Goal: Task Accomplishment & Management: Complete application form

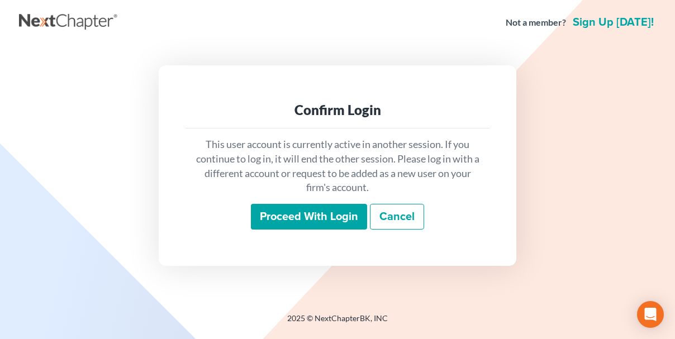
click at [316, 218] on input "Proceed with login" at bounding box center [309, 217] width 116 height 26
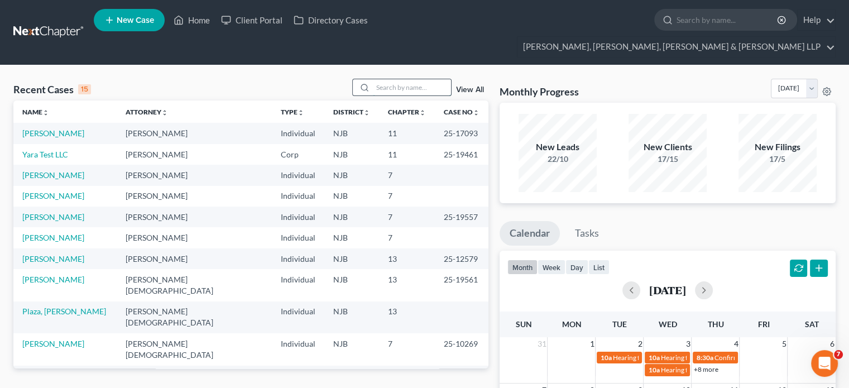
click at [402, 79] on input "search" at bounding box center [412, 87] width 78 height 16
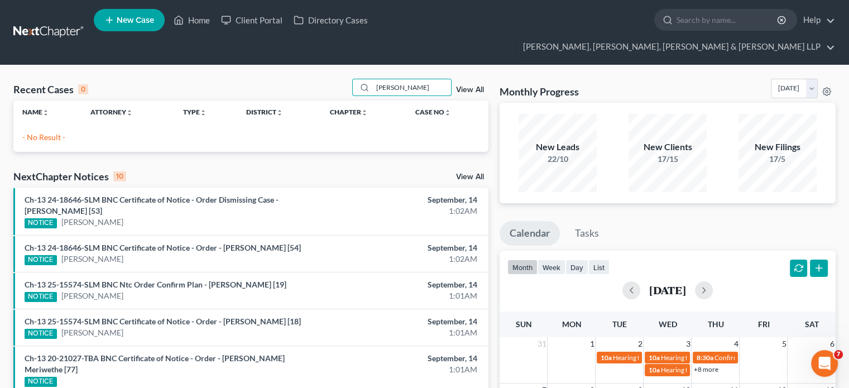
type input "maass"
click at [124, 17] on link "New Case" at bounding box center [129, 20] width 71 height 22
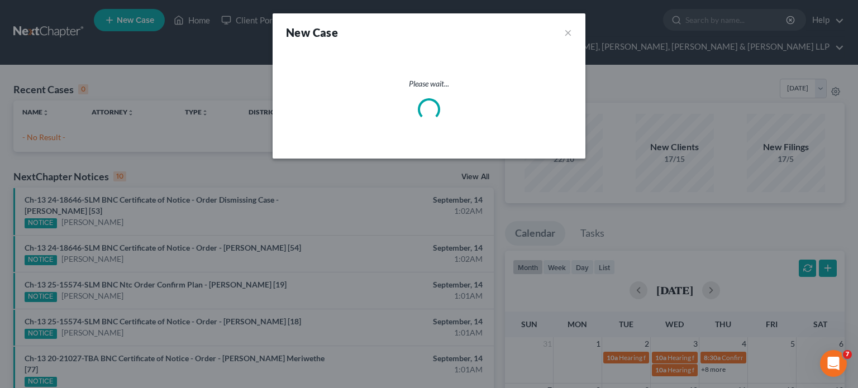
select select "51"
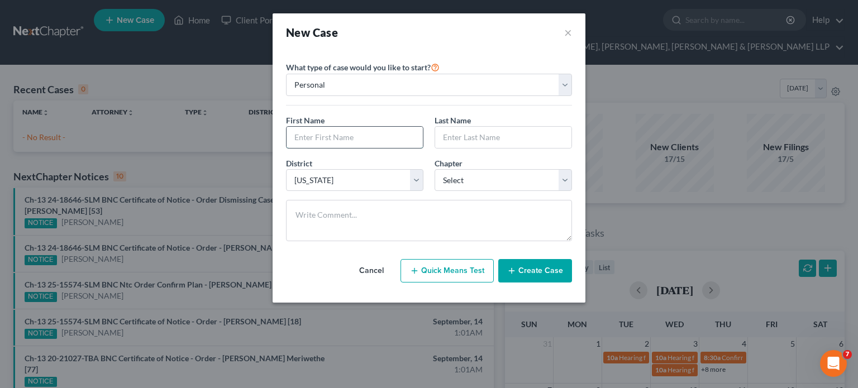
click at [343, 135] on input "text" at bounding box center [355, 137] width 136 height 21
type input "Shawn"
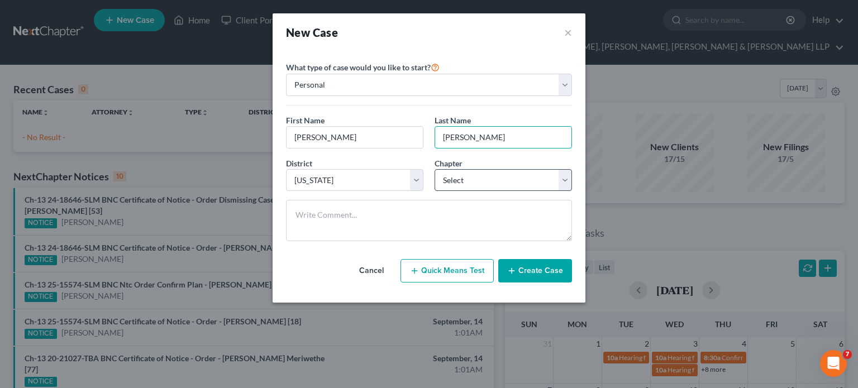
type input "Maass"
click at [460, 181] on select "Select 7 11 12 13" at bounding box center [503, 180] width 137 height 22
select select "3"
click at [435, 169] on select "Select 7 11 12 13" at bounding box center [503, 180] width 137 height 22
click at [523, 271] on button "Create Case" at bounding box center [535, 270] width 74 height 23
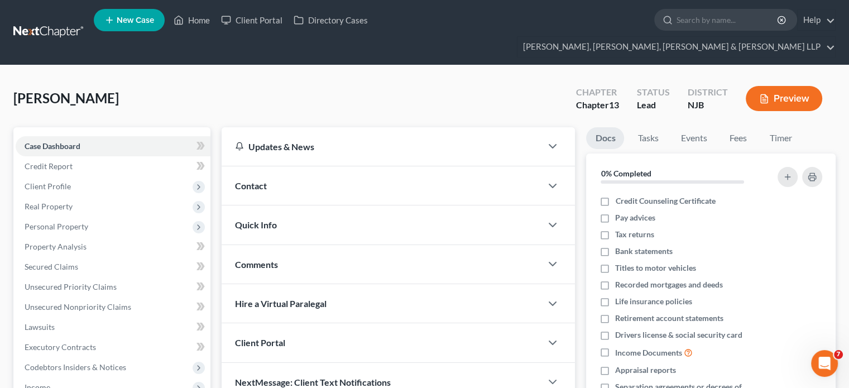
click at [674, 101] on div "Maass, Shawn Upgraded Chapter Chapter 13 Status Lead District NJB Preview" at bounding box center [424, 103] width 823 height 49
click at [53, 182] on span "Client Profile" at bounding box center [48, 186] width 46 height 9
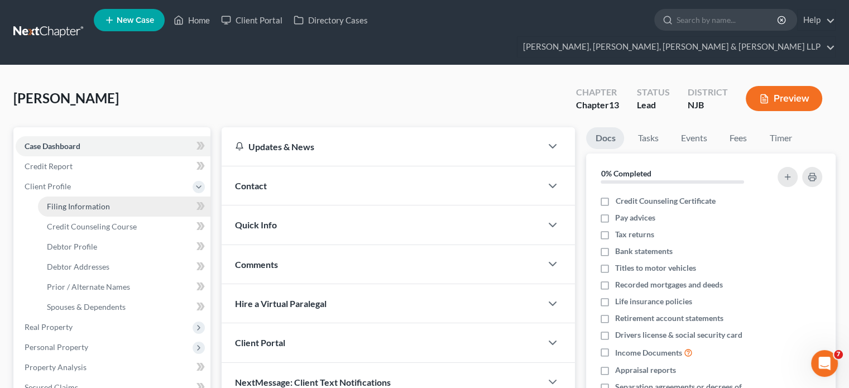
click at [92, 202] on span "Filing Information" at bounding box center [78, 206] width 63 height 9
select select "1"
select select "0"
select select "3"
select select "51"
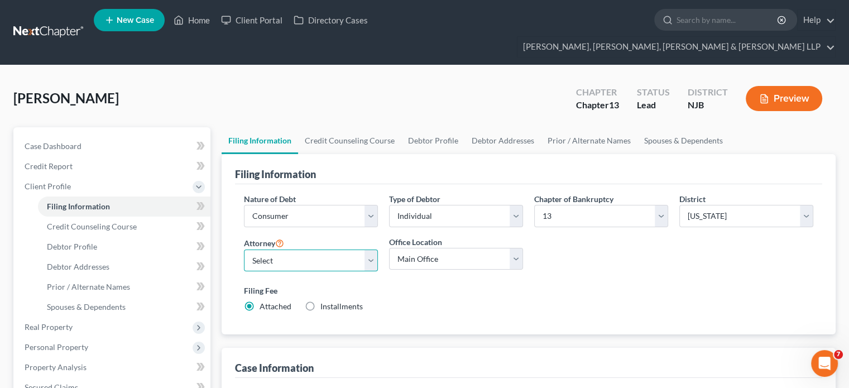
click at [314, 250] on select "Select David Stevens - NJB David Stevens - NYNB David Stevens - NYEB David Stev…" at bounding box center [311, 261] width 134 height 22
select select "0"
click at [244, 250] on select "Select David Stevens - NJB David Stevens - NYNB David Stevens - NYEB David Stev…" at bounding box center [311, 261] width 134 height 22
click at [421, 248] on select "Main Office Scura, Wigfield, Heyer, Stevens & Cammarota, LLP" at bounding box center [456, 259] width 134 height 22
select select "0"
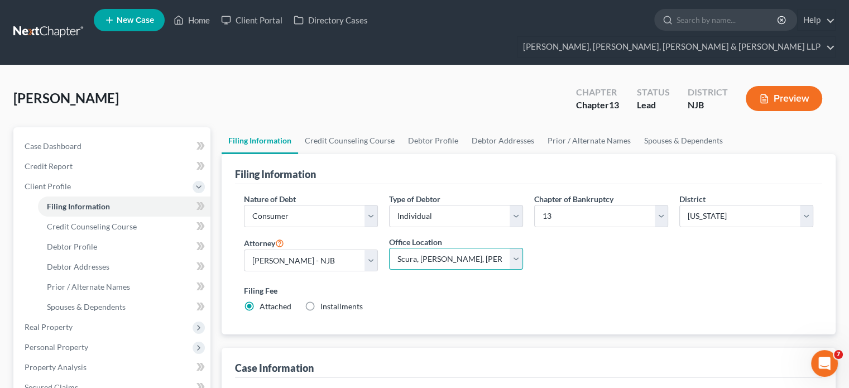
click at [389, 248] on select "Main Office Scura, Wigfield, Heyer, Stevens & Cammarota, LLP" at bounding box center [456, 259] width 134 height 22
click at [335, 127] on link "Credit Counseling Course" at bounding box center [349, 140] width 103 height 27
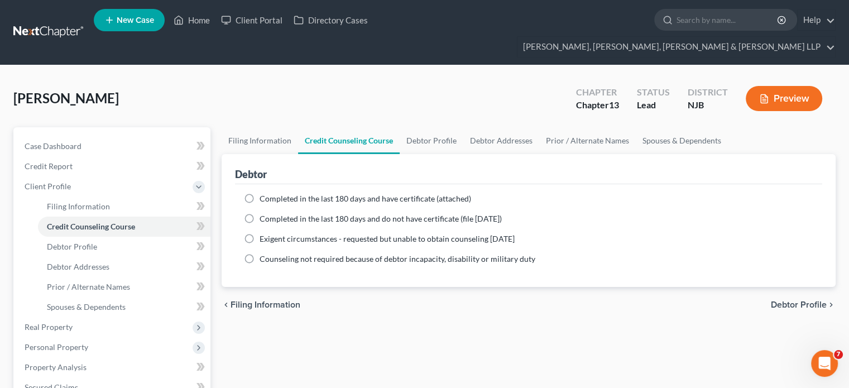
click at [342, 194] on span "Completed in the last 180 days and have certificate (attached)" at bounding box center [366, 198] width 212 height 9
click at [271, 193] on input "Completed in the last 180 days and have certificate (attached)" at bounding box center [267, 196] width 7 height 7
radio input "true"
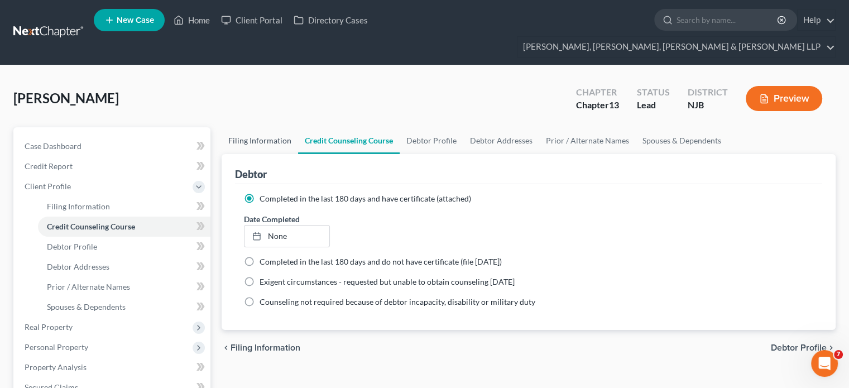
click at [262, 127] on link "Filing Information" at bounding box center [260, 140] width 77 height 27
select select "1"
select select "0"
select select "3"
select select "51"
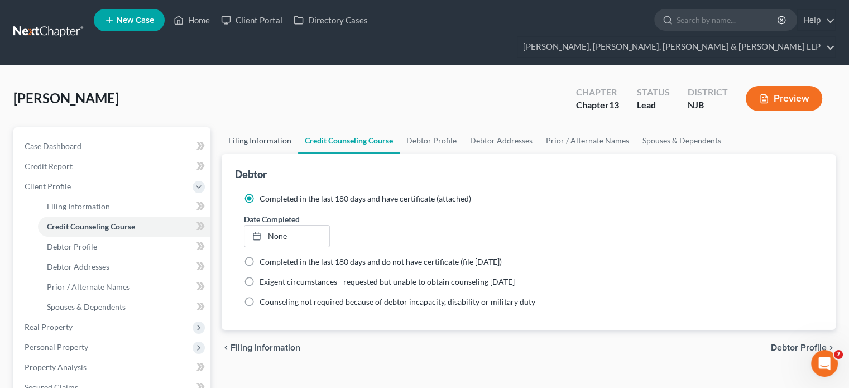
select select "0"
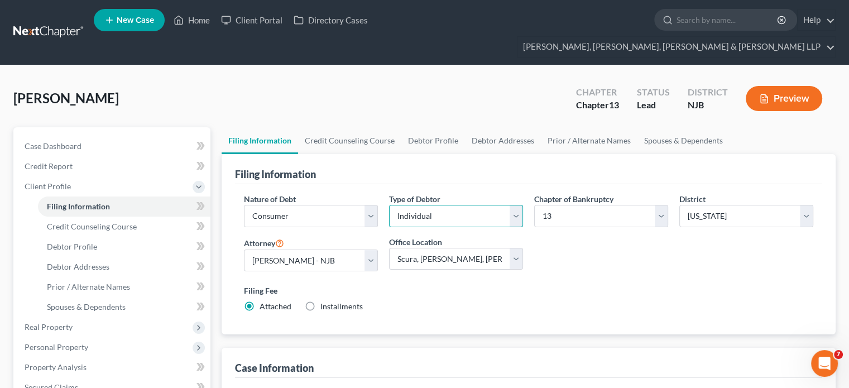
click at [481, 205] on select "Select Individual Joint" at bounding box center [456, 216] width 134 height 22
select select "1"
click at [389, 205] on select "Select Individual Joint" at bounding box center [456, 216] width 134 height 22
click at [333, 127] on link "Credit Counseling Course" at bounding box center [349, 140] width 103 height 27
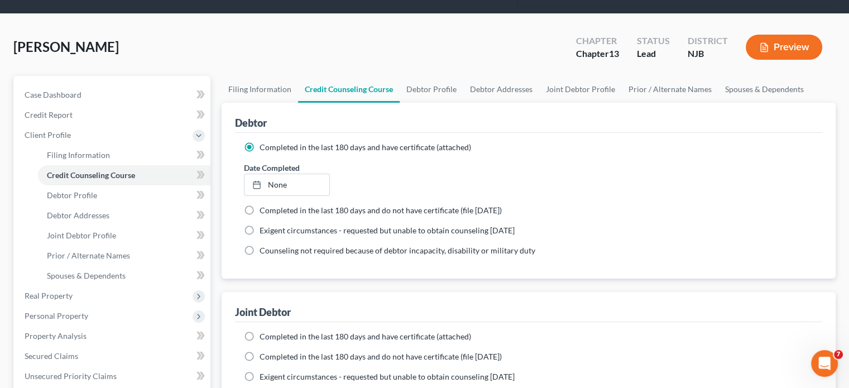
scroll to position [56, 0]
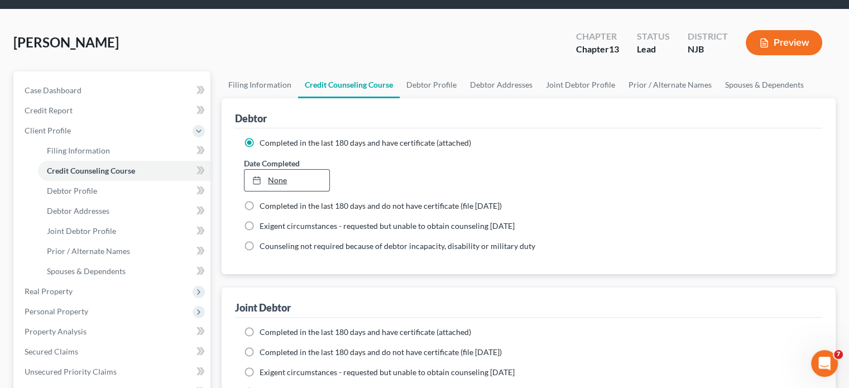
type input "9/14/2025"
click at [328, 170] on link "9/14/2025" at bounding box center [287, 180] width 84 height 21
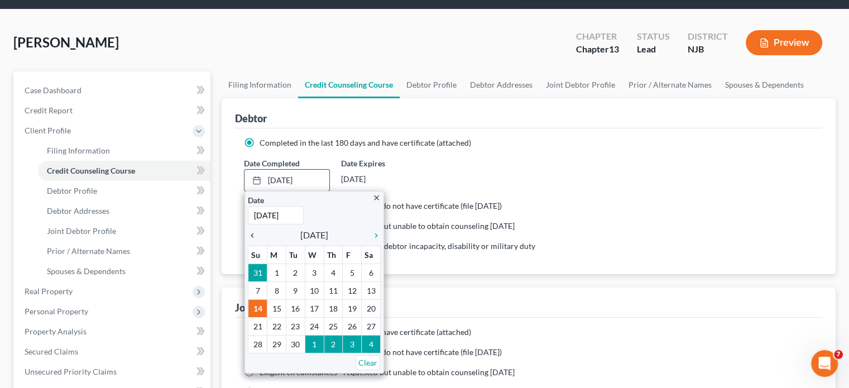
click at [254, 231] on icon "chevron_left" at bounding box center [255, 235] width 15 height 9
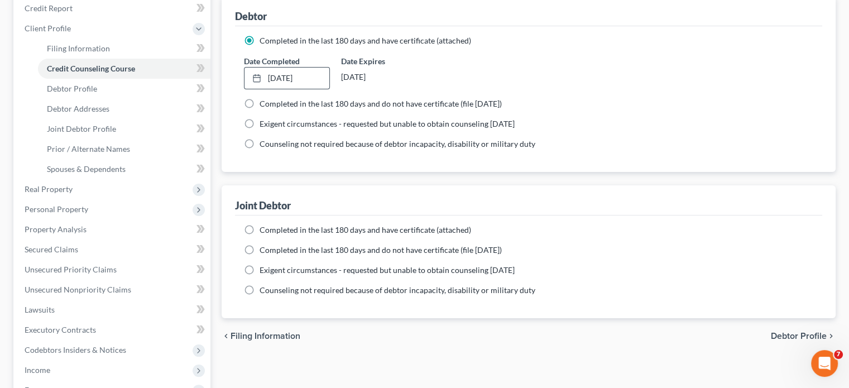
scroll to position [168, 0]
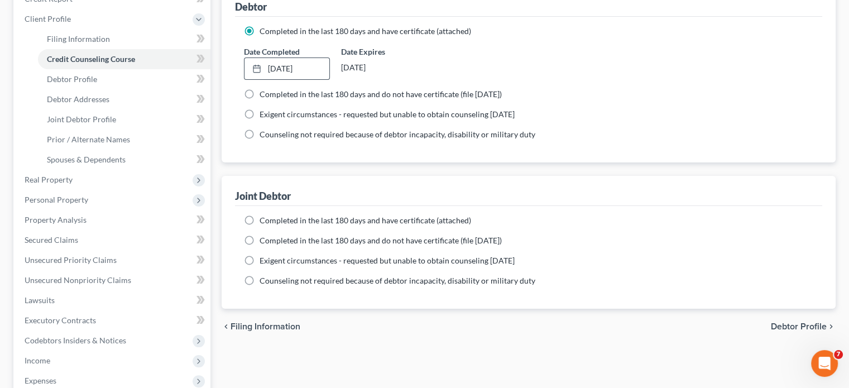
click at [260, 215] on label "Completed in the last 180 days and have certificate (attached)" at bounding box center [366, 220] width 212 height 11
click at [264, 215] on input "Completed in the last 180 days and have certificate (attached)" at bounding box center [267, 218] width 7 height 7
radio input "true"
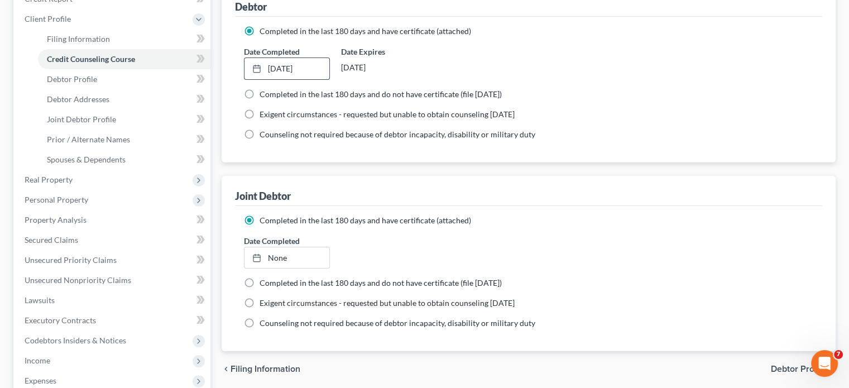
drag, startPoint x: 638, startPoint y: 222, endPoint x: 599, endPoint y: 232, distance: 40.4
click at [638, 235] on div "Date Completed None close Date Time chevron_left September 2025 chevron_right S…" at bounding box center [528, 252] width 581 height 34
type input "9/14/2025"
click at [309, 247] on link "9/14/2025" at bounding box center [287, 257] width 84 height 21
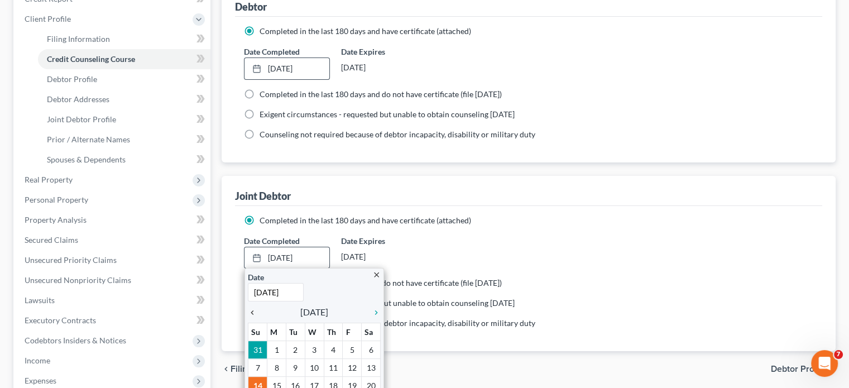
click at [255, 308] on icon "chevron_left" at bounding box center [255, 312] width 15 height 9
drag, startPoint x: 326, startPoint y: 362, endPoint x: 413, endPoint y: 337, distance: 90.3
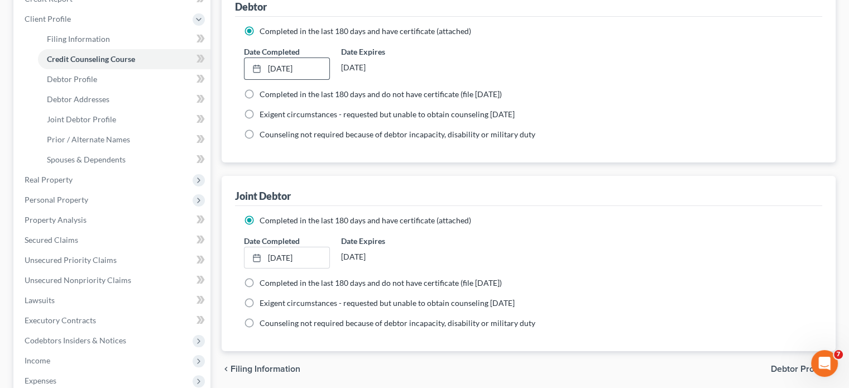
click at [491, 338] on div "chevron_left Filing Information Debtor Profile chevron_right" at bounding box center [529, 369] width 614 height 36
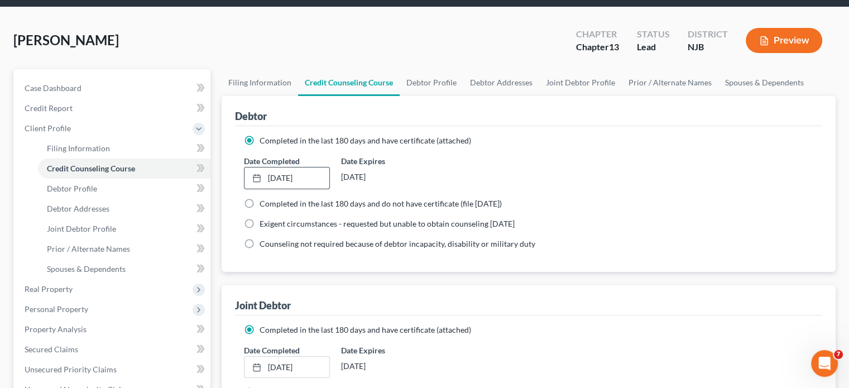
scroll to position [0, 0]
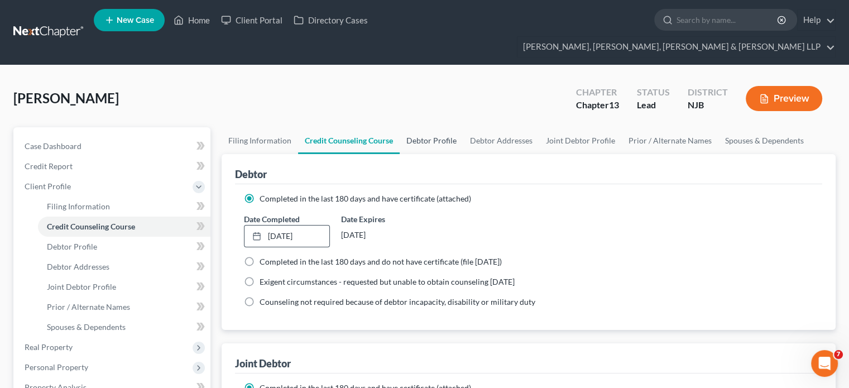
click at [428, 127] on link "Debtor Profile" at bounding box center [432, 140] width 64 height 27
select select "1"
select select "0"
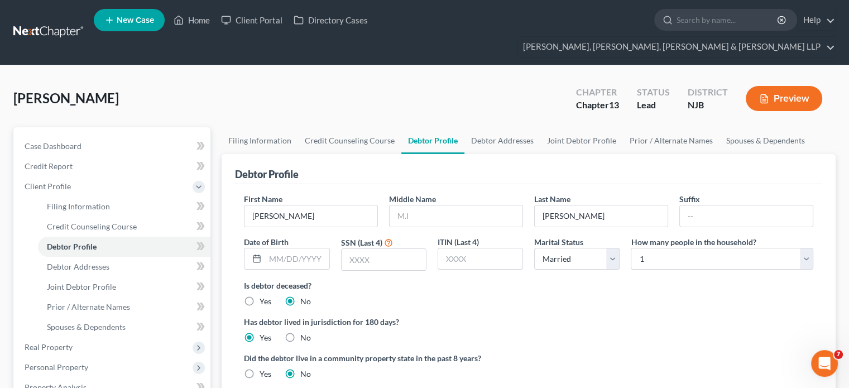
click at [521, 326] on ng-include "First Name Shawn Middle Name Last Name Maass Suffix Date of Birth SSN (Last 4) …" at bounding box center [529, 309] width 570 height 232
click at [541, 338] on label "Did the debtor live in a community property state in the past 8 years?" at bounding box center [529, 358] width 570 height 12
click at [469, 206] on input "text" at bounding box center [456, 216] width 133 height 21
type input "R."
click at [306, 249] on input "text" at bounding box center [297, 259] width 64 height 21
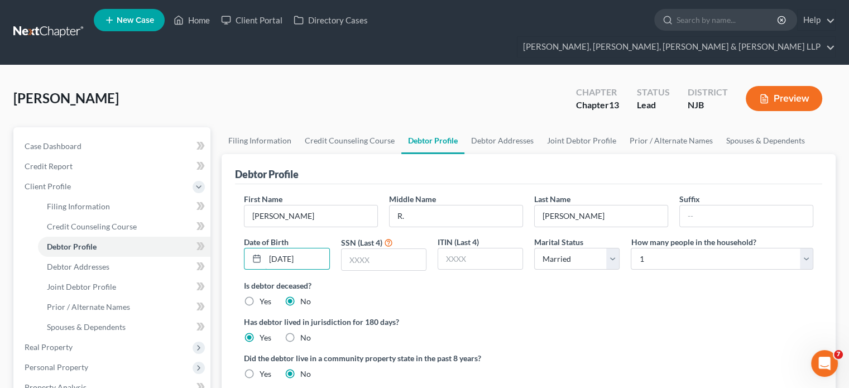
type input "05/21/1990"
click at [589, 316] on div "Has debtor lived in jurisdiction for 180 days? Yes No Debtor must reside in jur…" at bounding box center [529, 329] width 570 height 27
click at [384, 249] on input "text" at bounding box center [384, 259] width 84 height 21
type input "5822"
click at [577, 248] on select "Select Single Married Separated Divorced Widowed" at bounding box center [576, 259] width 85 height 22
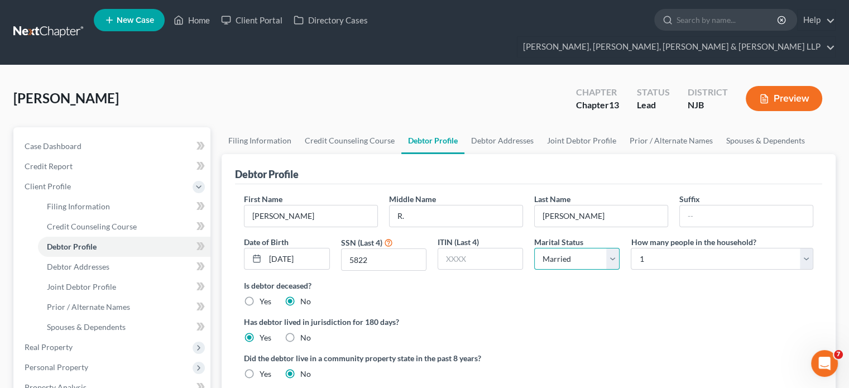
click at [577, 248] on select "Select Single Married Separated Divorced Widowed" at bounding box center [576, 259] width 85 height 22
click at [661, 248] on select "Select 1 2 3 4 5 6 7 8 9 10 11 12 13 14 15 16 17 18 19 20" at bounding box center [722, 259] width 183 height 22
select select "3"
click at [631, 248] on select "Select 1 2 3 4 5 6 7 8 9 10 11 12 13 14 15 16 17 18 19 20" at bounding box center [722, 259] width 183 height 22
click at [474, 127] on link "Debtor Addresses" at bounding box center [503, 140] width 76 height 27
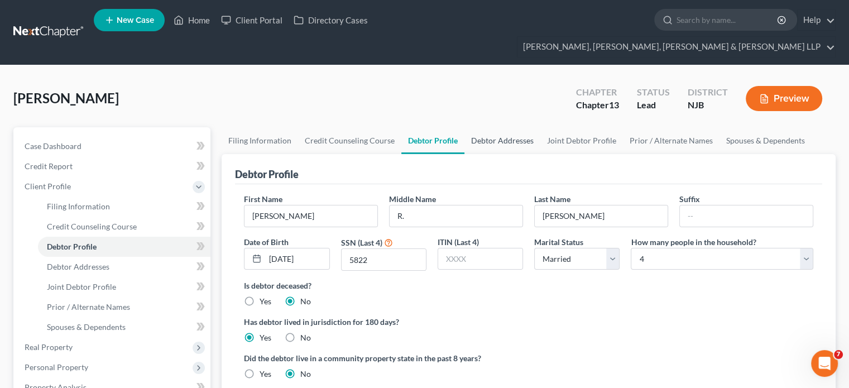
select select "0"
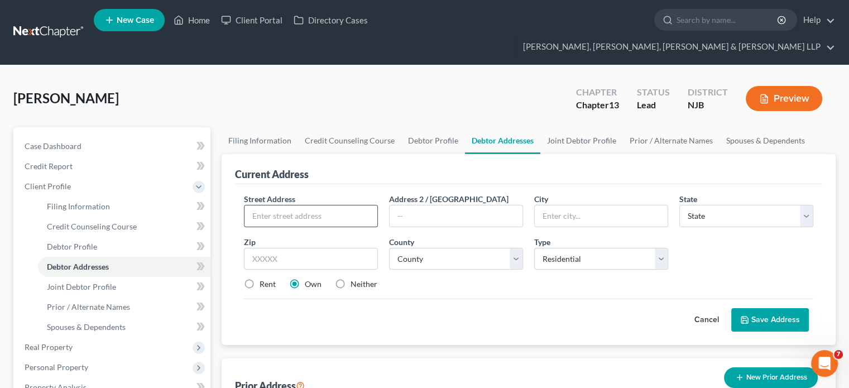
click at [343, 206] on input "text" at bounding box center [311, 216] width 133 height 21
type input "42 Chestnut Street"
click at [319, 248] on input "text" at bounding box center [311, 259] width 134 height 22
type input "7"
type input "07031"
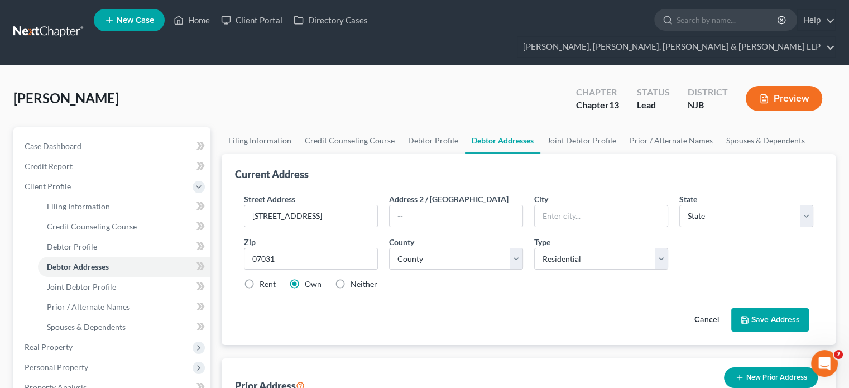
type input "North Arlington"
select select "33"
click at [327, 306] on div "Cancel Save Address" at bounding box center [529, 315] width 570 height 33
click at [260, 279] on label "Rent" at bounding box center [268, 284] width 16 height 11
click at [264, 279] on input "Rent" at bounding box center [267, 282] width 7 height 7
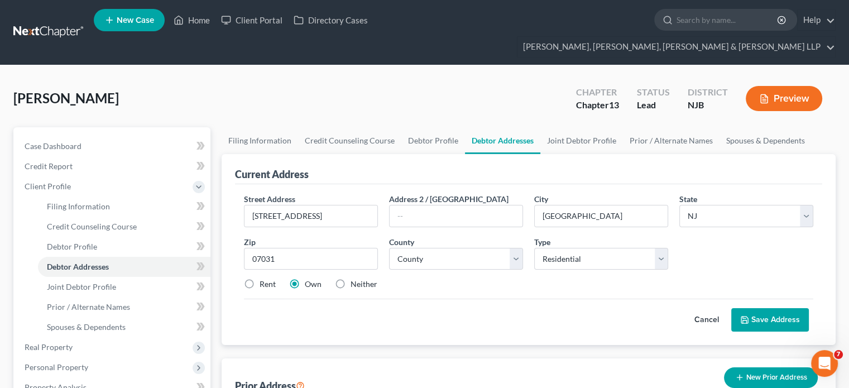
radio input "true"
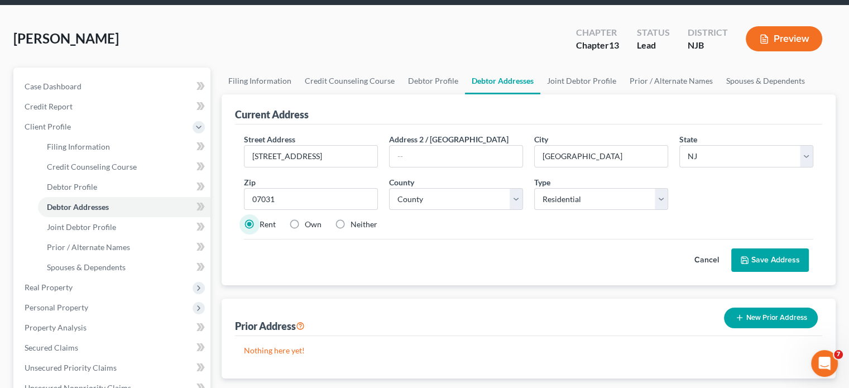
scroll to position [56, 0]
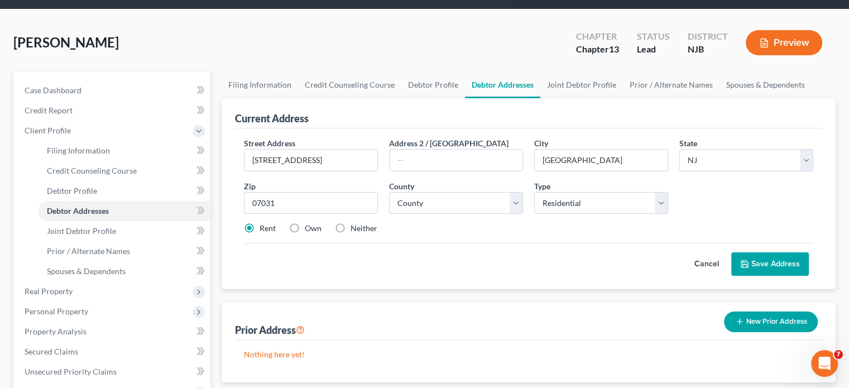
click at [449, 338] on p "Nothing here yet!" at bounding box center [529, 354] width 570 height 11
click at [443, 192] on select "County Atlantic County Bergen County Burlington County Camden County Cape May C…" at bounding box center [456, 203] width 134 height 22
select select "1"
click at [389, 192] on select "County Atlantic County Bergen County Burlington County Camden County Cape May C…" at bounding box center [456, 203] width 134 height 22
click at [510, 220] on div "Street Address * 42 Chestnut Street Address 2 / PO Box City * North Arlington S…" at bounding box center [528, 190] width 581 height 106
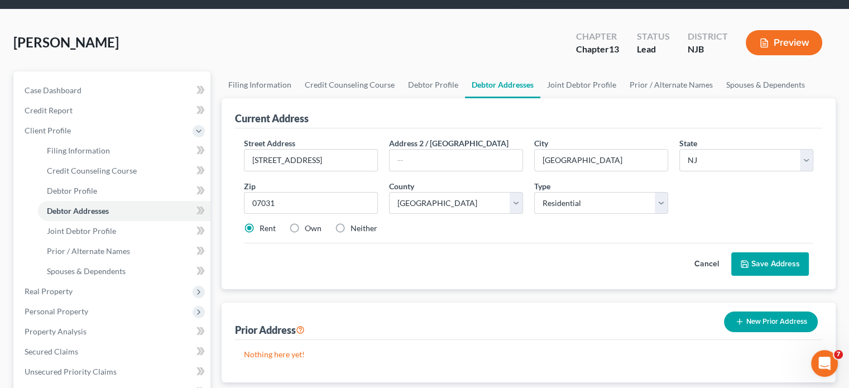
click at [674, 252] on button "Save Address" at bounding box center [771, 263] width 78 height 23
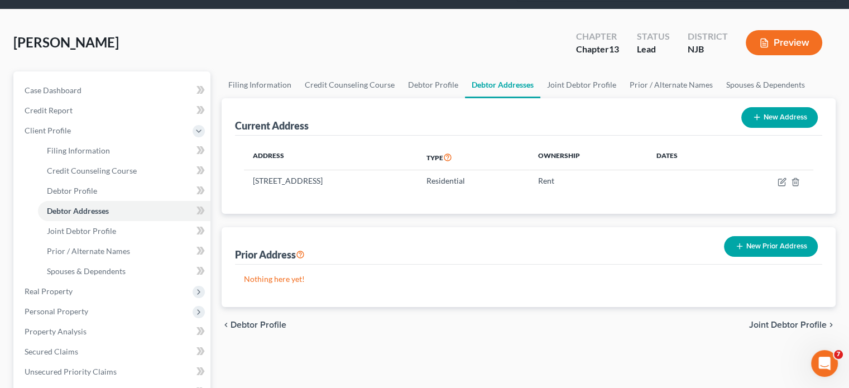
drag, startPoint x: 774, startPoint y: 228, endPoint x: 774, endPoint y: 236, distance: 7.3
click at [674, 236] on button "New Prior Address" at bounding box center [771, 246] width 94 height 21
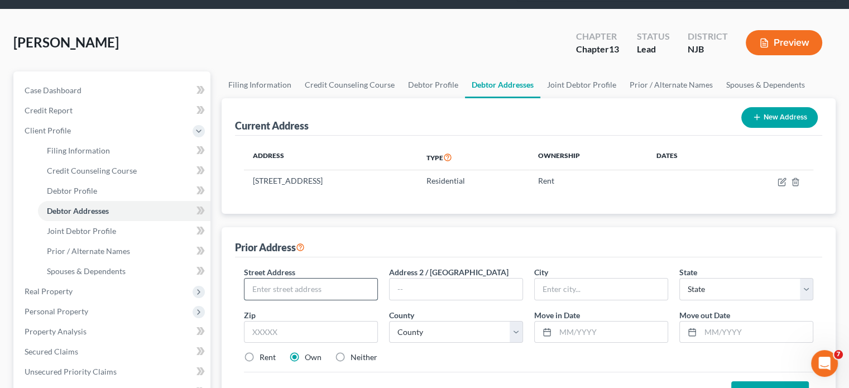
click at [363, 279] on input "text" at bounding box center [311, 289] width 133 height 21
type input "31 Madison Avenue"
click at [313, 321] on input "text" at bounding box center [311, 332] width 134 height 22
type input "07032"
type input "Kearny"
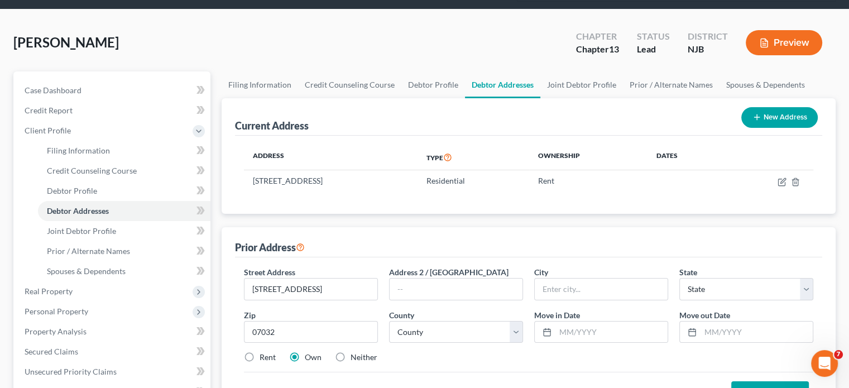
select select "33"
click at [475, 338] on div "Street Address * 31 Madison Avenue Address 2 / PO Box City * Kearny State * Sta…" at bounding box center [528, 319] width 581 height 106
click at [268, 338] on label "Rent" at bounding box center [268, 357] width 16 height 11
click at [268, 338] on input "Rent" at bounding box center [267, 355] width 7 height 7
radio input "true"
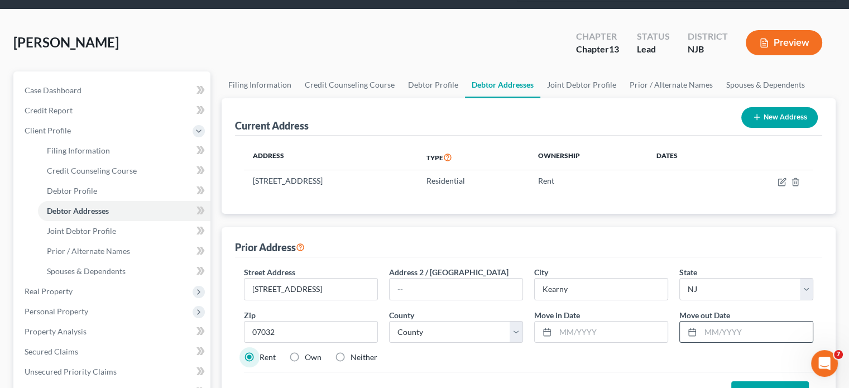
click at [674, 322] on input "text" at bounding box center [757, 332] width 112 height 21
type input "06/2024"
drag, startPoint x: 595, startPoint y: 317, endPoint x: 595, endPoint y: 310, distance: 7.3
click at [595, 322] on input "text" at bounding box center [612, 332] width 112 height 21
type input "10/2022"
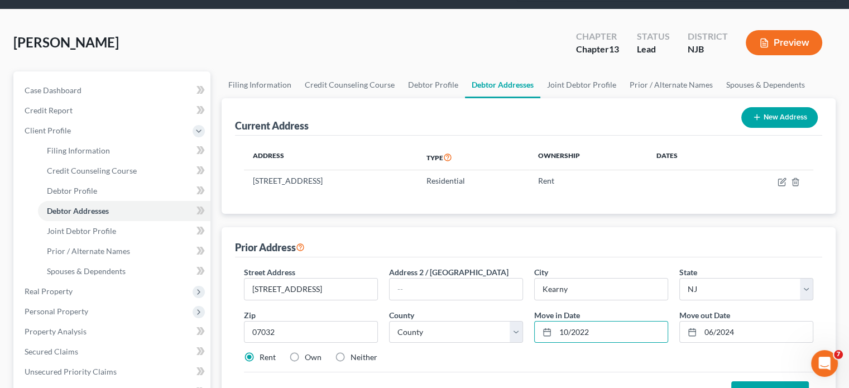
click at [536, 338] on div "Street Address * 31 Madison Avenue Address 2 / PO Box City * Kearny State * Sta…" at bounding box center [528, 319] width 581 height 106
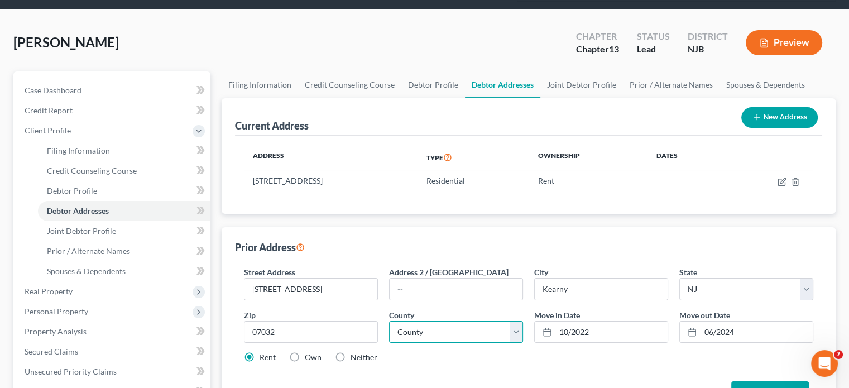
click at [437, 321] on select "County Atlantic County Bergen County Burlington County Camden County Cape May C…" at bounding box center [456, 332] width 134 height 22
select select "8"
click at [389, 321] on select "County Atlantic County Bergen County Burlington County Camden County Cape May C…" at bounding box center [456, 332] width 134 height 22
click at [593, 338] on div "Cancel Save Address" at bounding box center [529, 388] width 570 height 33
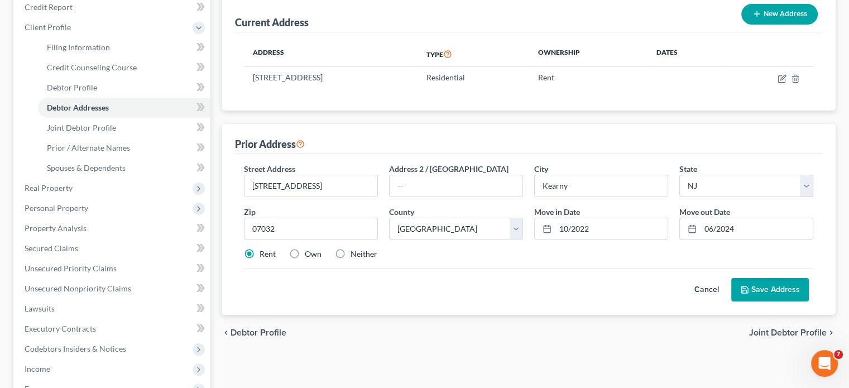
scroll to position [168, 0]
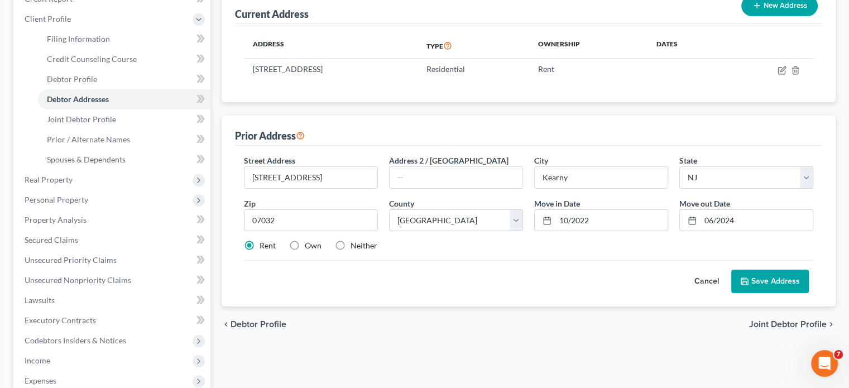
click at [674, 270] on button "Save Address" at bounding box center [771, 281] width 78 height 23
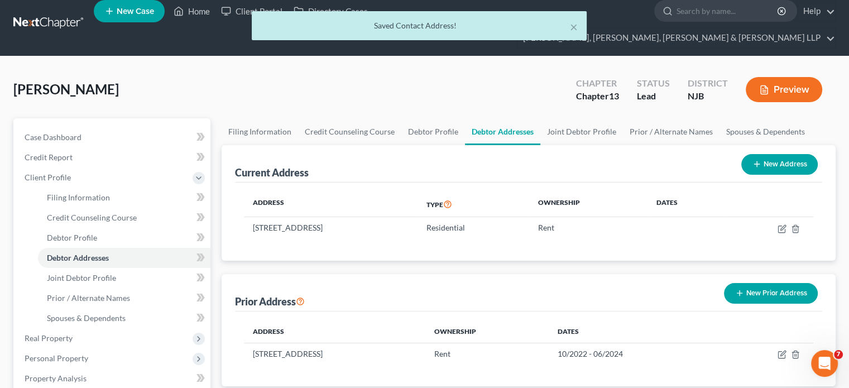
scroll to position [0, 0]
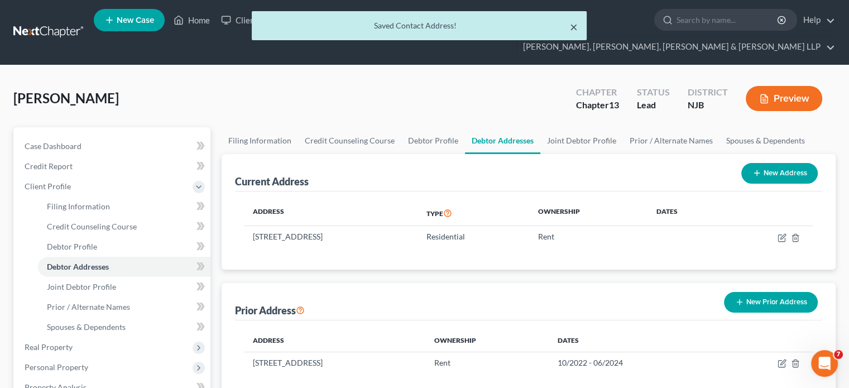
click at [575, 25] on button "×" at bounding box center [574, 26] width 8 height 13
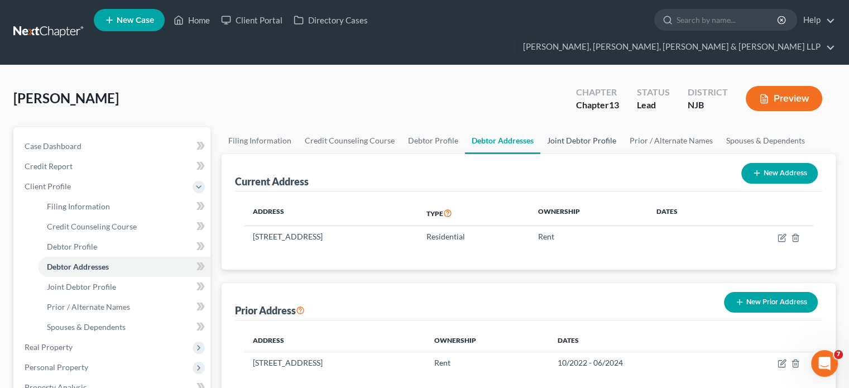
click at [559, 127] on link "Joint Debtor Profile" at bounding box center [582, 140] width 83 height 27
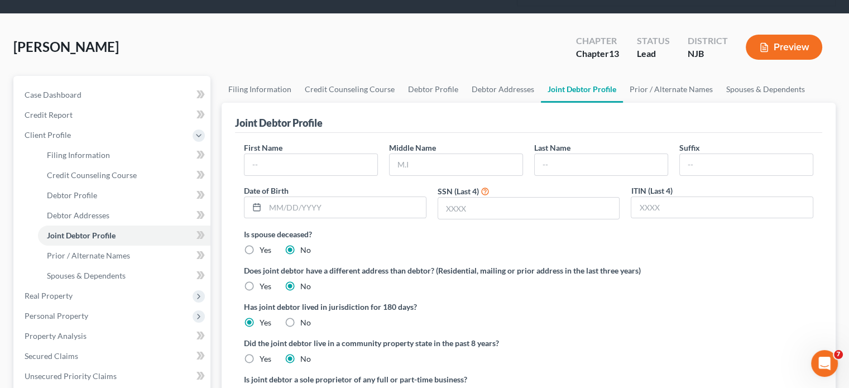
scroll to position [56, 0]
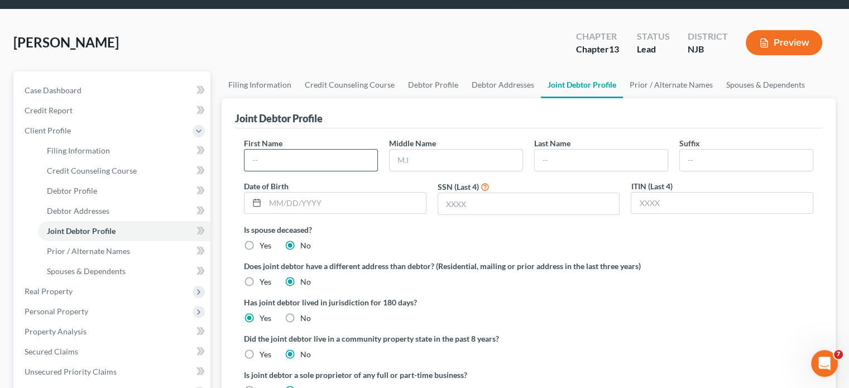
click at [281, 150] on input "text" at bounding box center [311, 160] width 133 height 21
type input "Jordan"
click at [426, 150] on input "H" at bounding box center [456, 160] width 133 height 21
type input "H."
type input "Maass"
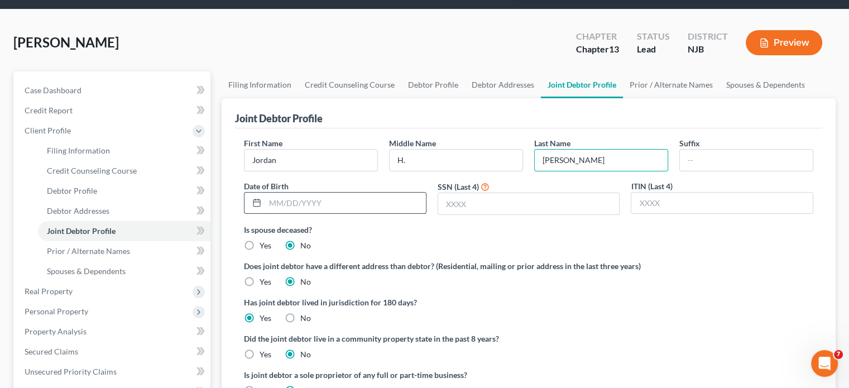
click at [297, 193] on input "text" at bounding box center [345, 203] width 161 height 21
type input "12/02/1993"
click at [478, 193] on input "text" at bounding box center [529, 203] width 182 height 21
type input "0763"
click at [479, 228] on div "Is spouse deceased? Yes No" at bounding box center [529, 237] width 570 height 27
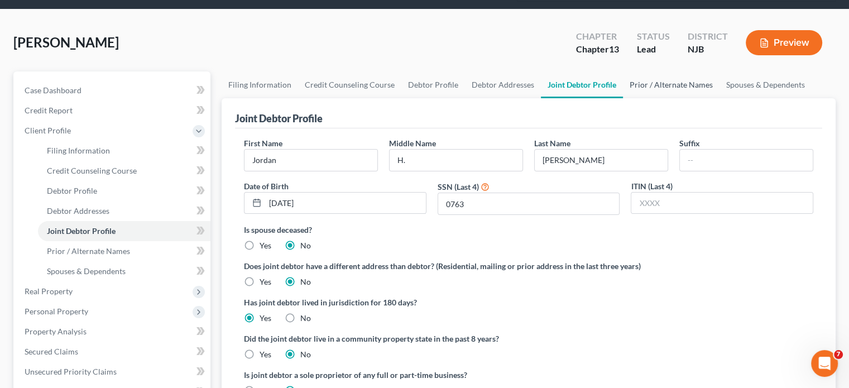
click at [638, 71] on link "Prior / Alternate Names" at bounding box center [671, 84] width 97 height 27
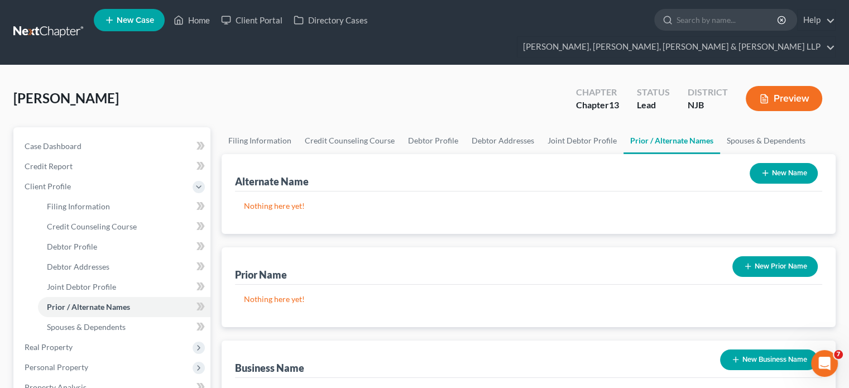
click at [674, 163] on button "New Name" at bounding box center [784, 173] width 68 height 21
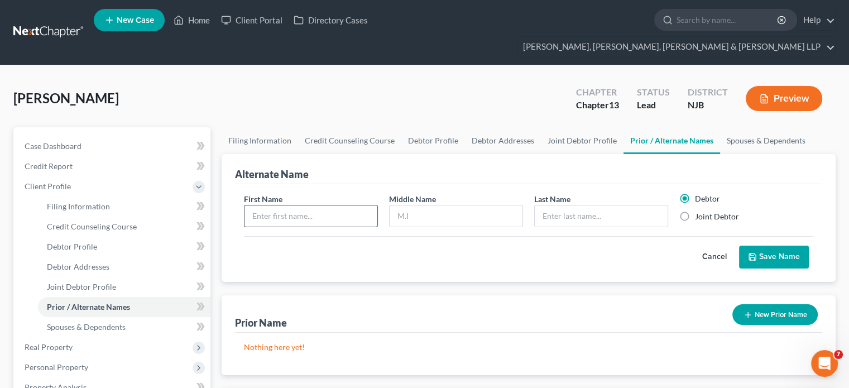
click at [288, 206] on input "text" at bounding box center [311, 216] width 133 height 21
type input "Shawn"
type input "Robert"
type input "Maass"
click at [674, 246] on button "Save Name" at bounding box center [774, 257] width 70 height 23
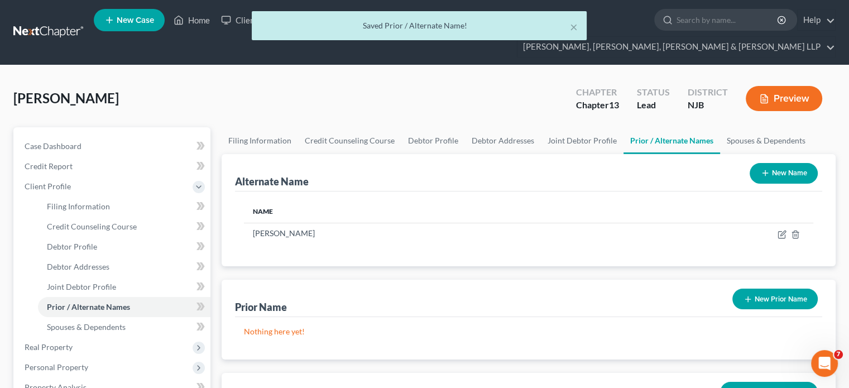
click at [674, 163] on button "New Name" at bounding box center [784, 173] width 68 height 21
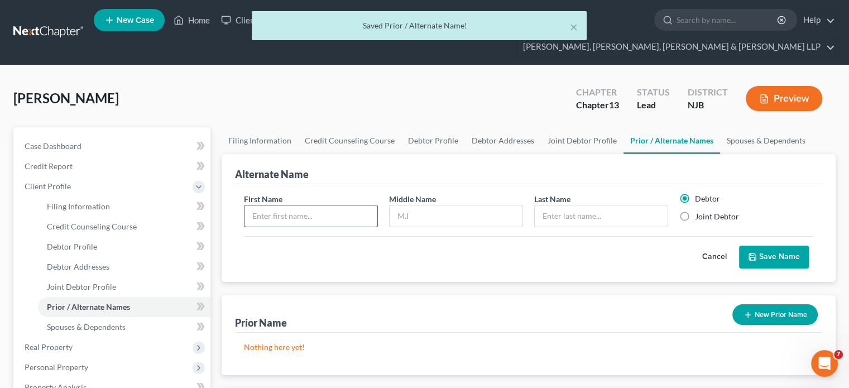
click at [307, 206] on input "text" at bounding box center [311, 216] width 133 height 21
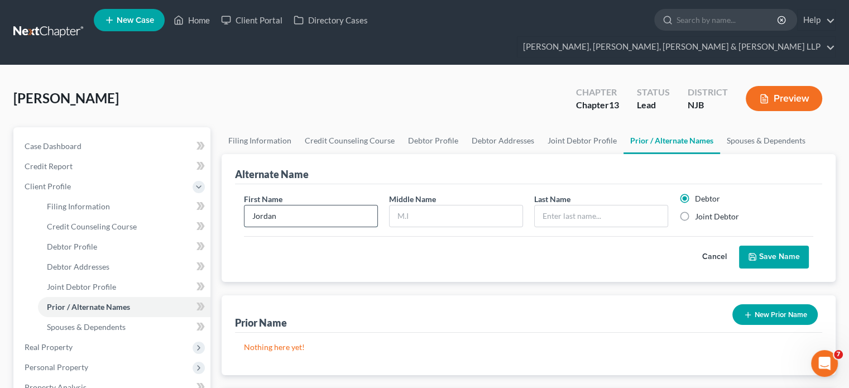
type input "Jordan"
type input "Helen"
type input "Maass"
click at [674, 211] on label "Joint Debtor" at bounding box center [717, 216] width 44 height 11
click at [674, 211] on input "Joint Debtor" at bounding box center [703, 214] width 7 height 7
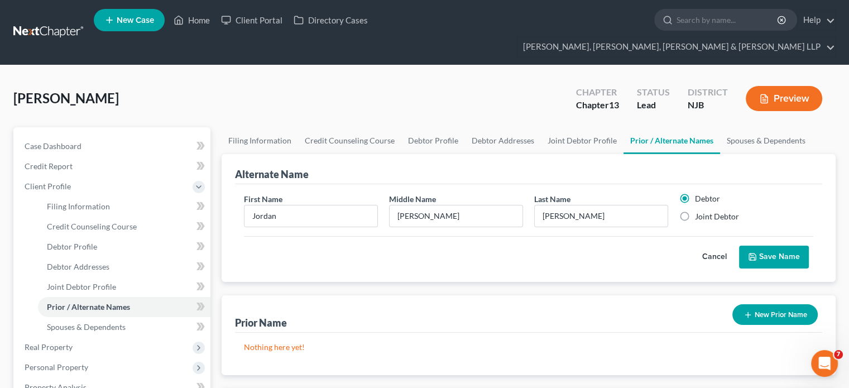
radio input "true"
radio input "false"
click at [674, 246] on button "Save Name" at bounding box center [774, 257] width 70 height 23
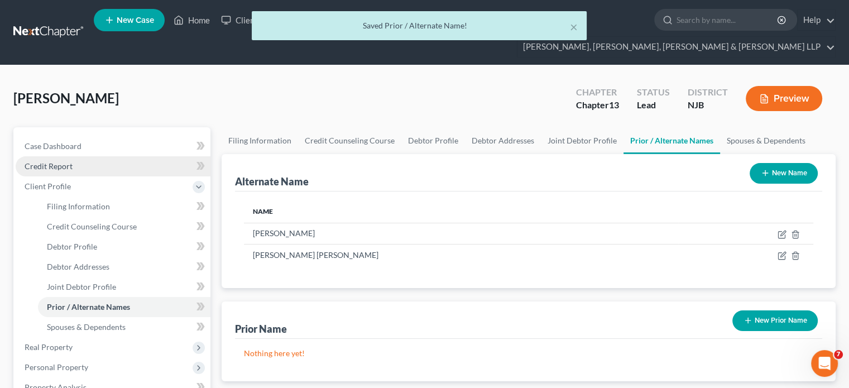
click at [64, 161] on span "Credit Report" at bounding box center [49, 165] width 48 height 9
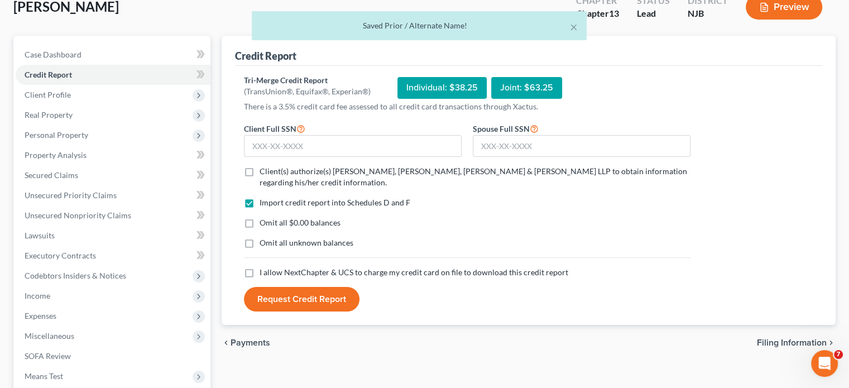
scroll to position [112, 0]
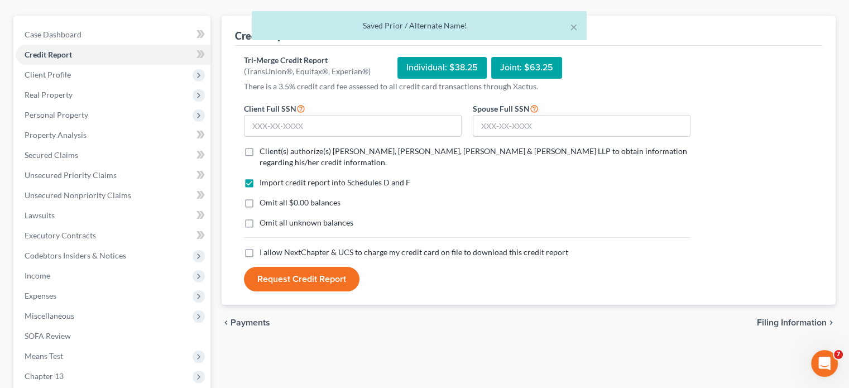
click at [260, 146] on label "Client(s) authorize(s) Scura Wigfield, Heyer, Stevens & Cammarota LLP to obtain…" at bounding box center [475, 157] width 431 height 22
click at [264, 146] on input "Client(s) authorize(s) Scura Wigfield, Heyer, Stevens & Cammarota LLP to obtain…" at bounding box center [267, 149] width 7 height 7
checkbox input "true"
click at [260, 247] on label "I allow NextChapter & UCS to charge my credit card on file to download this cre…" at bounding box center [414, 252] width 309 height 11
click at [264, 247] on input "I allow NextChapter & UCS to charge my credit card on file to download this cre…" at bounding box center [267, 250] width 7 height 7
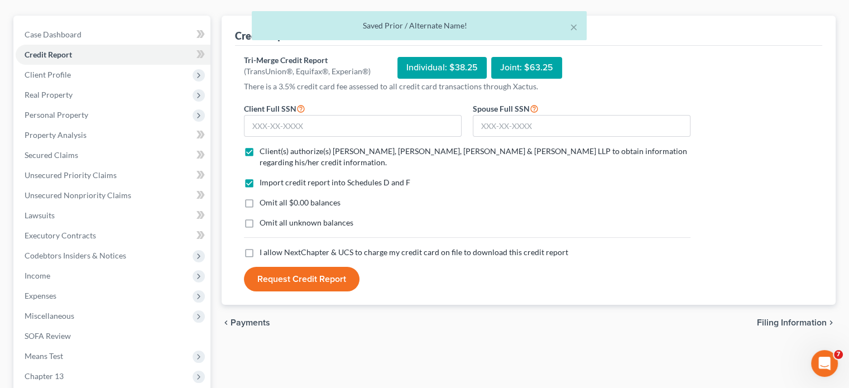
checkbox input "true"
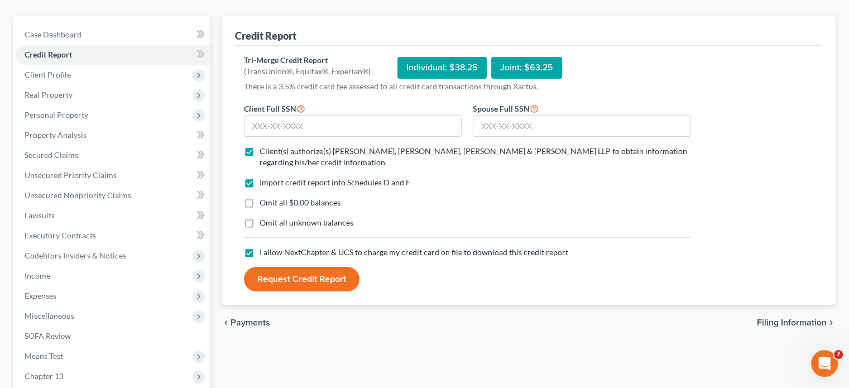
click at [260, 197] on label "Omit all $0.00 balances" at bounding box center [300, 202] width 81 height 11
click at [264, 197] on input "Omit all $0.00 balances" at bounding box center [267, 200] width 7 height 7
checkbox input "true"
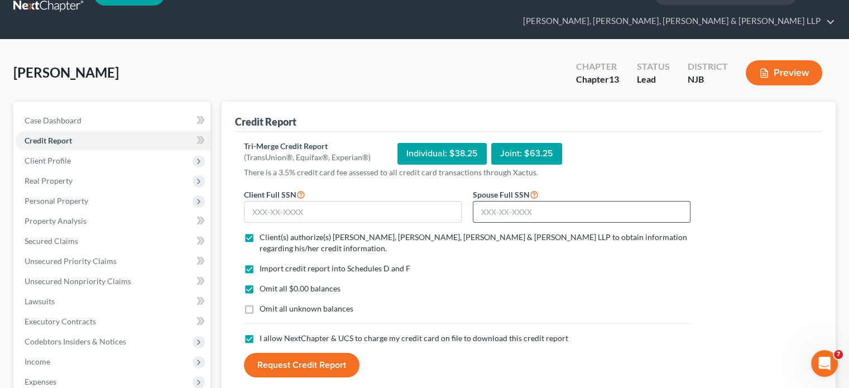
scroll to position [0, 0]
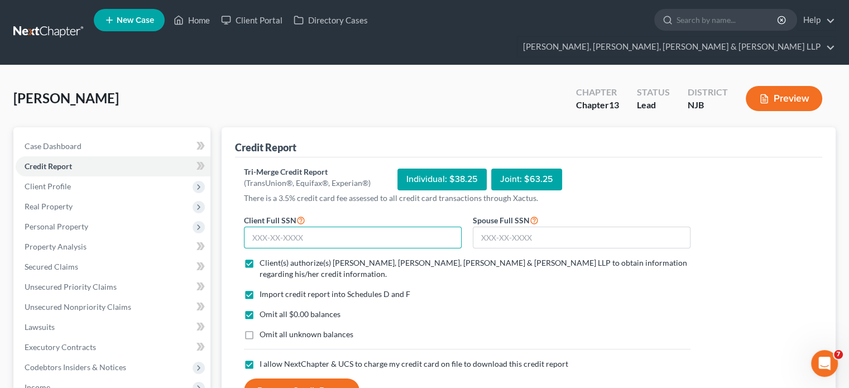
click at [317, 227] on input "text" at bounding box center [353, 238] width 218 height 22
type input "157-88-5822"
click at [498, 227] on input "text" at bounding box center [582, 238] width 218 height 22
type input "137-96-0763"
click at [674, 189] on div "Tri-Merge Credit Report (TransUnion®, Equifax®, Experian®) Individual: $38.25 J…" at bounding box center [529, 284] width 570 height 237
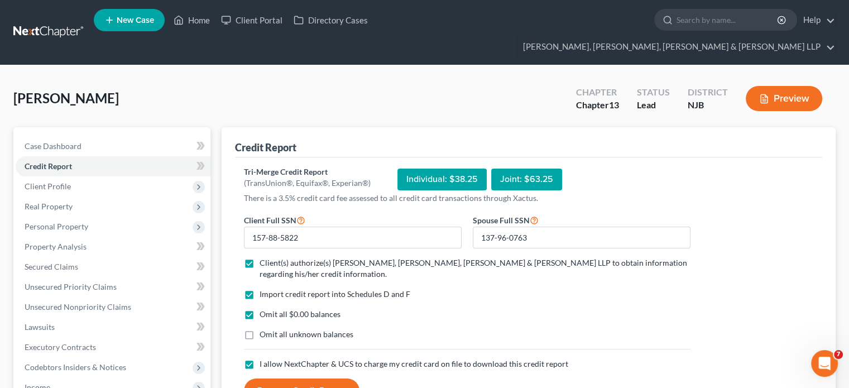
click at [326, 338] on button "Request Credit Report" at bounding box center [302, 391] width 116 height 25
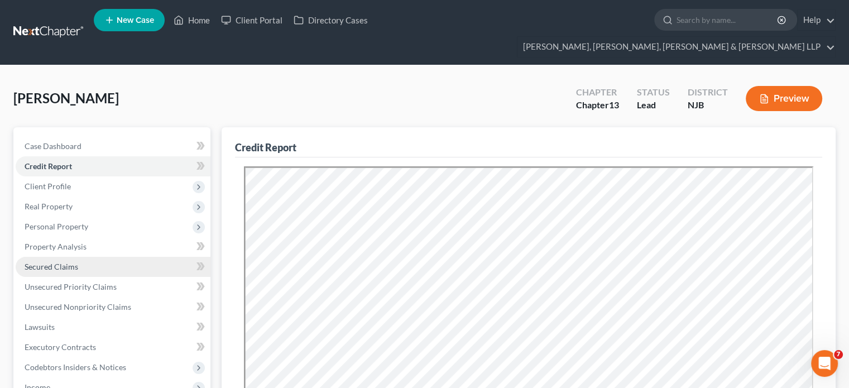
click at [61, 262] on span "Secured Claims" at bounding box center [52, 266] width 54 height 9
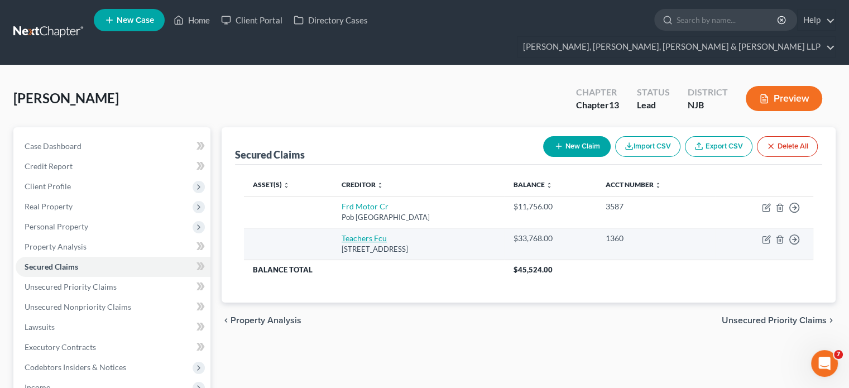
drag, startPoint x: 471, startPoint y: 227, endPoint x: 331, endPoint y: 216, distance: 140.1
click at [333, 228] on td "Teachers Fcu 102 Motor Pkwy, Hauppauge, NY 11788" at bounding box center [419, 244] width 172 height 32
copy td "Teachers Fcu 102 Motor Pkwy, Hauppauge, NY 11788"
click at [674, 235] on icon "button" at bounding box center [766, 239] width 9 height 9
select select "35"
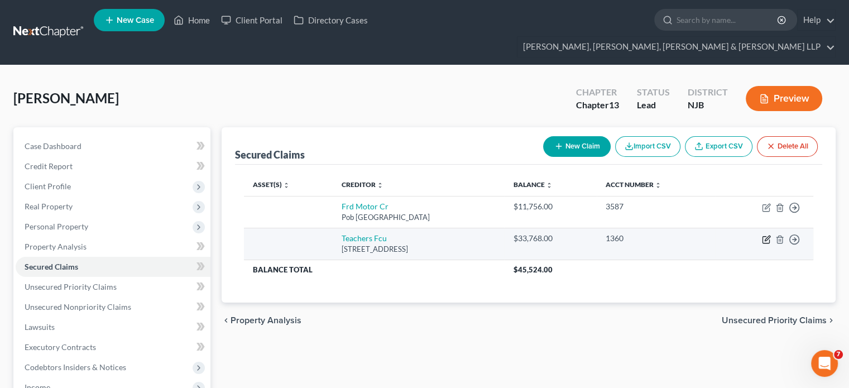
select select "0"
select select "1"
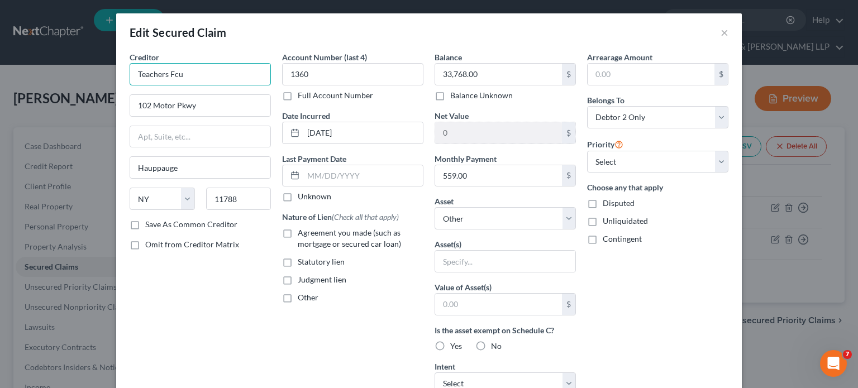
drag, startPoint x: 185, startPoint y: 75, endPoint x: 103, endPoint y: 79, distance: 81.6
click at [103, 79] on div "Edit Secured Claim × Creditor * Teachers Fcu 102 Motor Pkwy Hauppauge State AL …" at bounding box center [429, 194] width 858 height 388
paste input "ederal Credit Union"
type input "Teachers Federal Credit Union"
click at [222, 295] on div "Creditor * Teachers Federal Credit Union 102 Motor Pkwy Hauppauge State AL AK A…" at bounding box center [200, 300] width 152 height 498
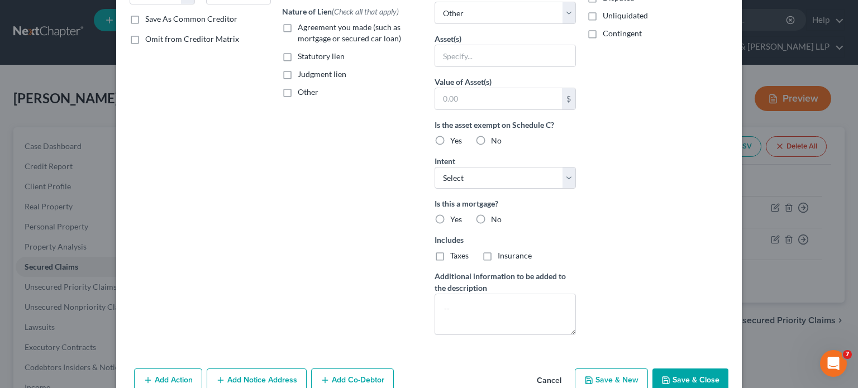
scroll to position [223, 0]
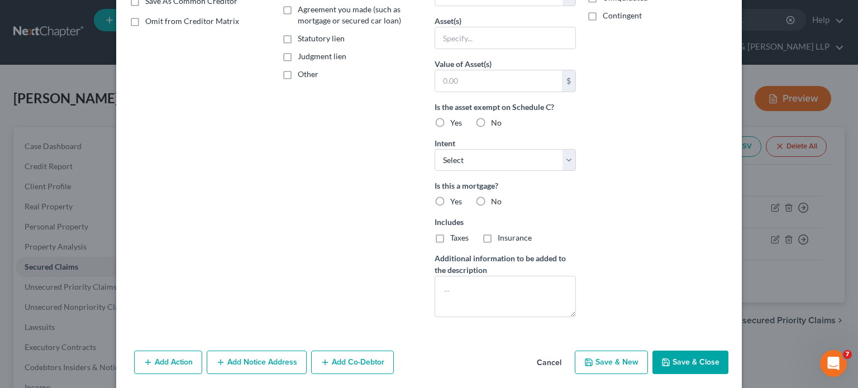
click at [674, 338] on button "Save & Close" at bounding box center [690, 362] width 76 height 23
select select
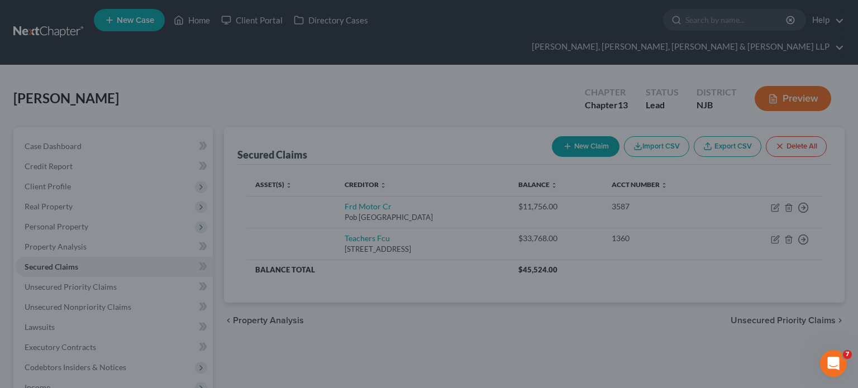
scroll to position [141, 0]
type input "0"
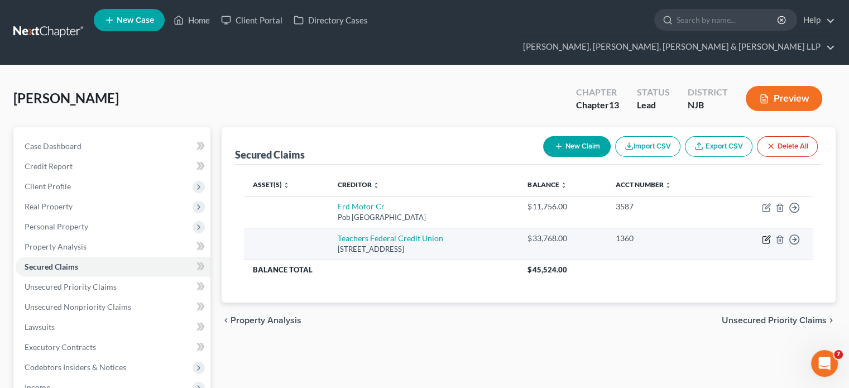
click at [674, 235] on icon "button" at bounding box center [766, 239] width 9 height 9
select select "35"
select select "0"
select select "1"
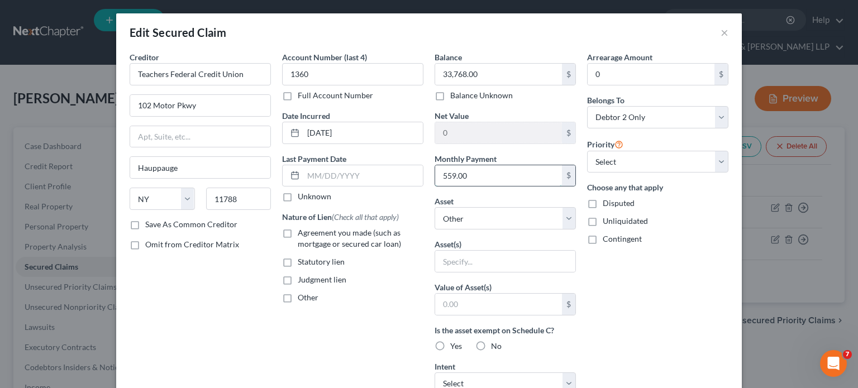
click at [479, 174] on input "559.00" at bounding box center [498, 175] width 127 height 21
type input "559.82"
click at [298, 231] on label "Agreement you made (such as mortgage or secured car loan)" at bounding box center [361, 238] width 126 height 22
click at [302, 231] on input "Agreement you made (such as mortgage or secured car loan)" at bounding box center [305, 230] width 7 height 7
checkbox input "true"
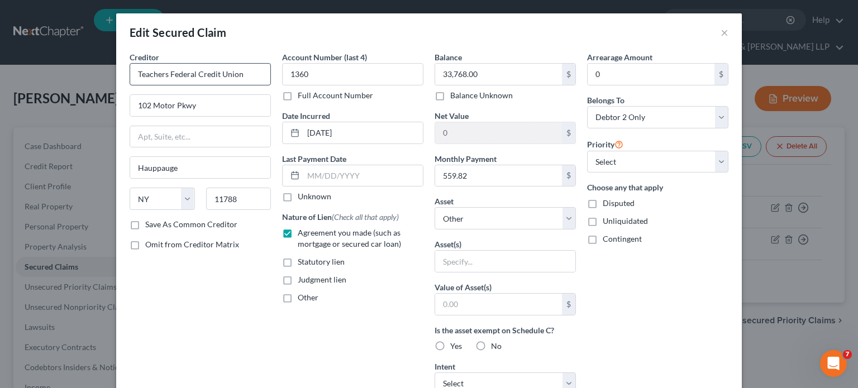
drag, startPoint x: 134, startPoint y: 314, endPoint x: 134, endPoint y: 67, distance: 247.4
click at [136, 309] on div "Creditor * Teachers Federal Credit Union 102 Motor Pkwy Hauppauge State AL AK A…" at bounding box center [200, 300] width 152 height 498
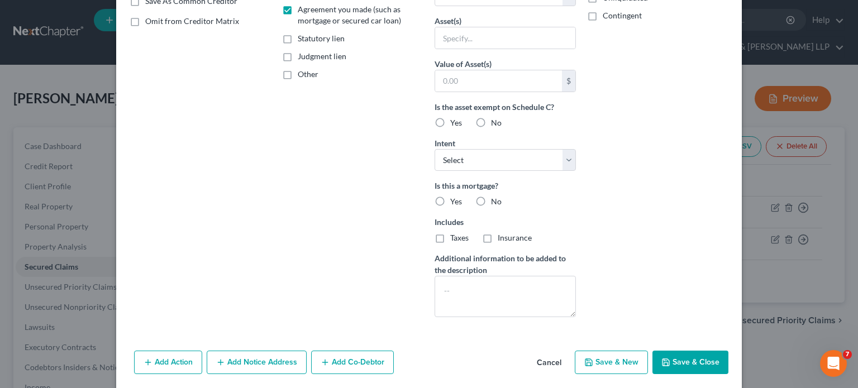
click at [674, 338] on button "Save & Close" at bounding box center [690, 362] width 76 height 23
select select
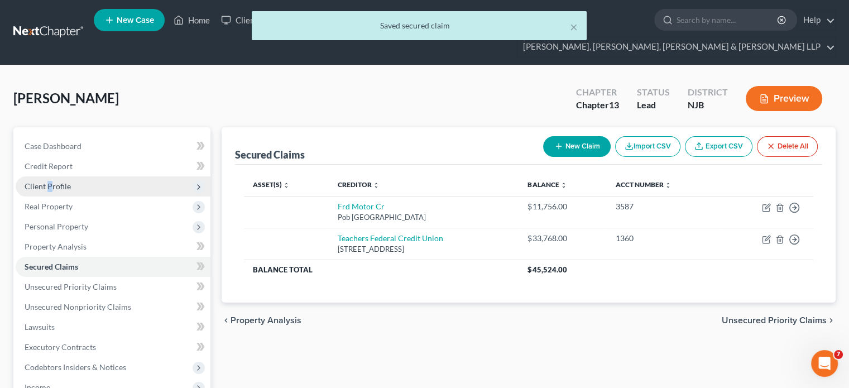
drag, startPoint x: 49, startPoint y: 163, endPoint x: 56, endPoint y: 163, distance: 7.3
click at [53, 182] on span "Client Profile" at bounding box center [48, 186] width 46 height 9
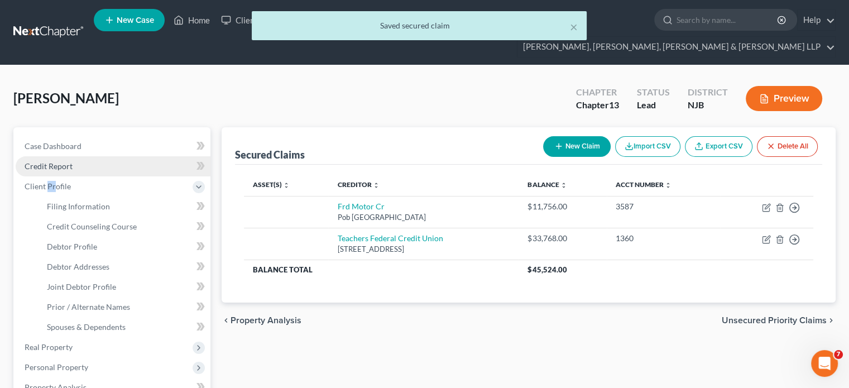
click at [65, 161] on span "Credit Report" at bounding box center [49, 165] width 48 height 9
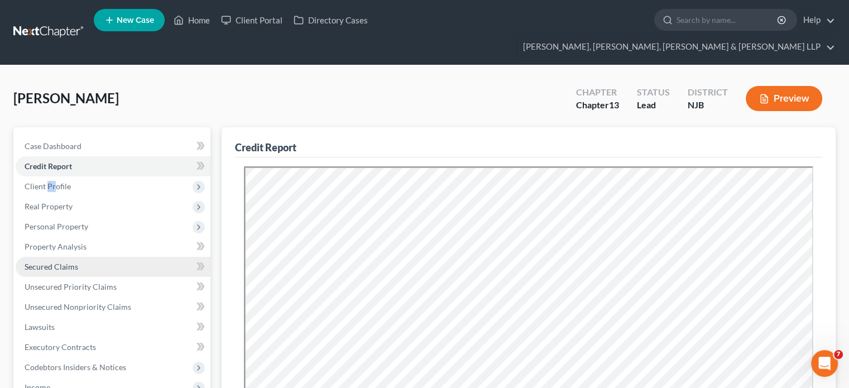
drag, startPoint x: 52, startPoint y: 246, endPoint x: 69, endPoint y: 240, distance: 18.2
click at [52, 262] on span "Secured Claims" at bounding box center [52, 266] width 54 height 9
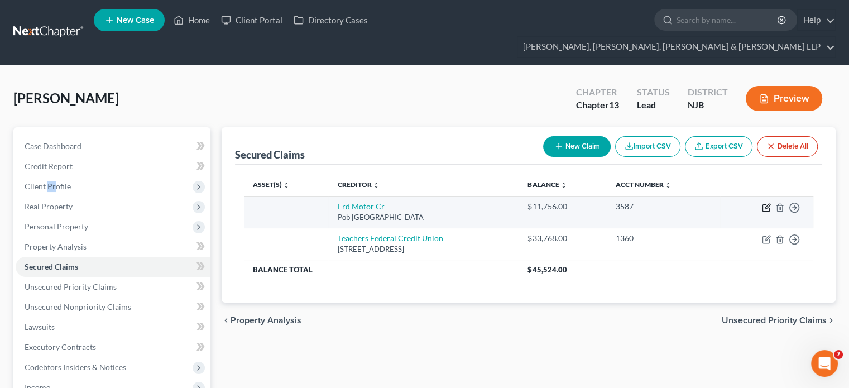
click at [674, 204] on icon "button" at bounding box center [767, 206] width 5 height 5
select select "30"
select select "0"
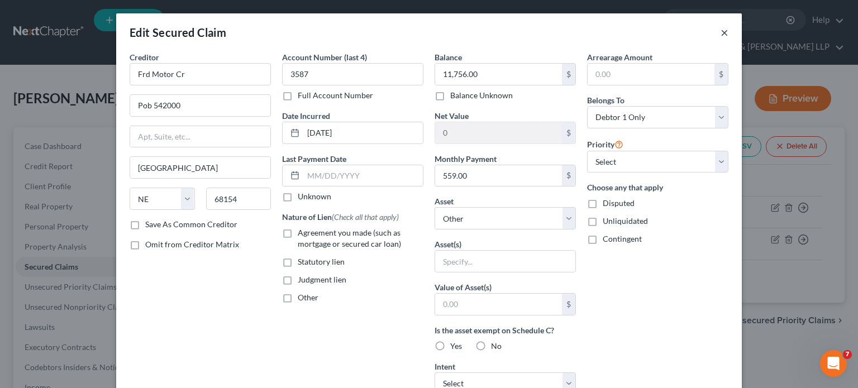
click at [674, 32] on div "Edit Secured Claim ×" at bounding box center [429, 32] width 626 height 38
drag, startPoint x: 718, startPoint y: 32, endPoint x: 722, endPoint y: 47, distance: 15.0
click at [674, 33] on button "×" at bounding box center [724, 32] width 8 height 13
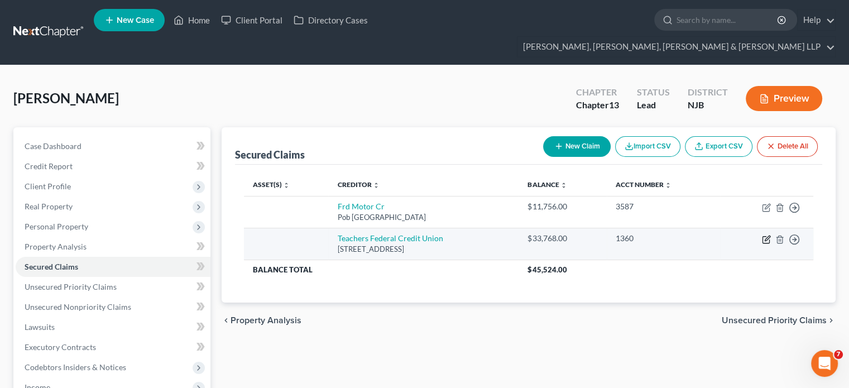
click at [674, 237] on icon "button" at bounding box center [766, 240] width 7 height 7
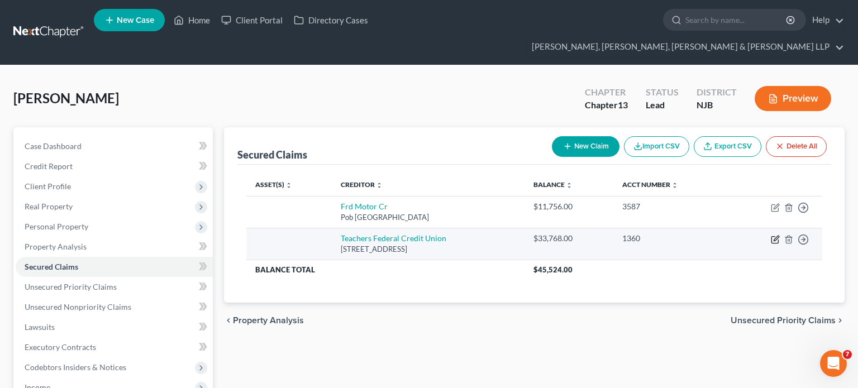
select select "35"
select select "0"
select select "1"
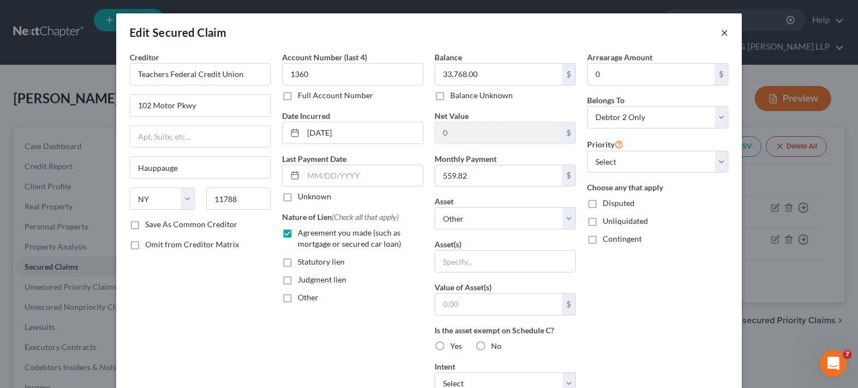
click at [674, 34] on button "×" at bounding box center [724, 32] width 8 height 13
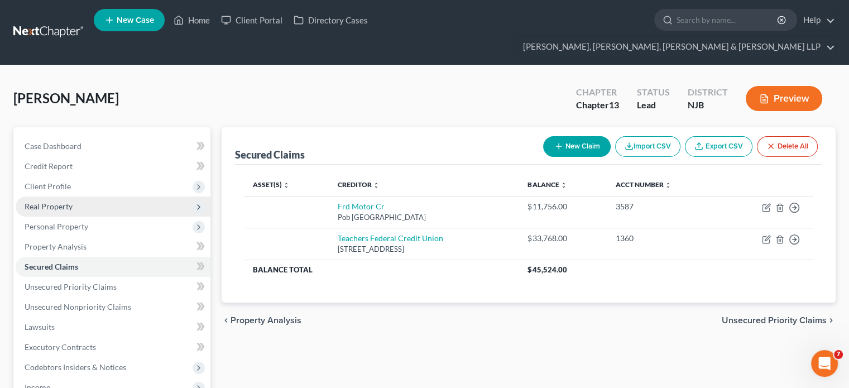
click at [54, 202] on span "Real Property" at bounding box center [49, 206] width 48 height 9
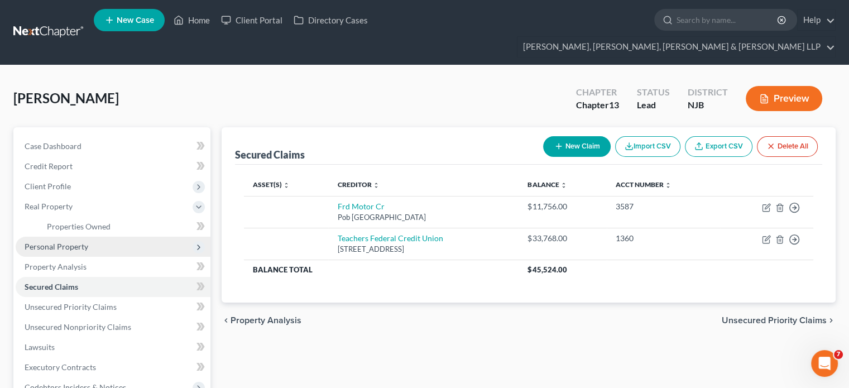
click at [78, 242] on span "Personal Property" at bounding box center [57, 246] width 64 height 9
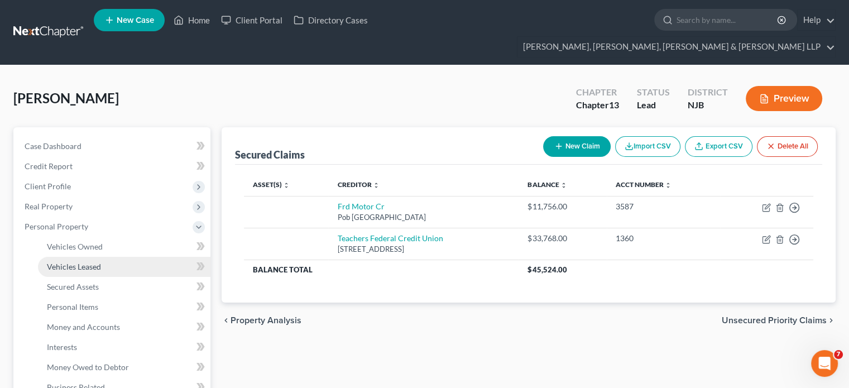
click at [85, 262] on span "Vehicles Leased" at bounding box center [74, 266] width 54 height 9
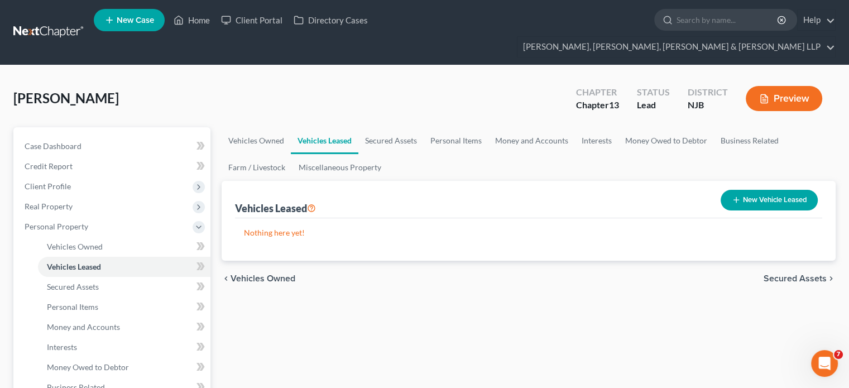
click at [674, 190] on button "New Vehicle Leased" at bounding box center [769, 200] width 97 height 21
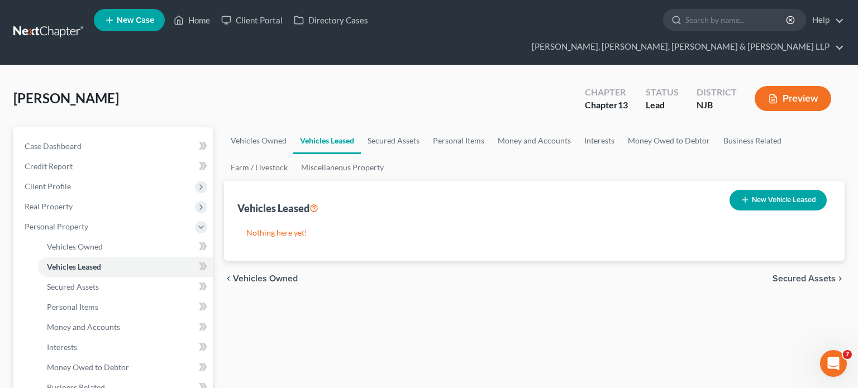
select select "2"
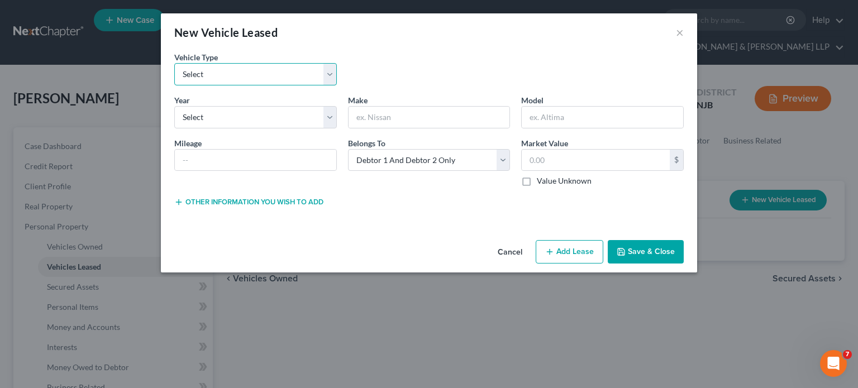
click at [249, 76] on select "Select Automobile Truck Trailer Watercraft Aircraft Motor Home Atv Other Vehicle" at bounding box center [255, 74] width 163 height 22
select select "0"
click at [174, 63] on select "Select Automobile Truck Trailer Watercraft Aircraft Motor Home Atv Other Vehicle" at bounding box center [255, 74] width 163 height 22
click at [235, 117] on select "Select 2026 2025 2024 2023 2022 2021 2020 2019 2018 2017 2016 2015 2014 2013 20…" at bounding box center [255, 117] width 163 height 22
select select "2"
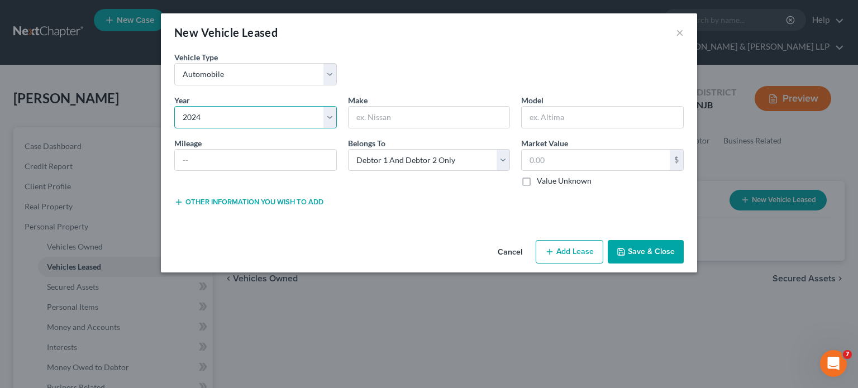
click at [174, 106] on select "Select 2026 2025 2024 2023 2022 2021 2020 2019 2018 2017 2016 2015 2014 2013 20…" at bounding box center [255, 117] width 163 height 22
click at [390, 115] on input "text" at bounding box center [429, 117] width 161 height 21
type input "f"
type input "Ford"
type input "F150"
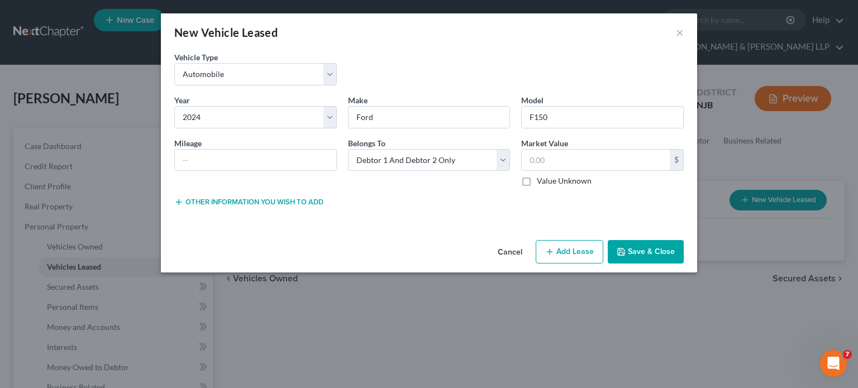
click at [656, 247] on button "Save & Close" at bounding box center [646, 251] width 76 height 23
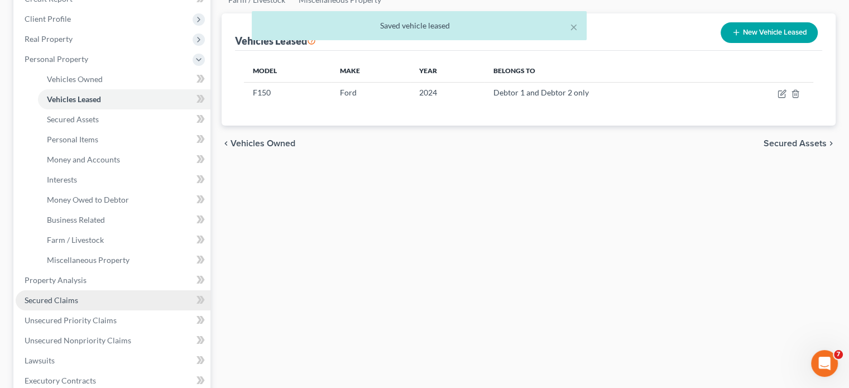
drag, startPoint x: 71, startPoint y: 279, endPoint x: 92, endPoint y: 283, distance: 20.5
click at [71, 295] on span "Secured Claims" at bounding box center [52, 299] width 54 height 9
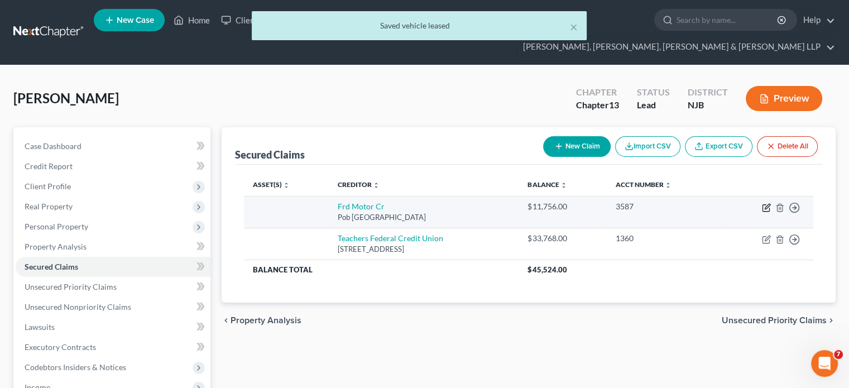
click at [674, 203] on icon "button" at bounding box center [766, 207] width 9 height 9
select select "30"
select select "0"
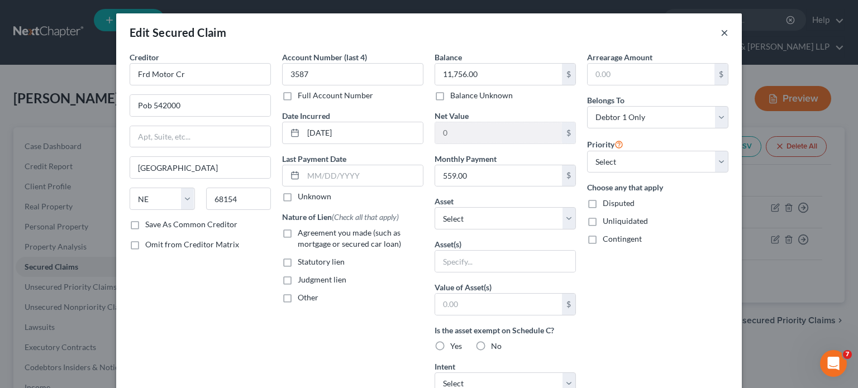
drag, startPoint x: 720, startPoint y: 33, endPoint x: 736, endPoint y: 71, distance: 41.6
click at [674, 34] on button "×" at bounding box center [724, 32] width 8 height 13
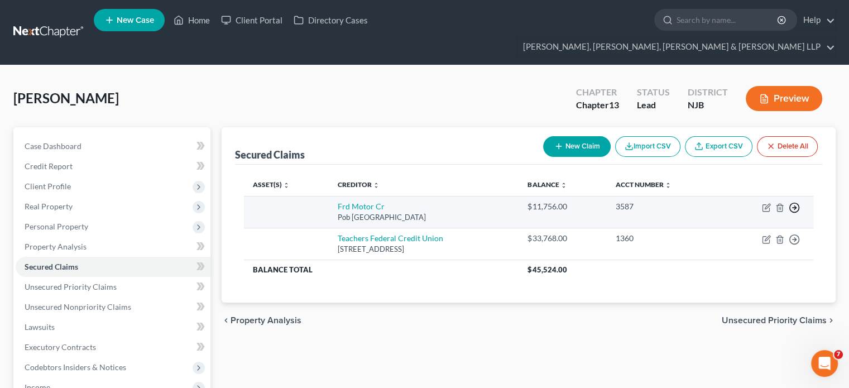
click at [674, 208] on line "button" at bounding box center [795, 208] width 4 height 0
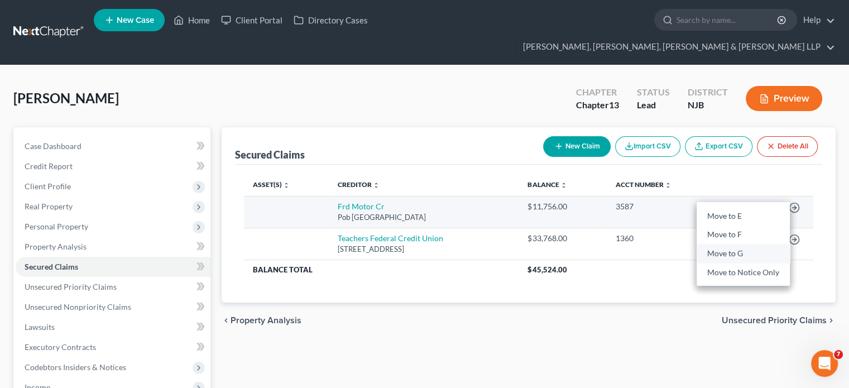
click at [674, 245] on link "Move to G" at bounding box center [743, 254] width 93 height 19
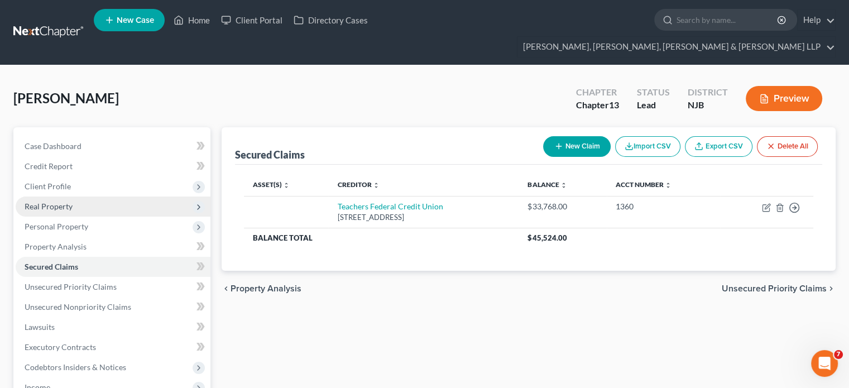
click at [54, 202] on span "Real Property" at bounding box center [49, 206] width 48 height 9
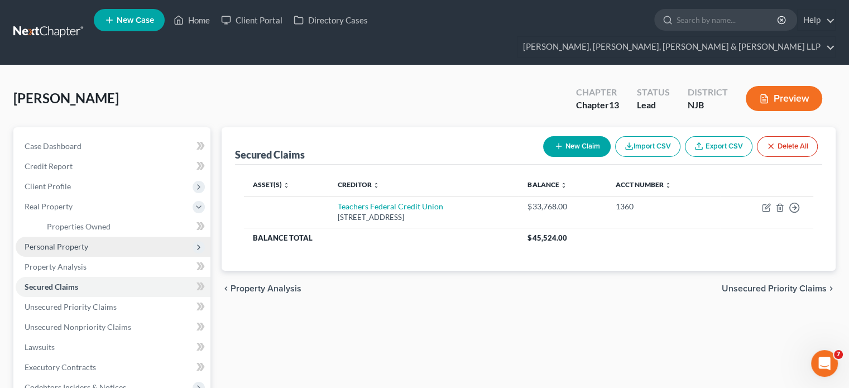
click at [65, 242] on span "Personal Property" at bounding box center [57, 246] width 64 height 9
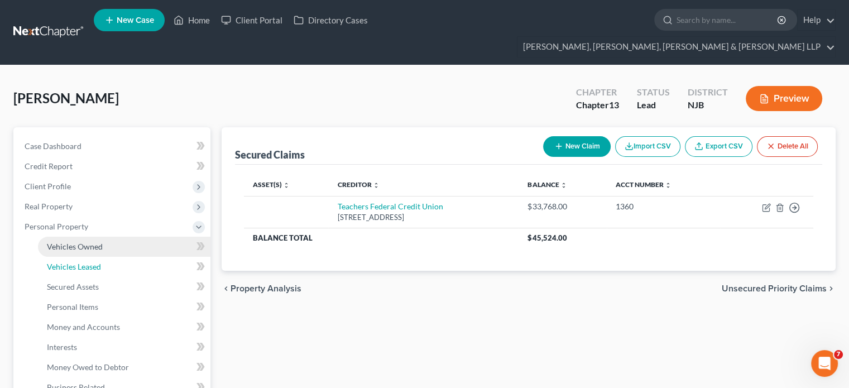
click at [74, 262] on span "Vehicles Leased" at bounding box center [74, 266] width 54 height 9
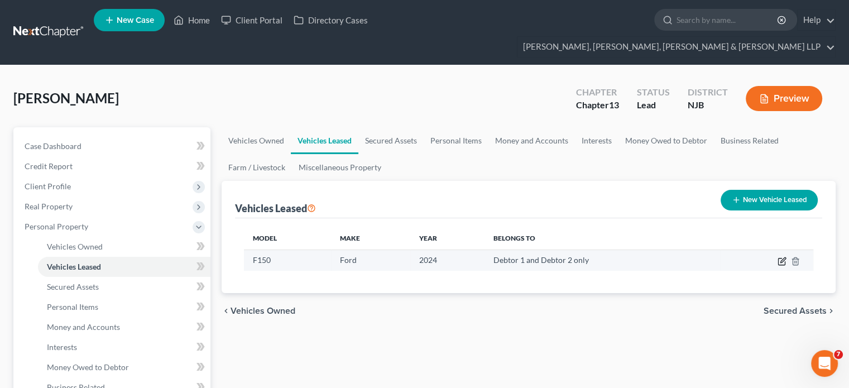
click at [674, 257] on icon "button" at bounding box center [782, 261] width 9 height 9
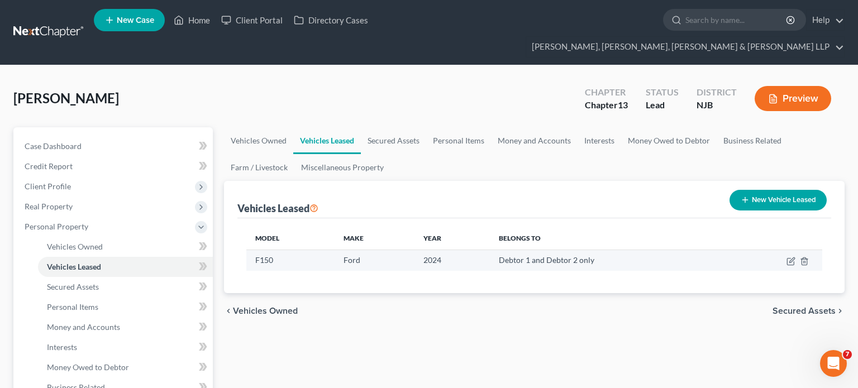
select select "0"
select select "2"
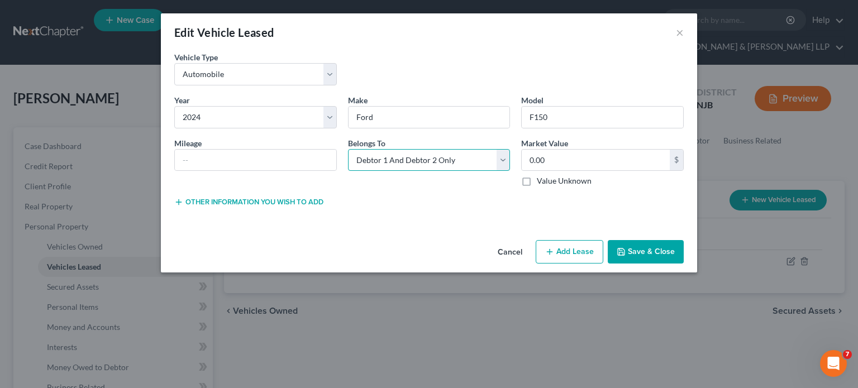
click at [458, 163] on select "Select Debtor 1 Only Debtor 2 Only Debtor 1 And Debtor 2 Only At Least One Of T…" at bounding box center [429, 160] width 163 height 22
select select "0"
click at [348, 149] on select "Select Debtor 1 Only Debtor 2 Only Debtor 1 And Debtor 2 Only At Least One Of T…" at bounding box center [429, 160] width 163 height 22
drag, startPoint x: 431, startPoint y: 221, endPoint x: 502, endPoint y: 241, distance: 73.7
click at [431, 221] on div "Vehicle Type * Select Automobile Truck Trailer Watercraft Aircraft Motor Home A…" at bounding box center [429, 143] width 536 height 184
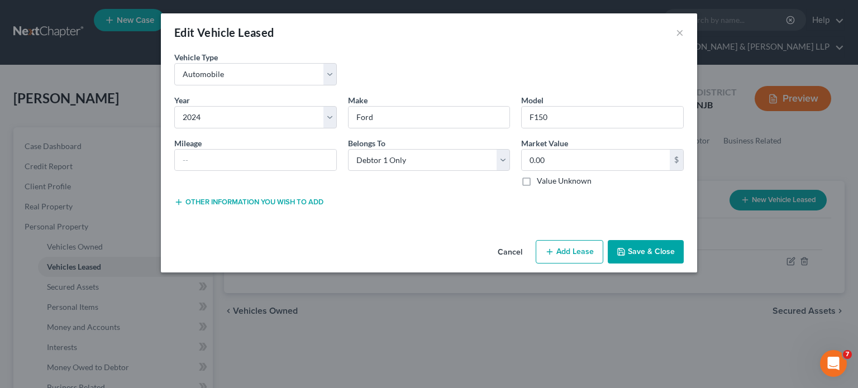
click at [659, 248] on button "Save & Close" at bounding box center [646, 251] width 76 height 23
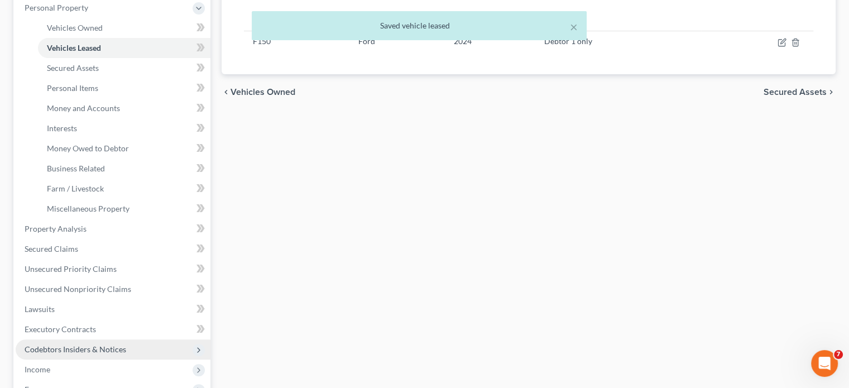
scroll to position [223, 0]
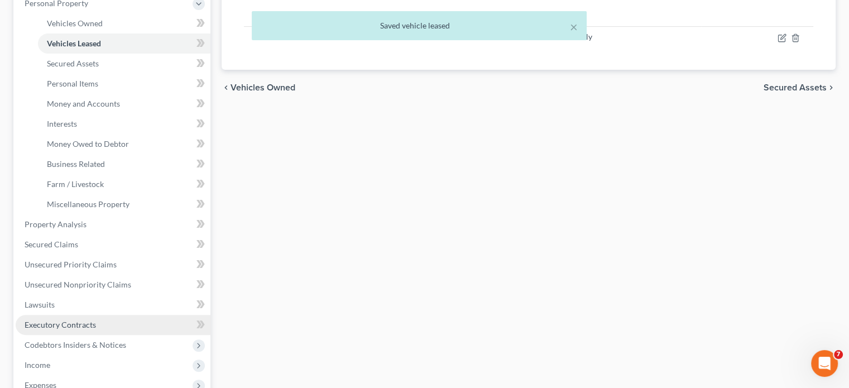
click at [79, 320] on span "Executory Contracts" at bounding box center [60, 324] width 71 height 9
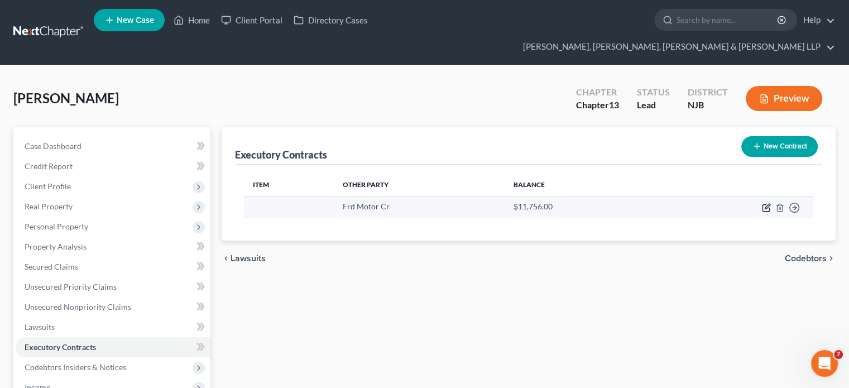
click at [674, 204] on icon "button" at bounding box center [767, 206] width 5 height 5
select select "30"
select select "0"
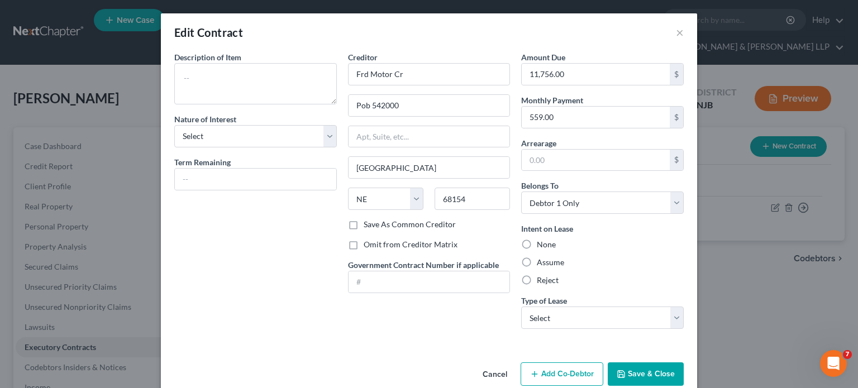
click at [552, 263] on label "Assume" at bounding box center [550, 262] width 27 height 11
click at [548, 263] on input "Assume" at bounding box center [544, 260] width 7 height 7
radio input "true"
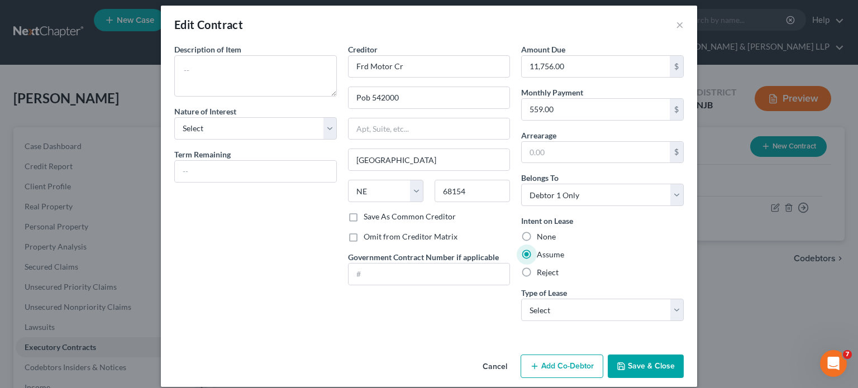
scroll to position [18, 0]
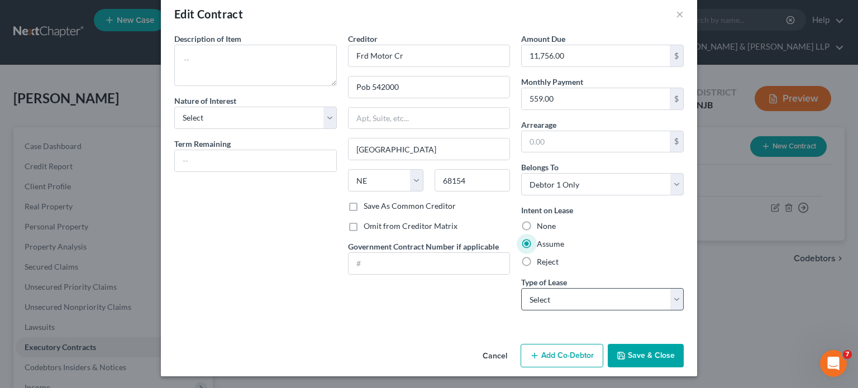
drag, startPoint x: 574, startPoint y: 287, endPoint x: 574, endPoint y: 299, distance: 12.3
click at [574, 289] on div "Type of Lease * Select Real Estate Car Other" at bounding box center [602, 293] width 163 height 34
click at [574, 300] on select "Select Real Estate Car Other" at bounding box center [602, 299] width 163 height 22
select select "1"
click at [521, 288] on select "Select Real Estate Car Other" at bounding box center [602, 299] width 163 height 22
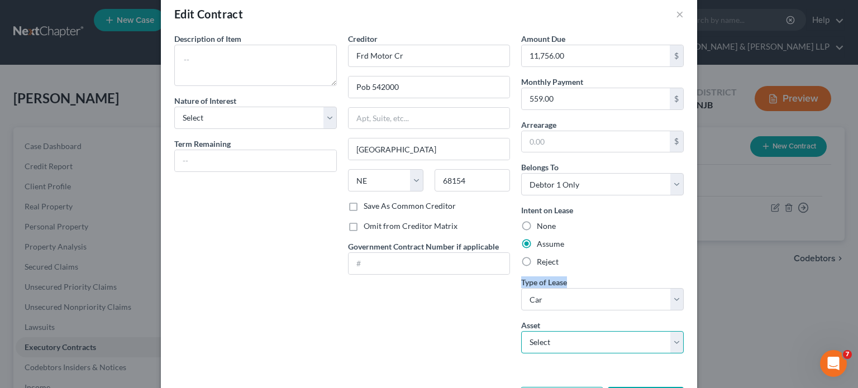
click at [583, 338] on select "Select 2024 Ford F150 - $0.0" at bounding box center [602, 342] width 163 height 22
select select "0"
click at [521, 331] on select "Select 2024 Ford F150 - $0.0" at bounding box center [602, 342] width 163 height 22
type textarea "2024 Ford F150"
click at [424, 323] on div "Creditor * Frd Motor Cr Pob 542000 Omaha State AL AK AR AZ CA CO CT DE DC FL GA…" at bounding box center [429, 198] width 174 height 330
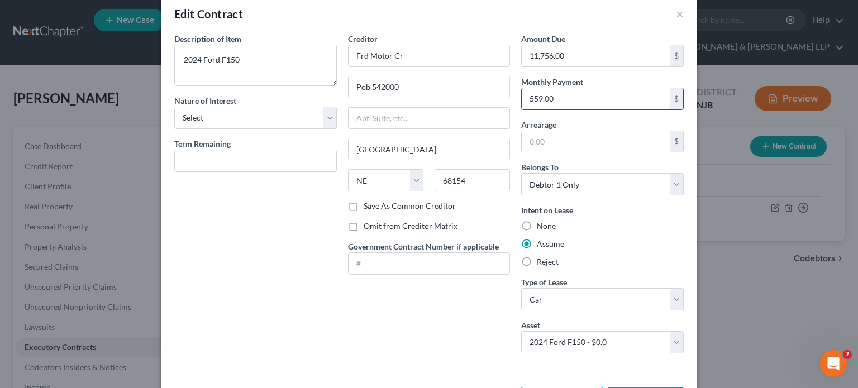
click at [576, 102] on input "559.00" at bounding box center [596, 98] width 148 height 21
type input "559.82"
click at [405, 9] on div "Edit Contract ×" at bounding box center [429, 14] width 536 height 38
drag, startPoint x: 409, startPoint y: 59, endPoint x: 346, endPoint y: 54, distance: 63.3
click at [348, 54] on input "Frd Motor Cr" at bounding box center [429, 56] width 163 height 22
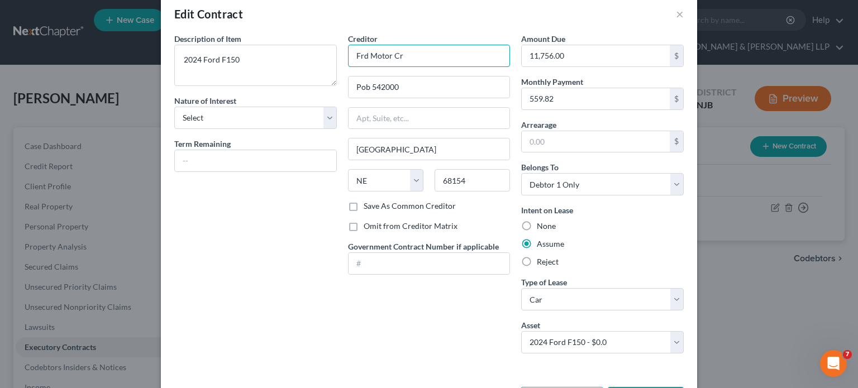
paste input "ord Motor Credit Company LLC"
type input "Ford Motor Credit Company LLC"
click at [243, 315] on div "Description of non-residential real property * Description of Item * 2024 Ford …" at bounding box center [256, 198] width 174 height 330
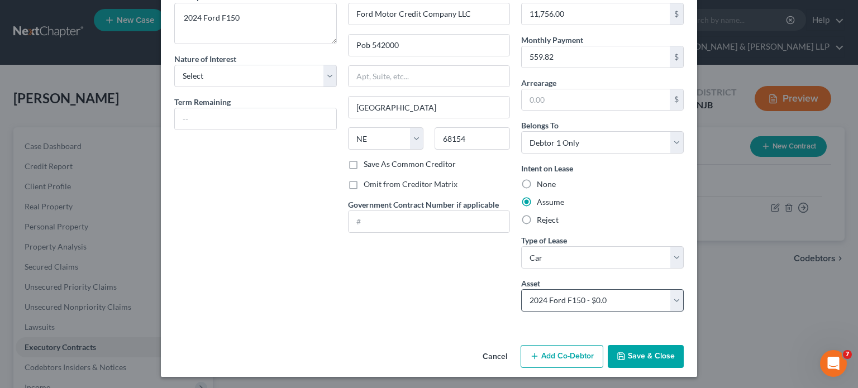
scroll to position [61, 0]
click at [646, 338] on button "Save & Close" at bounding box center [646, 356] width 76 height 23
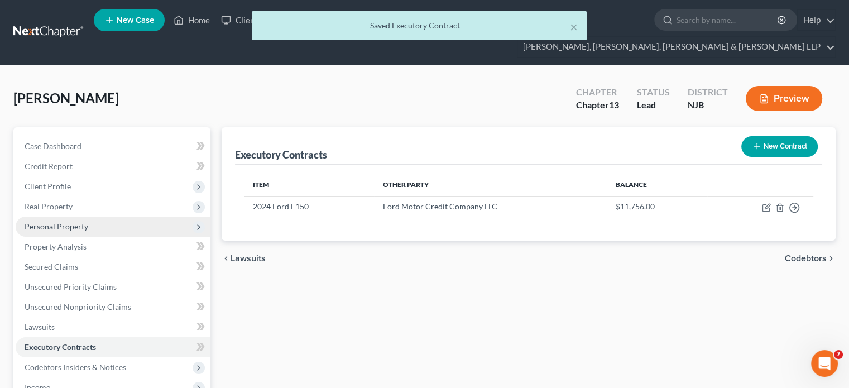
click at [60, 222] on span "Personal Property" at bounding box center [57, 226] width 64 height 9
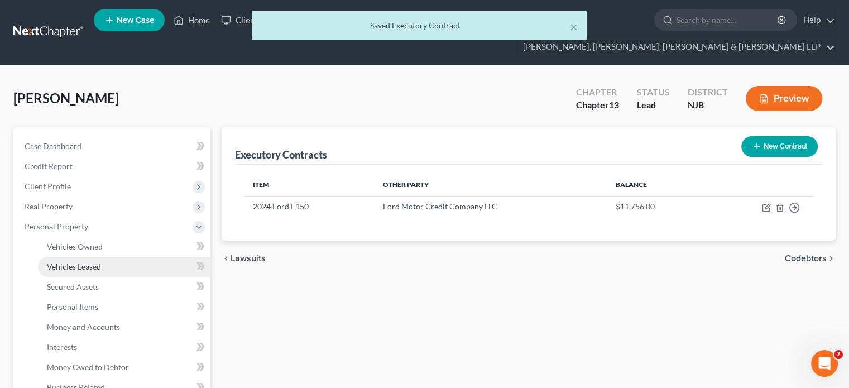
click at [67, 262] on span "Vehicles Leased" at bounding box center [74, 266] width 54 height 9
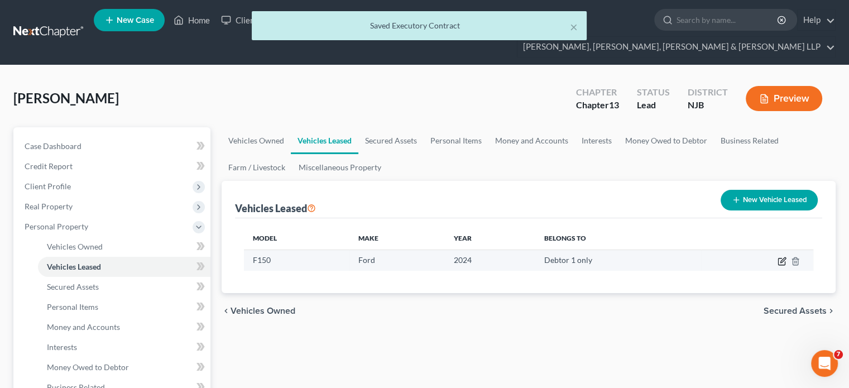
click at [674, 257] on icon "button" at bounding box center [782, 261] width 9 height 9
select select "0"
select select "2"
select select "0"
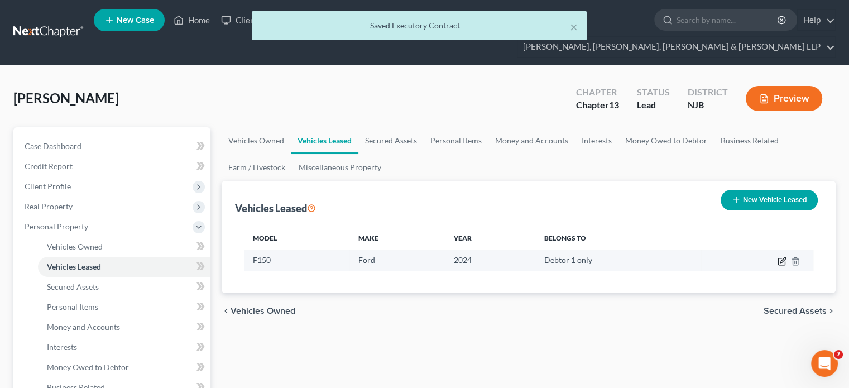
select select "1"
select select "30"
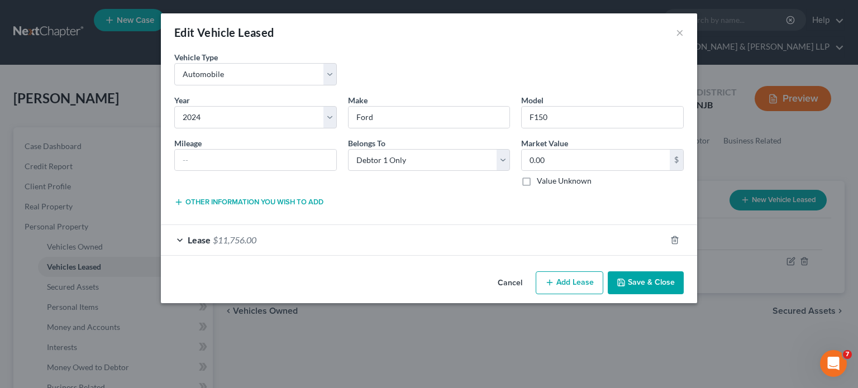
click at [288, 239] on div "Lease $11,756.00" at bounding box center [413, 240] width 505 height 30
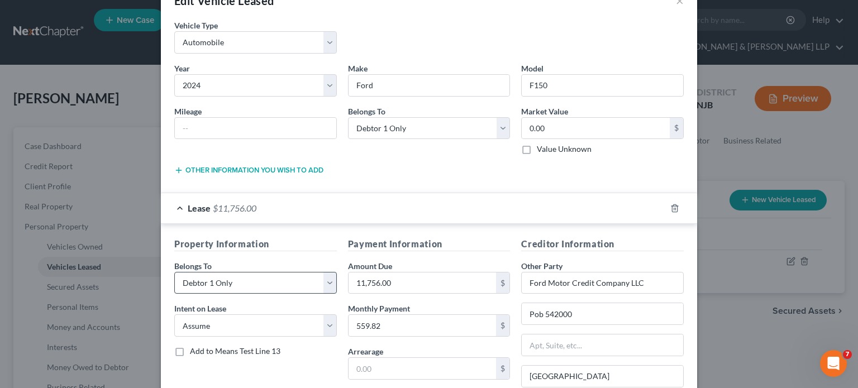
scroll to position [112, 0]
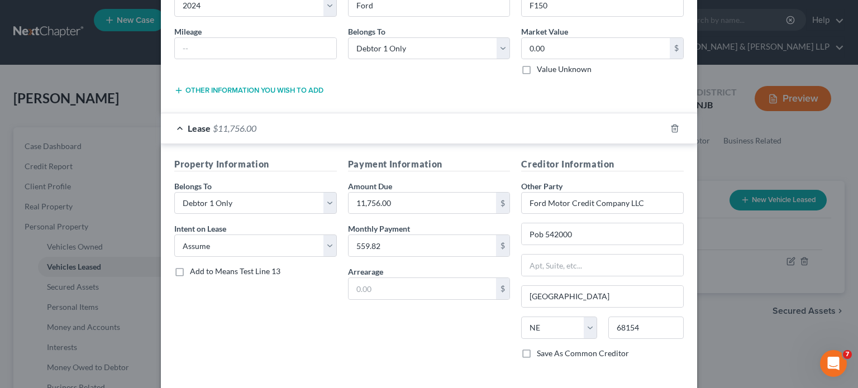
click at [241, 271] on span "Add to Means Test Line 13" at bounding box center [235, 270] width 90 height 9
click at [202, 271] on input "Add to Means Test Line 13" at bounding box center [197, 269] width 7 height 7
checkbox input "true"
click at [281, 338] on div "Property Information Belongs To * Select Debtor 1 Only Debtor 2 Only Debtor 1 A…" at bounding box center [256, 263] width 174 height 211
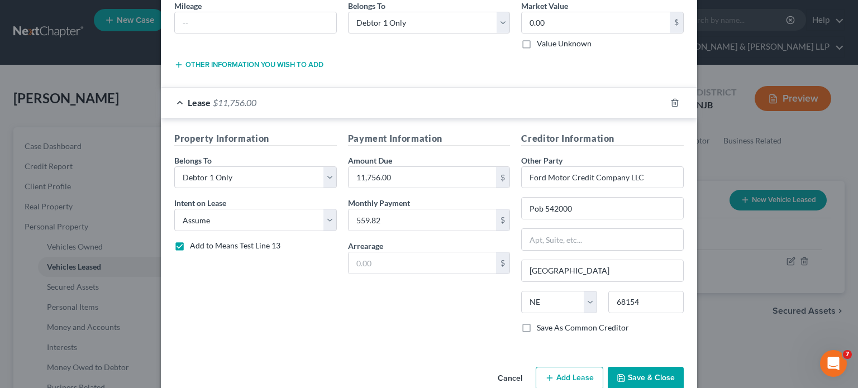
scroll to position [159, 0]
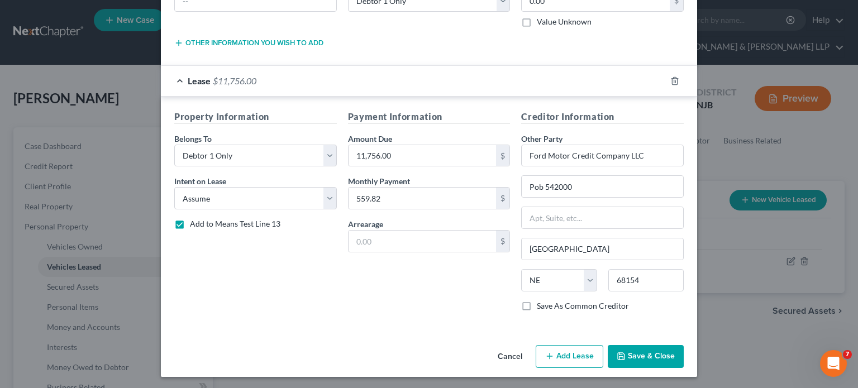
click at [666, 338] on button "Save & Close" at bounding box center [646, 356] width 76 height 23
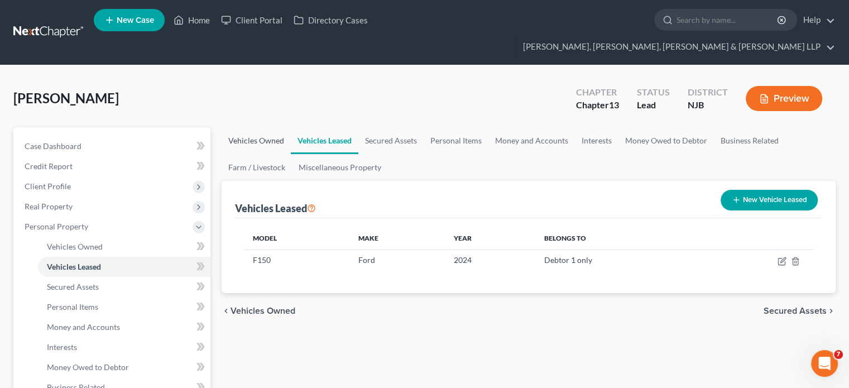
click at [259, 127] on link "Vehicles Owned" at bounding box center [256, 140] width 69 height 27
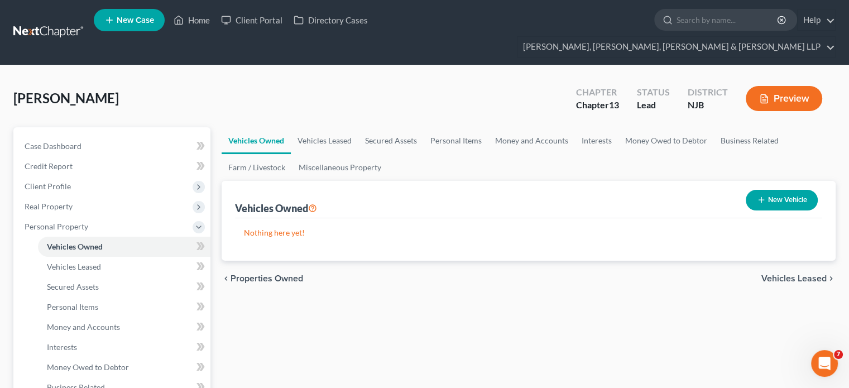
click at [674, 190] on button "New Vehicle" at bounding box center [782, 200] width 72 height 21
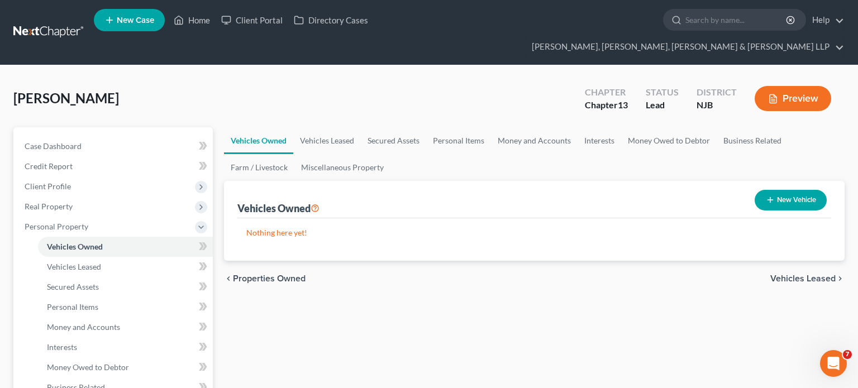
select select "0"
select select "2"
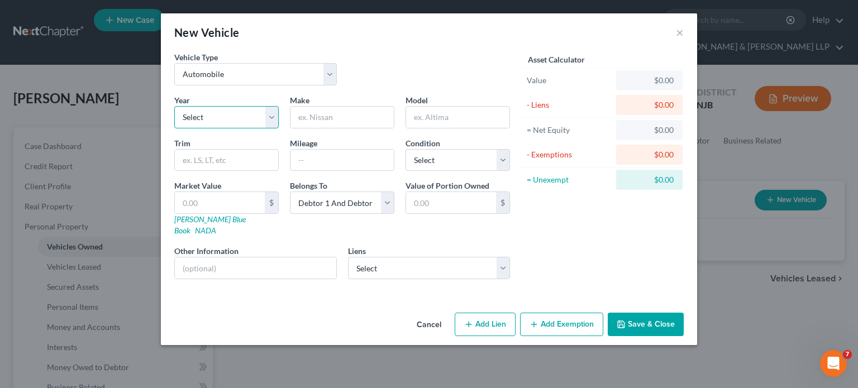
click at [215, 120] on select "Select 2026 2025 2024 2023 2022 2021 2020 2019 2018 2017 2016 2015 2014 2013 20…" at bounding box center [226, 117] width 104 height 22
select select "2"
click at [174, 106] on select "Select 2026 2025 2024 2023 2022 2021 2020 2019 2018 2017 2016 2015 2014 2013 20…" at bounding box center [226, 117] width 104 height 22
click at [353, 112] on input "text" at bounding box center [341, 117] width 103 height 21
type input "Hyundai"
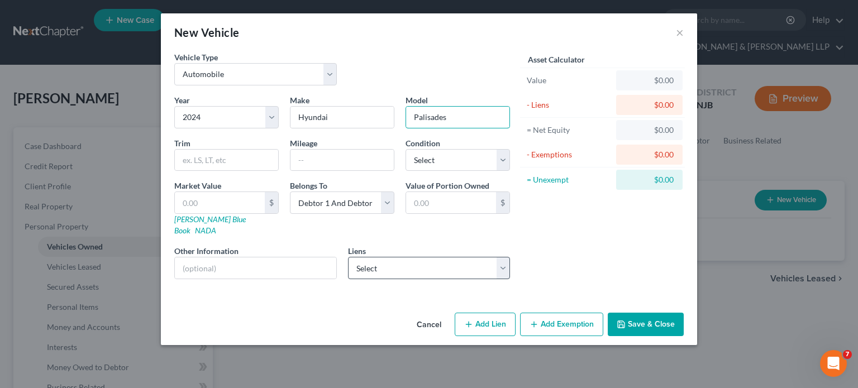
type input "Palisades"
click at [379, 257] on select "Select Teachers Federal Credit Union - $33,768.00" at bounding box center [429, 268] width 163 height 22
select select "35"
select select "1"
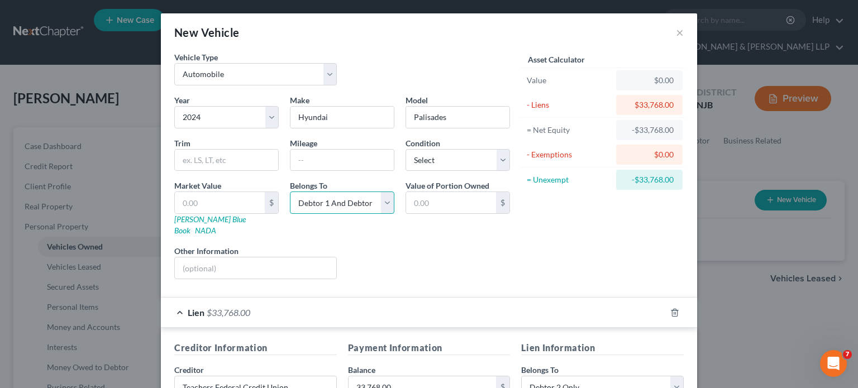
click at [362, 205] on select "Select Debtor 1 Only Debtor 2 Only Debtor 1 And Debtor 2 Only At Least One Of T…" at bounding box center [342, 203] width 104 height 22
select select "1"
click at [290, 192] on select "Select Debtor 1 Only Debtor 2 Only Debtor 1 And Debtor 2 Only At Least One Of T…" at bounding box center [342, 203] width 104 height 22
click at [404, 246] on div "Liens Select" at bounding box center [429, 262] width 174 height 34
click at [466, 165] on select "Select Excellent Very Good Good Fair Poor" at bounding box center [457, 160] width 104 height 22
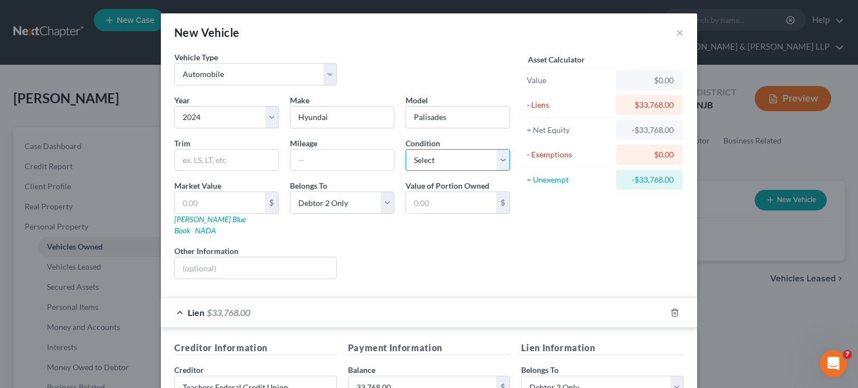
select select "2"
click at [405, 149] on select "Select Excellent Very Good Good Fair Poor" at bounding box center [457, 160] width 104 height 22
click at [422, 245] on div "Liens Select" at bounding box center [429, 262] width 174 height 34
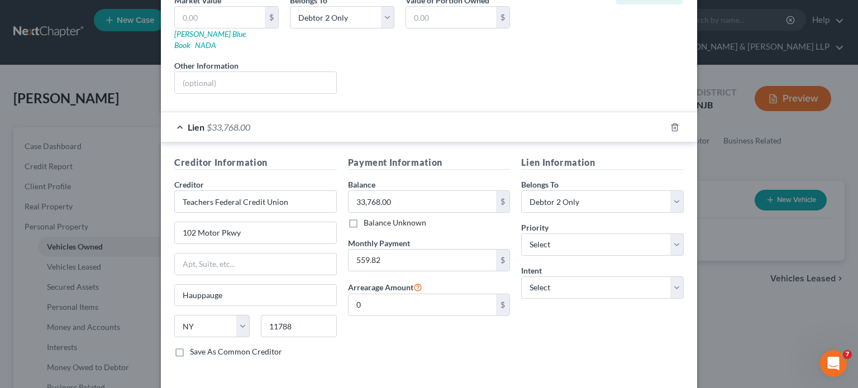
scroll to position [220, 0]
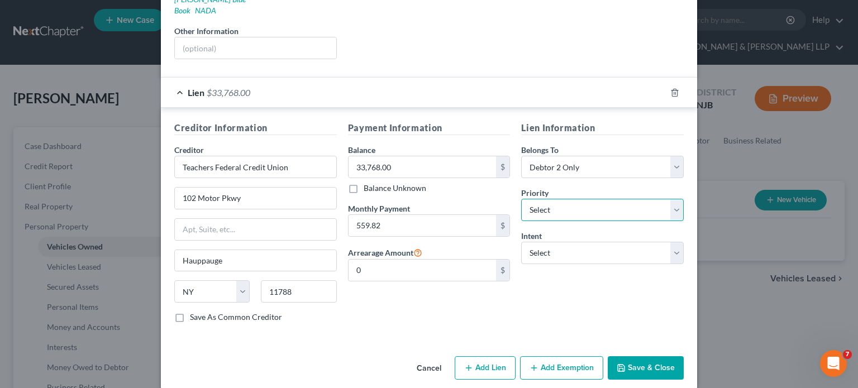
click at [578, 201] on select "Select 1st 2nd 3rd 4th 5th 6th 7th 8th 9th 10th 11th 12th 13th 14th 15th 16th 1…" at bounding box center [602, 210] width 163 height 22
select select "0"
click at [521, 199] on select "Select 1st 2nd 3rd 4th 5th 6th 7th 8th 9th 10th 11th 12th 13th 14th 15th 16th 1…" at bounding box center [602, 210] width 163 height 22
click at [590, 246] on select "Select Surrender Redeem Reaffirm Avoid Other" at bounding box center [602, 253] width 163 height 22
select select "2"
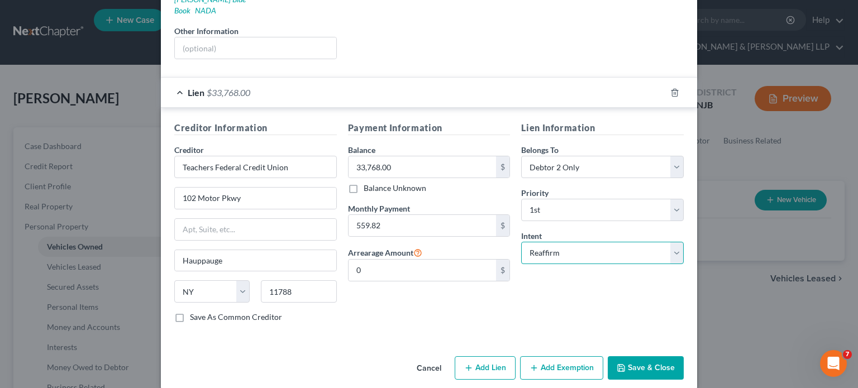
click at [521, 242] on select "Select Surrender Redeem Reaffirm Avoid Other" at bounding box center [602, 253] width 163 height 22
click at [545, 305] on div "Lien Information Belongs To * Select Debtor 1 Only Debtor 2 Only Debtor 1 And D…" at bounding box center [603, 226] width 174 height 211
click at [400, 83] on div "Lien $33,768.00" at bounding box center [413, 93] width 505 height 30
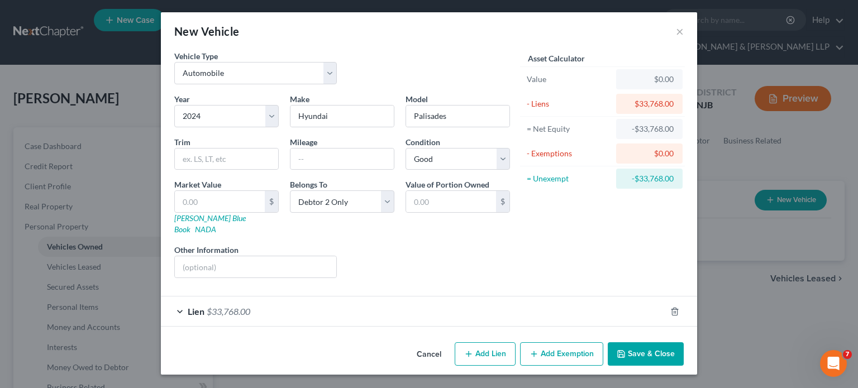
scroll to position [0, 0]
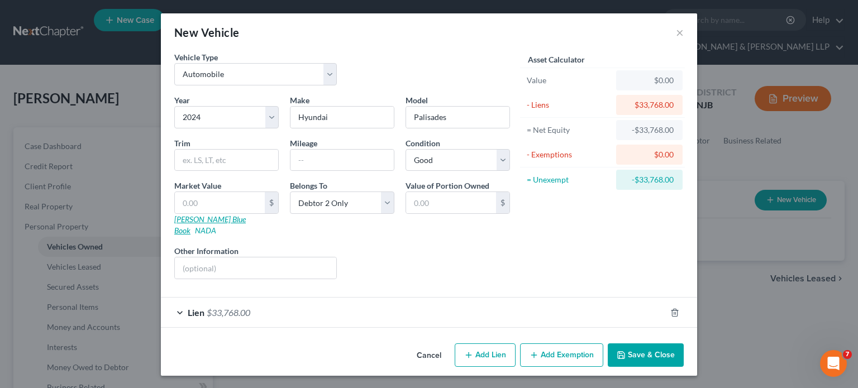
click at [188, 220] on link "Kelly Blue Book" at bounding box center [209, 224] width 71 height 21
click at [198, 206] on input "text" at bounding box center [220, 202] width 90 height 21
type input "3"
type input "3.00"
type input "30"
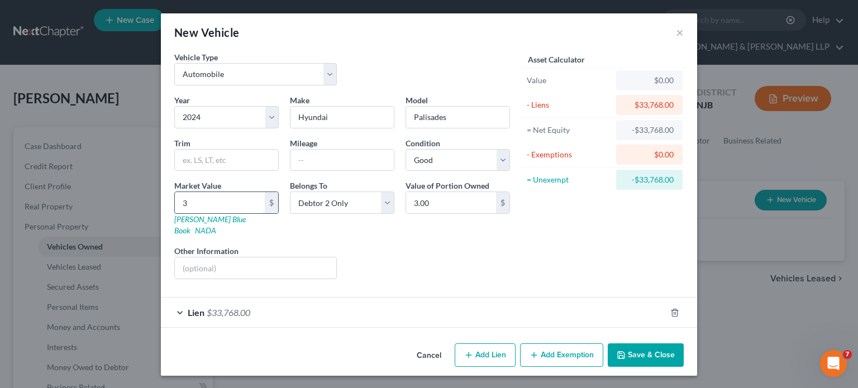
type input "30.00"
type input "300"
type input "300.00"
type input "3003"
type input "3,003.00"
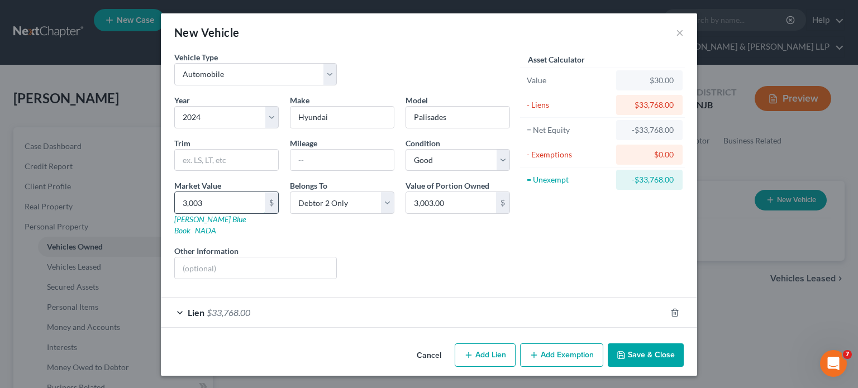
type input "3,0036"
type input "30,036.00"
type input "30,036"
click at [636, 338] on button "Save & Close" at bounding box center [646, 354] width 76 height 23
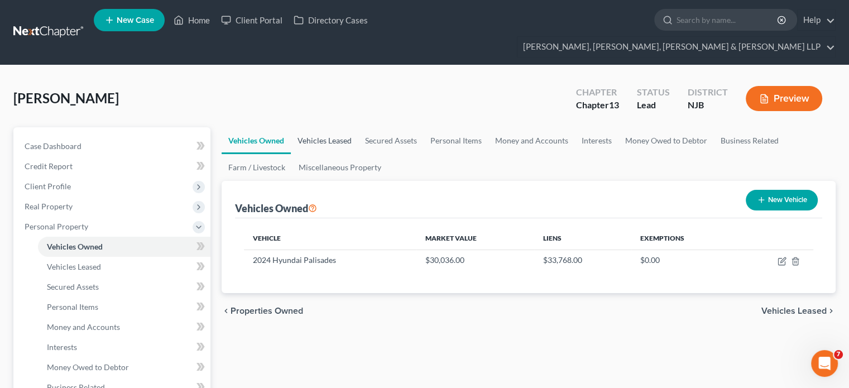
click at [322, 127] on link "Vehicles Leased" at bounding box center [325, 140] width 68 height 27
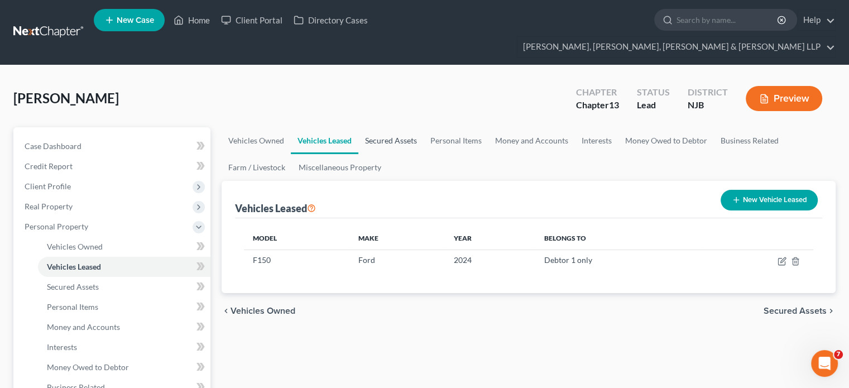
click at [376, 127] on link "Secured Assets" at bounding box center [391, 140] width 65 height 27
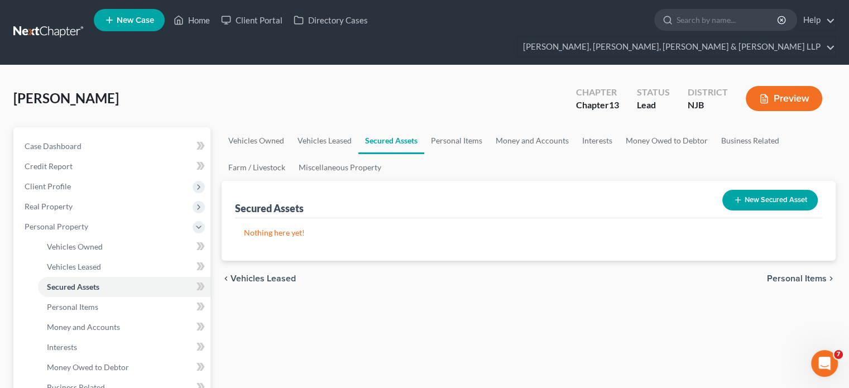
click at [674, 190] on button "New Secured Asset" at bounding box center [771, 200] width 96 height 21
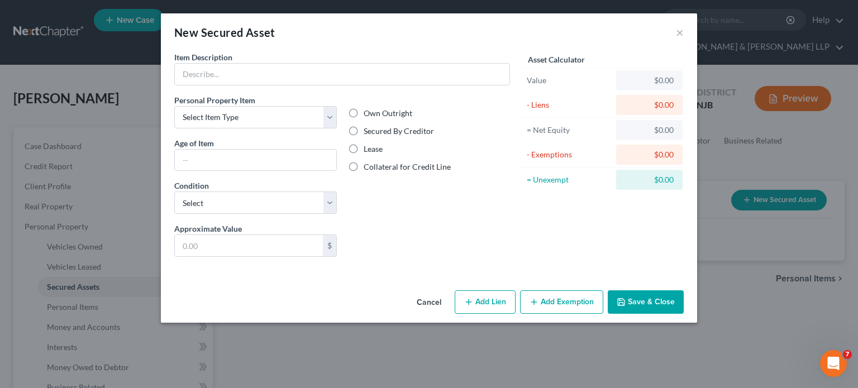
click at [433, 299] on button "Cancel" at bounding box center [429, 303] width 42 height 22
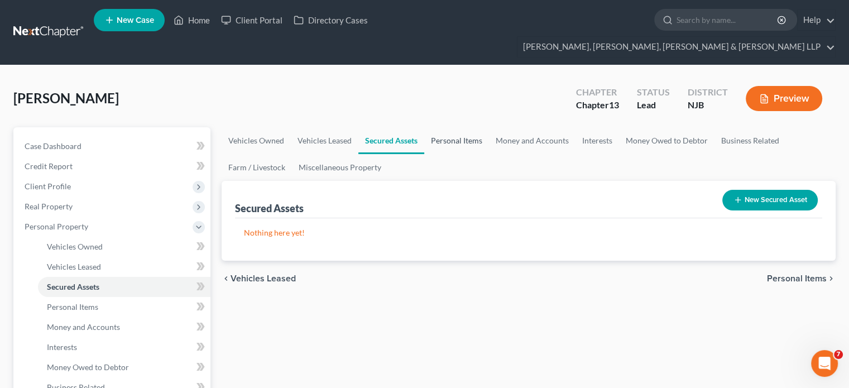
click at [454, 127] on link "Personal Items" at bounding box center [456, 140] width 65 height 27
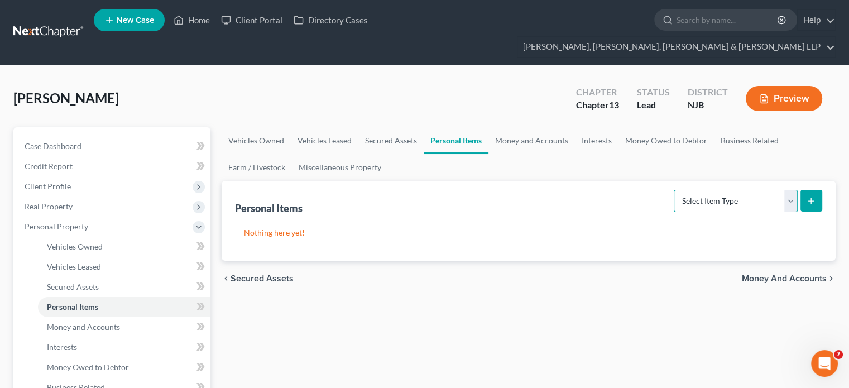
click at [674, 190] on select "Select Item Type Clothing Collectibles Of Value Electronics Firearms Household …" at bounding box center [736, 201] width 124 height 22
select select "clothing"
click at [674, 190] on select "Select Item Type Clothing Collectibles Of Value Electronics Firearms Household …" at bounding box center [736, 201] width 124 height 22
drag, startPoint x: 813, startPoint y: 182, endPoint x: 806, endPoint y: 183, distance: 6.2
click at [674, 197] on icon "submit" at bounding box center [811, 201] width 9 height 9
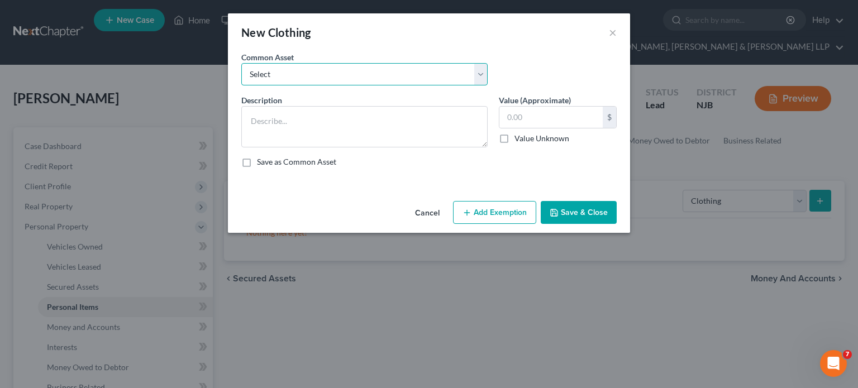
click at [389, 71] on select "Select Clothes, Shoes & Accessories" at bounding box center [364, 74] width 246 height 22
select select "0"
click at [241, 63] on select "Select Clothes, Shoes & Accessories" at bounding box center [364, 74] width 246 height 22
type textarea "Clothes, Shoes & Accessories"
type input "300.00"
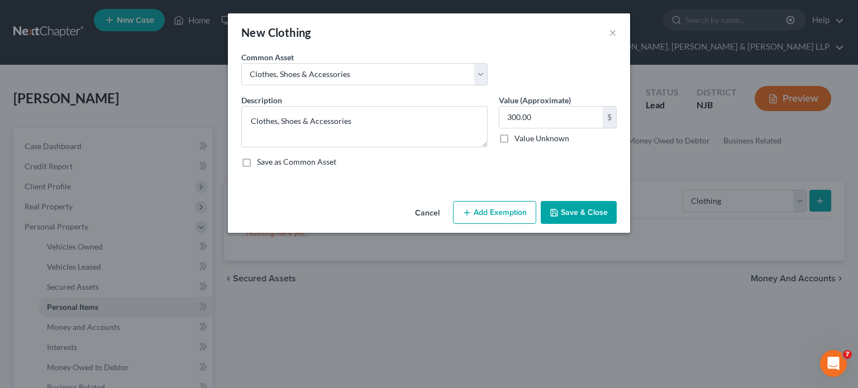
click at [496, 209] on button "Add Exemption" at bounding box center [494, 212] width 83 height 23
select select "2"
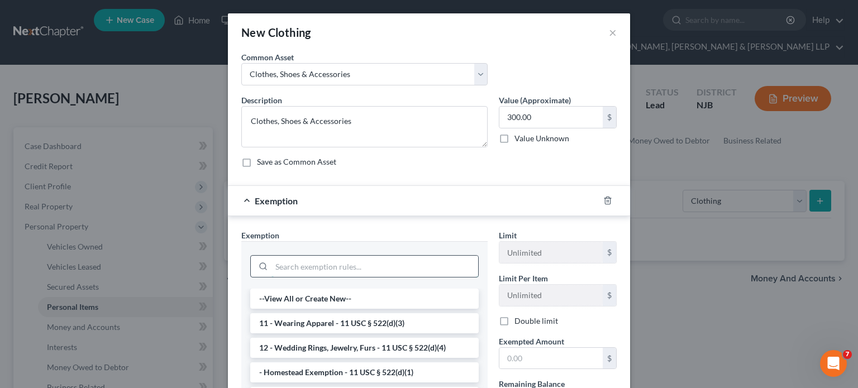
click at [431, 270] on input "search" at bounding box center [374, 266] width 207 height 21
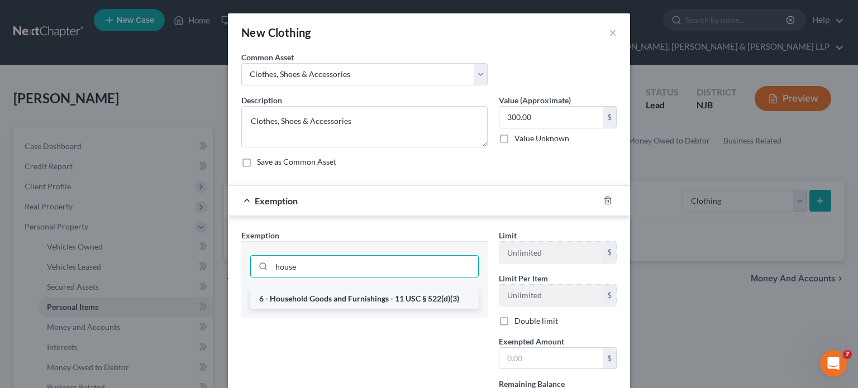
type input "house"
click at [429, 301] on li "6 - Household Goods and Furnishings - 11 USC § 522(d)(3)" at bounding box center [364, 299] width 228 height 20
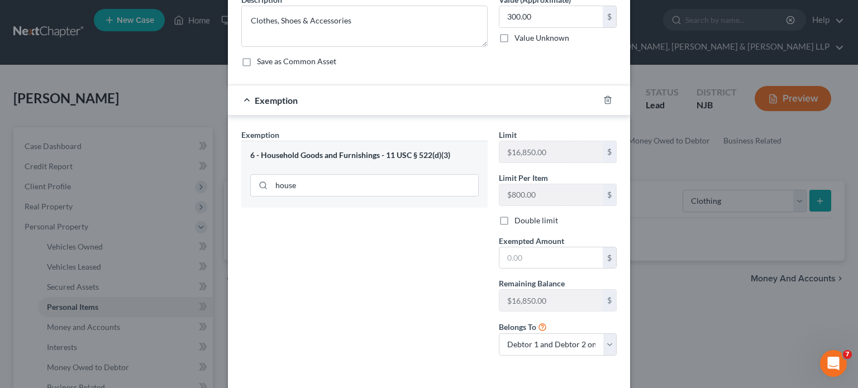
scroll to position [112, 0]
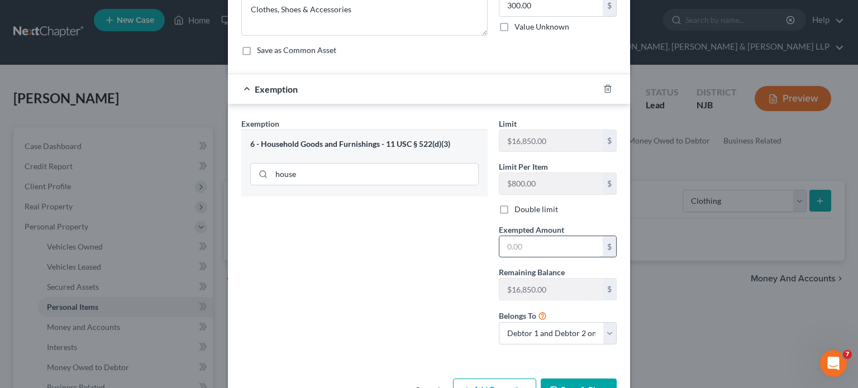
click at [540, 245] on input "text" at bounding box center [550, 246] width 103 height 21
type input "300"
click at [563, 338] on button "Save & Close" at bounding box center [579, 390] width 76 height 23
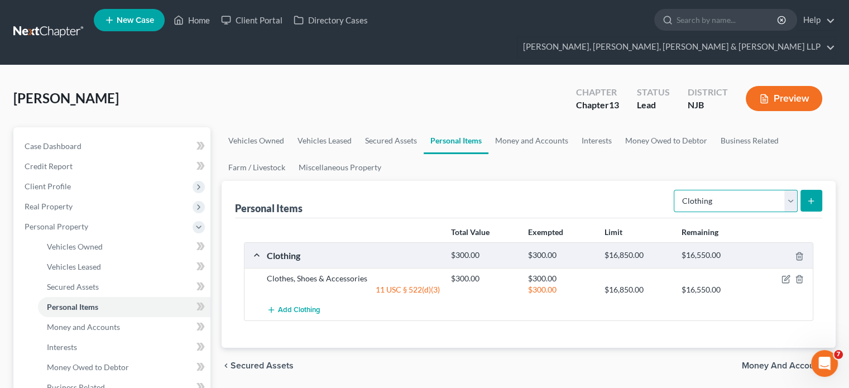
click at [674, 190] on select "Select Item Type Clothing Collectibles Of Value Electronics Firearms Household …" at bounding box center [736, 201] width 124 height 22
select select "electronics"
click at [674, 190] on select "Select Item Type Clothing Collectibles Of Value Electronics Firearms Household …" at bounding box center [736, 201] width 124 height 22
click at [674, 197] on icon "submit" at bounding box center [811, 201] width 9 height 9
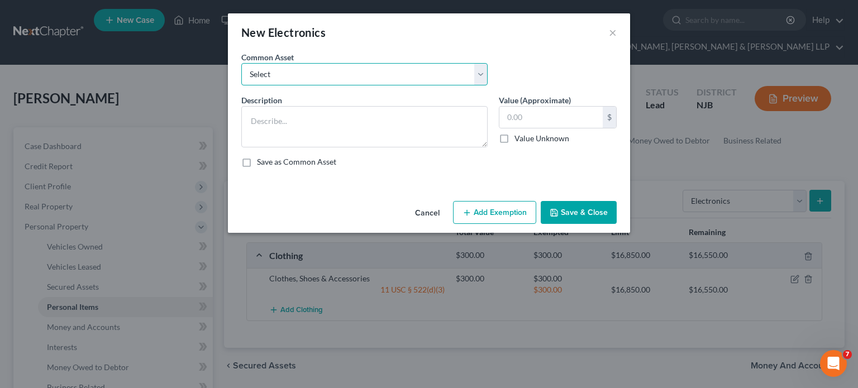
click at [394, 75] on select "Select Cellphone, TVs Electronic Appliances" at bounding box center [364, 74] width 246 height 22
select select "0"
click at [241, 63] on select "Select Cellphone, TVs Electronic Appliances" at bounding box center [364, 74] width 246 height 22
type textarea "Cellphone, TVs"
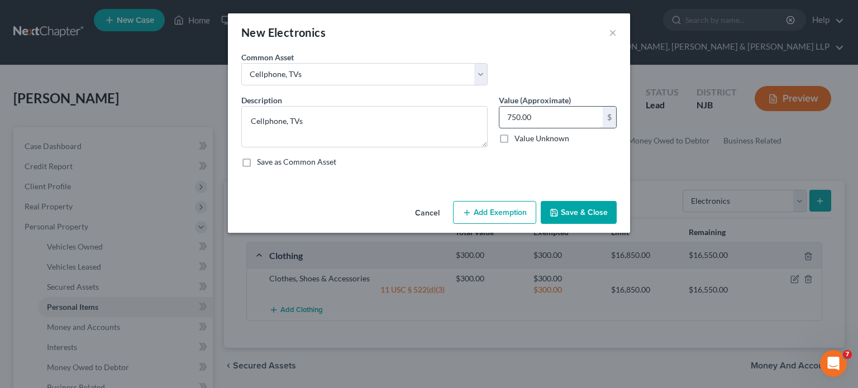
click at [563, 118] on input "750.00" at bounding box center [550, 117] width 103 height 21
type input "2,500"
click at [504, 208] on button "Add Exemption" at bounding box center [494, 212] width 83 height 23
select select "2"
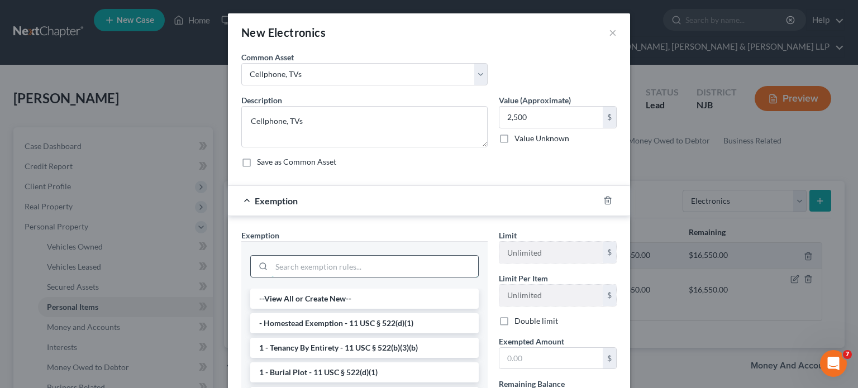
click at [413, 273] on input "search" at bounding box center [374, 266] width 207 height 21
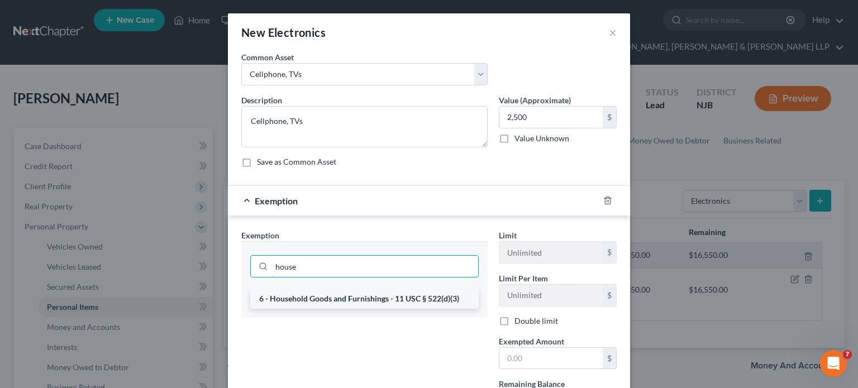
type input "house"
click at [403, 298] on li "6 - Household Goods and Furnishings - 11 USC § 522(d)(3)" at bounding box center [364, 299] width 228 height 20
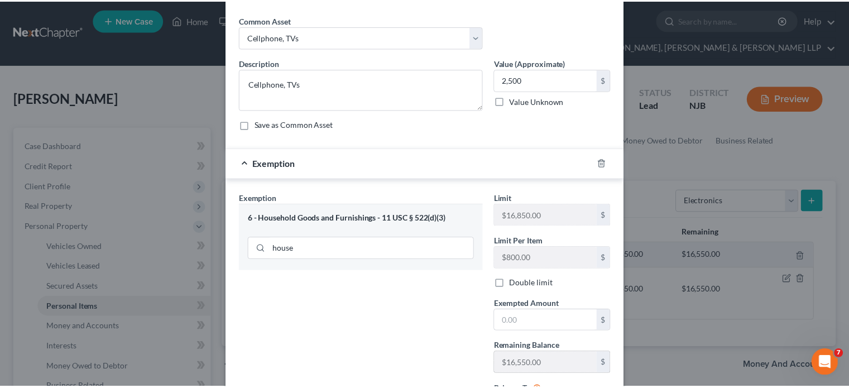
scroll to position [146, 0]
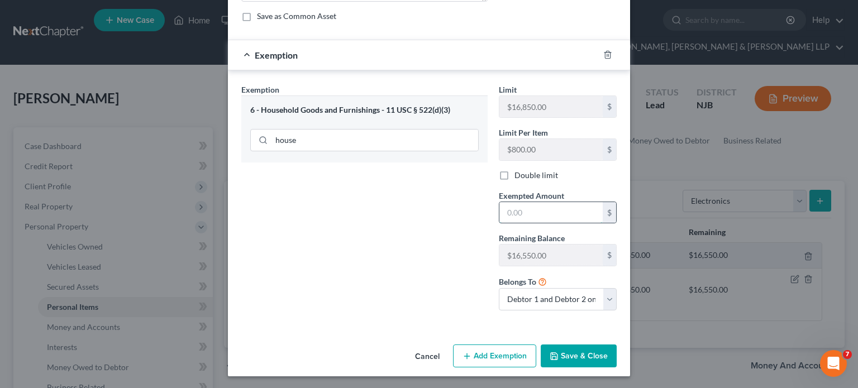
drag, startPoint x: 547, startPoint y: 213, endPoint x: 551, endPoint y: 208, distance: 5.9
click at [547, 213] on input "text" at bounding box center [550, 212] width 103 height 21
type input "2,500"
click at [574, 338] on button "Save & Close" at bounding box center [579, 356] width 76 height 23
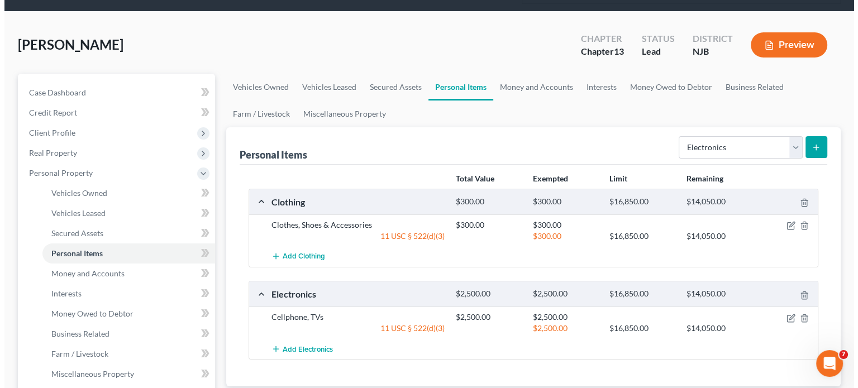
scroll to position [56, 0]
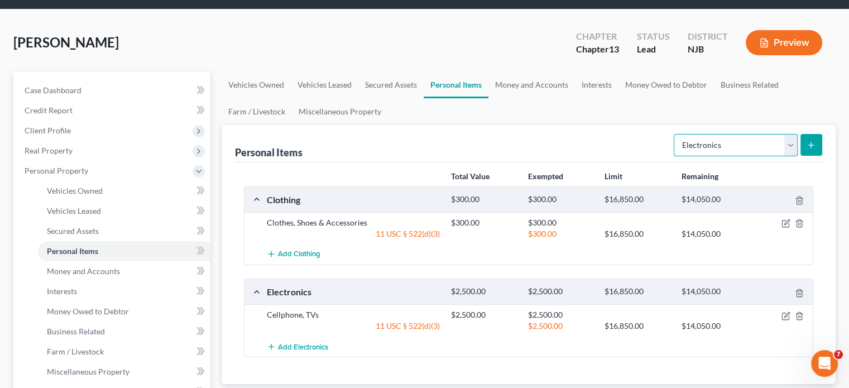
click at [674, 134] on select "Select Item Type Clothing Collectibles Of Value Electronics Firearms Household …" at bounding box center [736, 145] width 124 height 22
select select "firearms"
click at [674, 134] on select "Select Item Type Clothing Collectibles Of Value Electronics Firearms Household …" at bounding box center [736, 145] width 124 height 22
click at [674, 141] on icon "submit" at bounding box center [811, 145] width 9 height 9
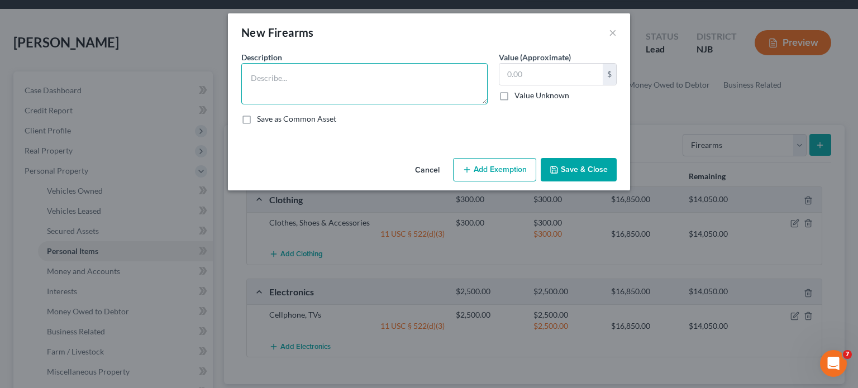
click at [296, 83] on textarea at bounding box center [364, 83] width 246 height 41
paste textarea "Smith & Wesson 642, Sig Sauer p226, Diamondback 380"
drag, startPoint x: 460, startPoint y: 78, endPoint x: 252, endPoint y: 79, distance: 207.2
click at [252, 79] on textarea "Smith & Wesson 642, Sig Sauer p226, Diamondback 380" at bounding box center [364, 83] width 246 height 41
type textarea "Smith & Wesson 642, Sig Sauer p226, Diamondback 380"
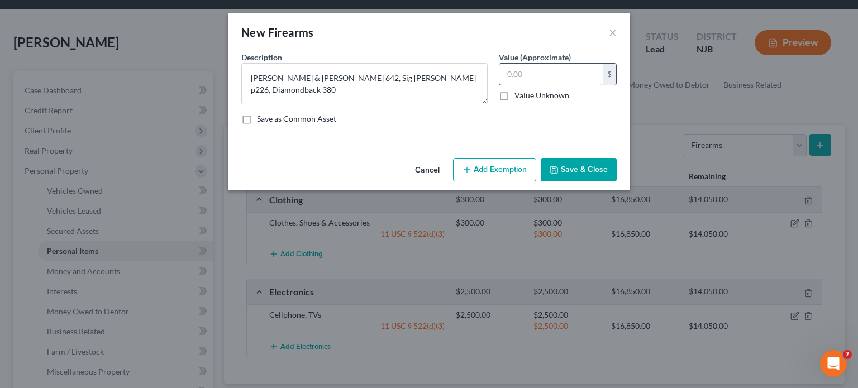
click at [548, 76] on input "text" at bounding box center [550, 74] width 103 height 21
type input "1,000"
click at [508, 177] on button "Add Exemption" at bounding box center [494, 169] width 83 height 23
select select "2"
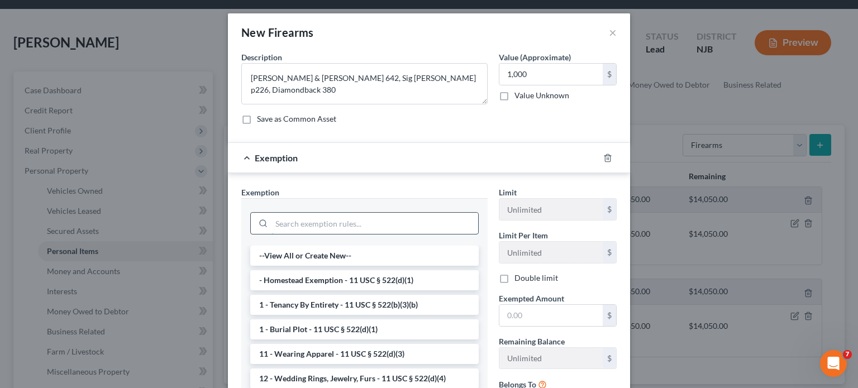
click at [404, 227] on input "search" at bounding box center [374, 223] width 207 height 21
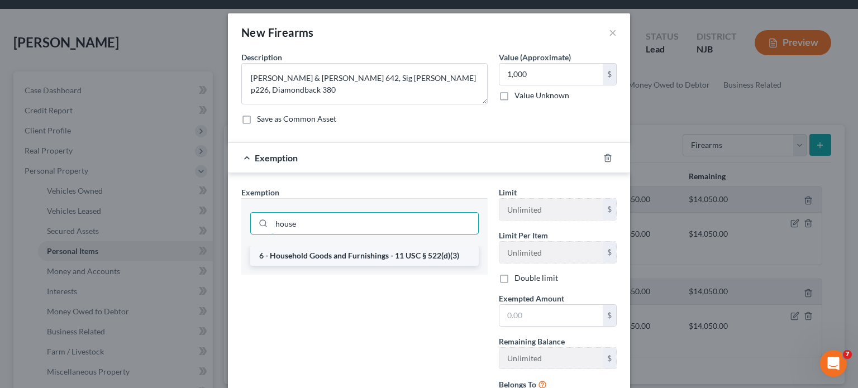
type input "house"
drag, startPoint x: 407, startPoint y: 250, endPoint x: 509, endPoint y: 281, distance: 106.7
click at [409, 251] on li "6 - Household Goods and Furnishings - 11 USC § 522(d)(3)" at bounding box center [364, 256] width 228 height 20
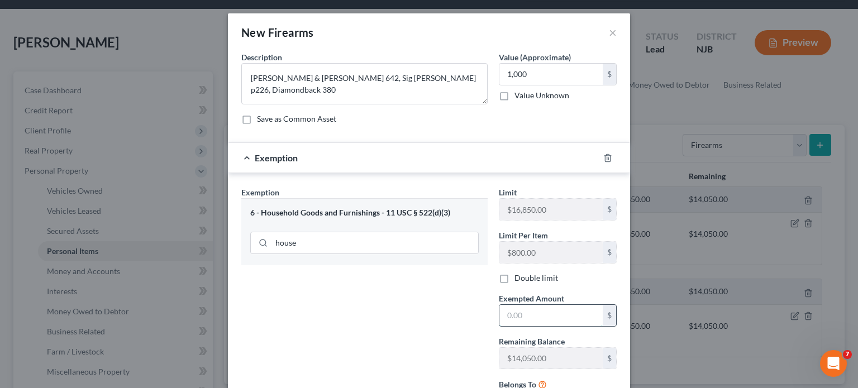
click at [543, 314] on input "text" at bounding box center [550, 315] width 103 height 21
type input "1,000"
click at [436, 327] on div "Exemption Set must be selected for CA. Exemption * 6 - Household Goods and Furn…" at bounding box center [364, 305] width 257 height 236
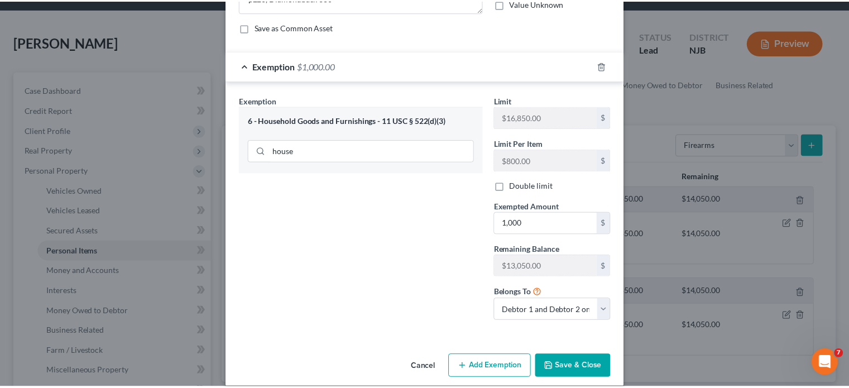
scroll to position [103, 0]
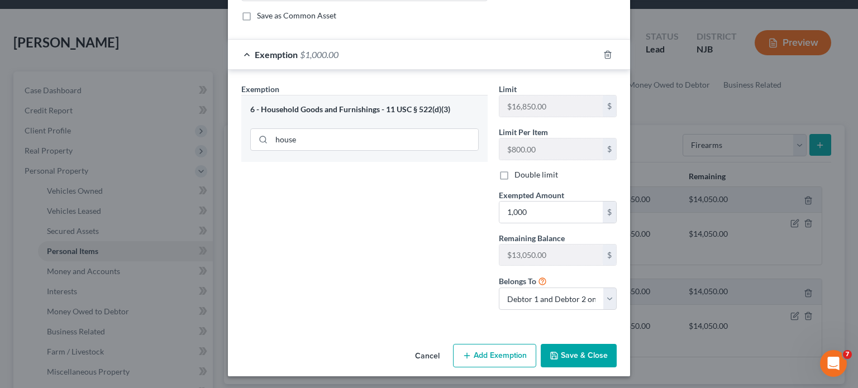
click at [570, 338] on button "Save & Close" at bounding box center [579, 355] width 76 height 23
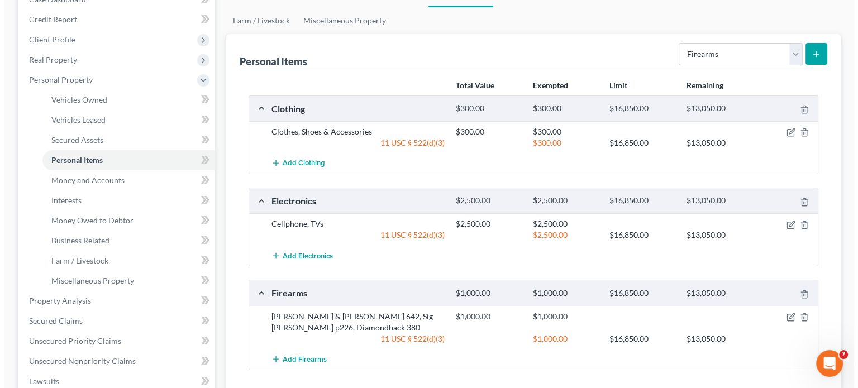
scroll to position [112, 0]
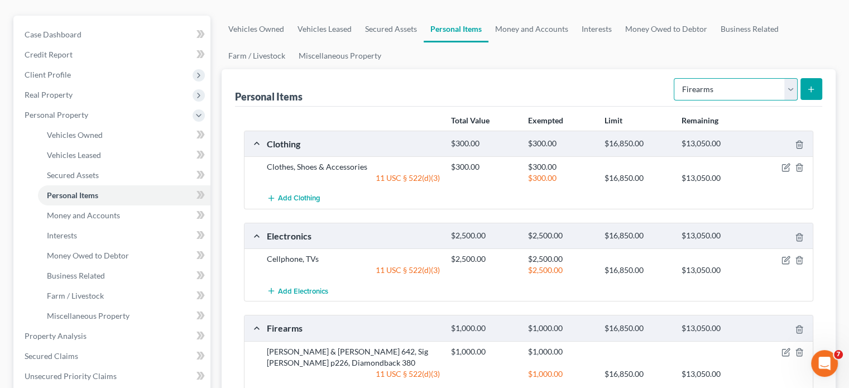
click at [674, 78] on select "Select Item Type Clothing Collectibles Of Value Electronics Firearms Household …" at bounding box center [736, 89] width 124 height 22
select select "household_goods"
click at [674, 78] on select "Select Item Type Clothing Collectibles Of Value Electronics Firearms Household …" at bounding box center [736, 89] width 124 height 22
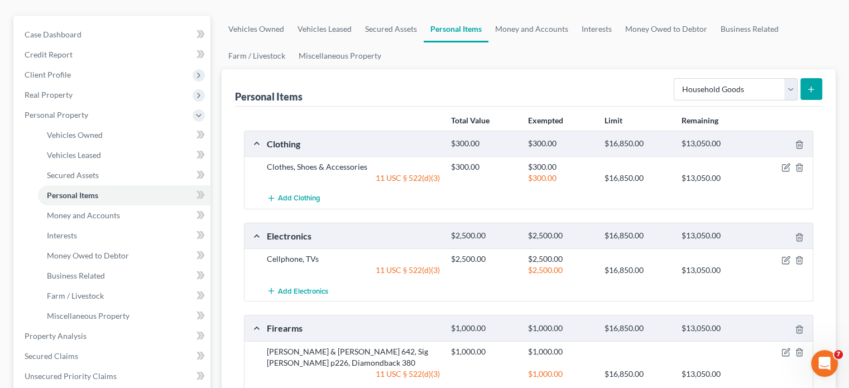
click at [674, 85] on icon "submit" at bounding box center [811, 89] width 9 height 9
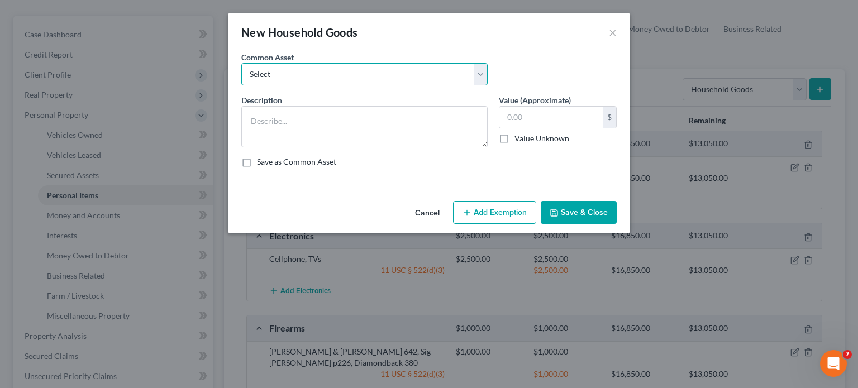
drag, startPoint x: 375, startPoint y: 69, endPoint x: 373, endPoint y: 75, distance: 6.5
click at [375, 69] on select "Select Household items" at bounding box center [364, 74] width 246 height 22
select select "0"
click at [241, 63] on select "Select Household items" at bounding box center [364, 74] width 246 height 22
type textarea "Household items"
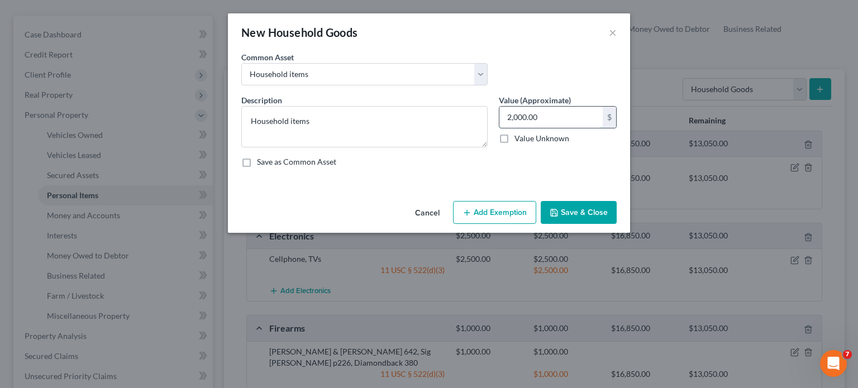
click at [553, 117] on input "2,000.00" at bounding box center [550, 117] width 103 height 21
type input "3,000"
click at [514, 209] on button "Add Exemption" at bounding box center [494, 212] width 83 height 23
select select "2"
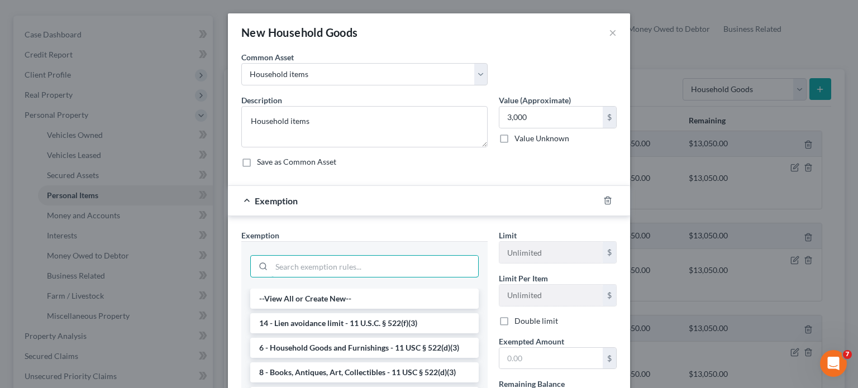
drag, startPoint x: 438, startPoint y: 260, endPoint x: 440, endPoint y: 252, distance: 7.6
click at [439, 256] on input "search" at bounding box center [374, 266] width 207 height 21
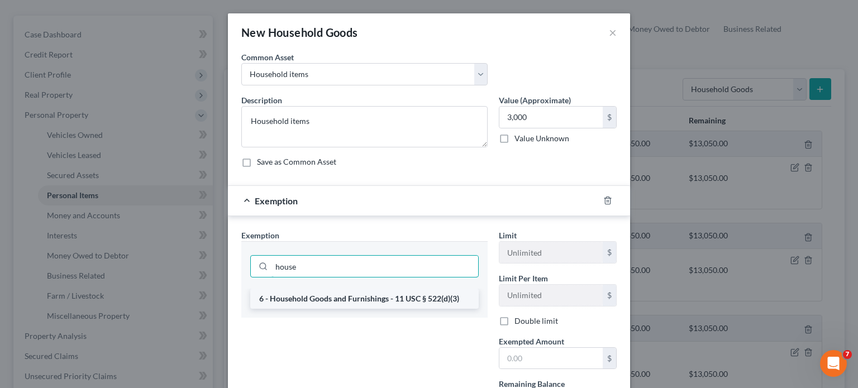
type input "house"
click at [399, 295] on li "6 - Household Goods and Furnishings - 11 USC § 522(d)(3)" at bounding box center [364, 299] width 228 height 20
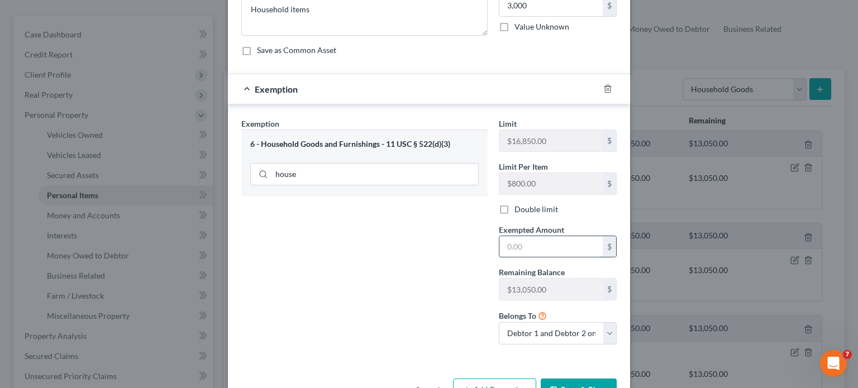
click at [554, 250] on input "text" at bounding box center [550, 246] width 103 height 21
type input "3,000"
click at [431, 294] on div "Exemption Set must be selected for CA. Exemption * 6 - Household Goods and Furn…" at bounding box center [364, 236] width 257 height 236
click at [571, 338] on button "Save & Close" at bounding box center [579, 390] width 76 height 23
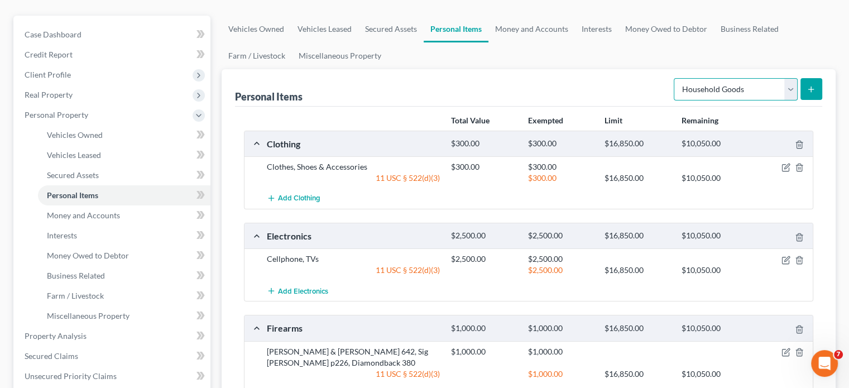
click at [674, 78] on select "Select Item Type Clothing Collectibles Of Value Electronics Firearms Household …" at bounding box center [736, 89] width 124 height 22
select select "jewelry"
click at [674, 78] on select "Select Item Type Clothing Collectibles Of Value Electronics Firearms Household …" at bounding box center [736, 89] width 124 height 22
click at [674, 78] on button "submit" at bounding box center [812, 89] width 22 height 22
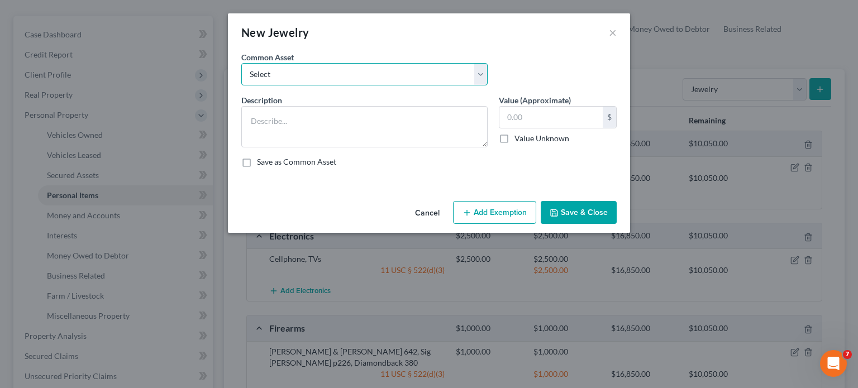
click at [355, 73] on select "Select Jewelry" at bounding box center [364, 74] width 246 height 22
select select "0"
click at [241, 63] on select "Select Jewelry" at bounding box center [364, 74] width 246 height 22
type textarea "Jewelry"
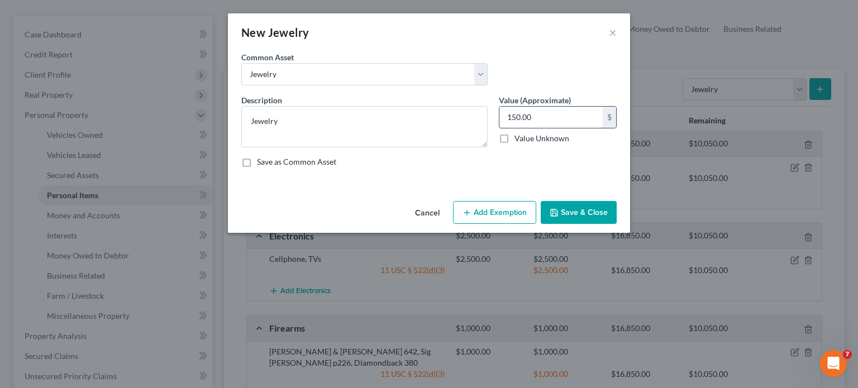
click at [541, 114] on input "150.00" at bounding box center [550, 117] width 103 height 21
click at [541, 117] on input "950" at bounding box center [550, 117] width 103 height 21
drag, startPoint x: 499, startPoint y: 114, endPoint x: 478, endPoint y: 114, distance: 21.2
click at [478, 114] on div "Description * Jewelry Value (Approximate) 950.00 $ Value Unknown Balance Undete…" at bounding box center [429, 135] width 386 height 82
type input "1,150"
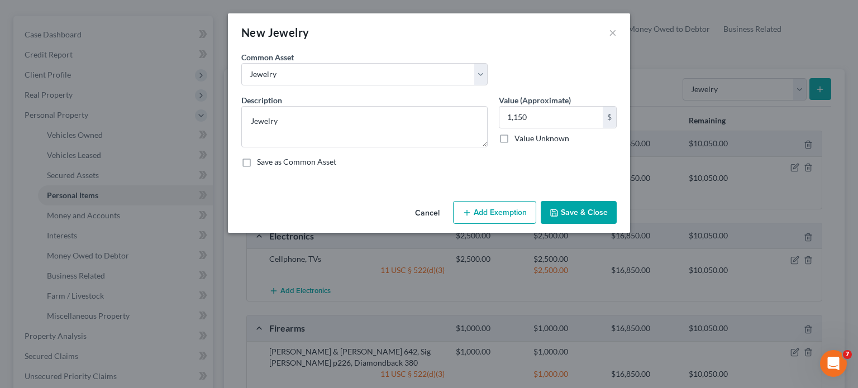
click at [482, 219] on button "Add Exemption" at bounding box center [494, 212] width 83 height 23
select select "2"
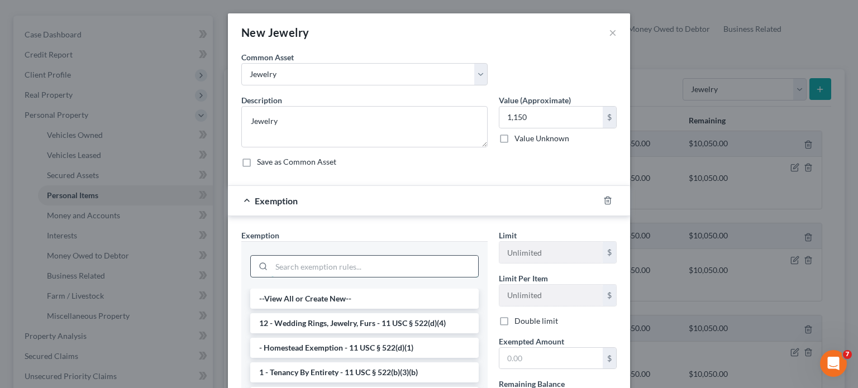
click at [393, 259] on input "search" at bounding box center [374, 266] width 207 height 21
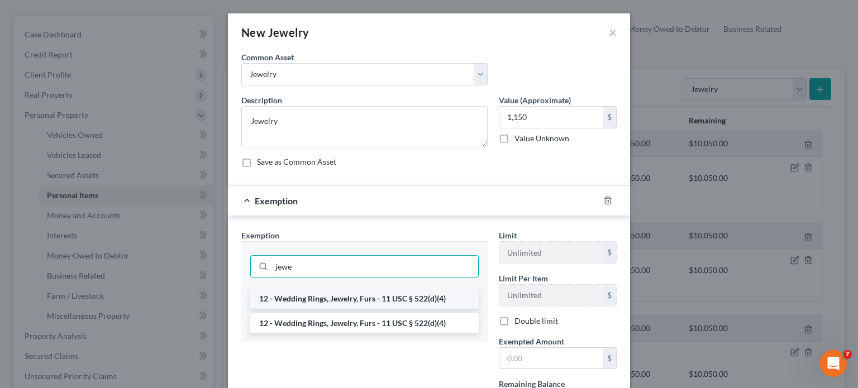
type input "jewe"
click at [418, 299] on li "12 - Wedding Rings, Jewelry, Furs - 11 USC § 522(d)(4)" at bounding box center [364, 299] width 228 height 20
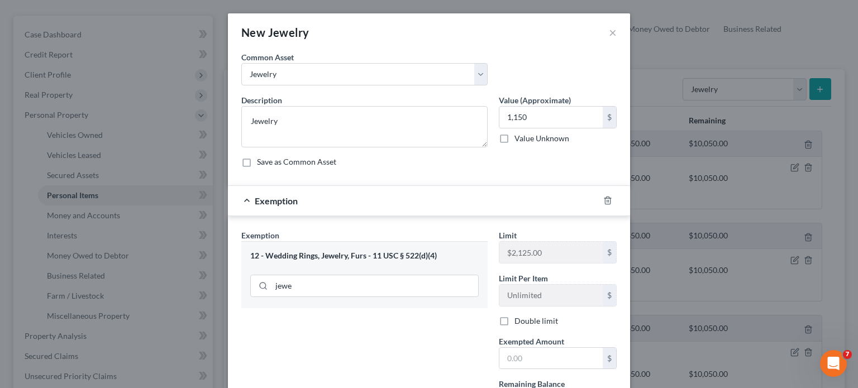
click at [402, 338] on div "Exemption Set must be selected for CA. Exemption * 12 - Wedding Rings, Jewelry,…" at bounding box center [364, 348] width 257 height 236
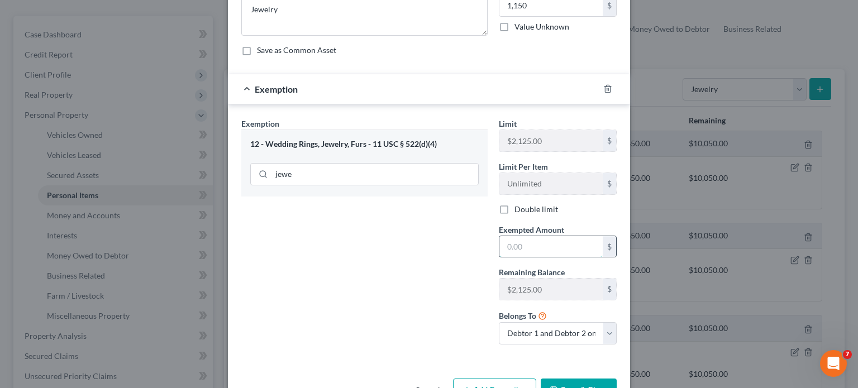
click at [534, 238] on input "text" at bounding box center [550, 246] width 103 height 21
type input "1,150"
click at [583, 338] on button "Save & Close" at bounding box center [579, 390] width 76 height 23
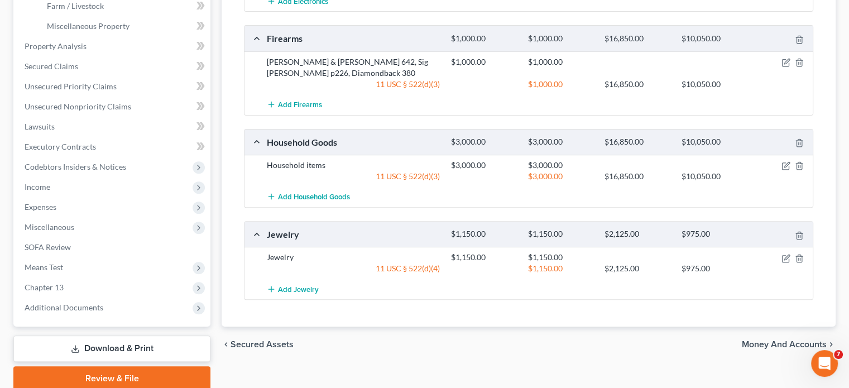
scroll to position [426, 0]
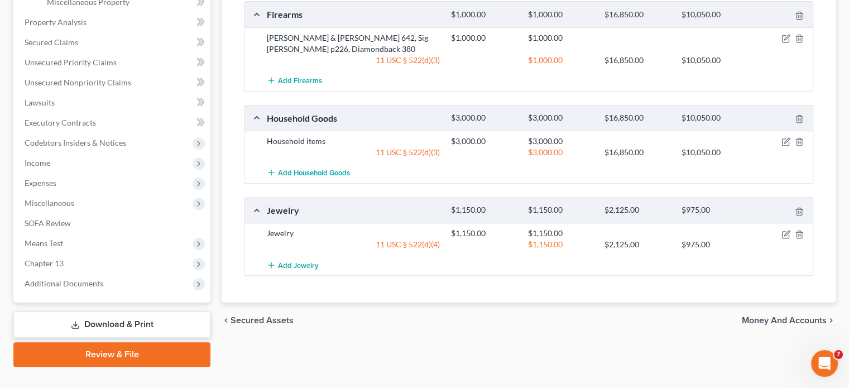
click at [674, 316] on span "Money and Accounts" at bounding box center [784, 320] width 85 height 9
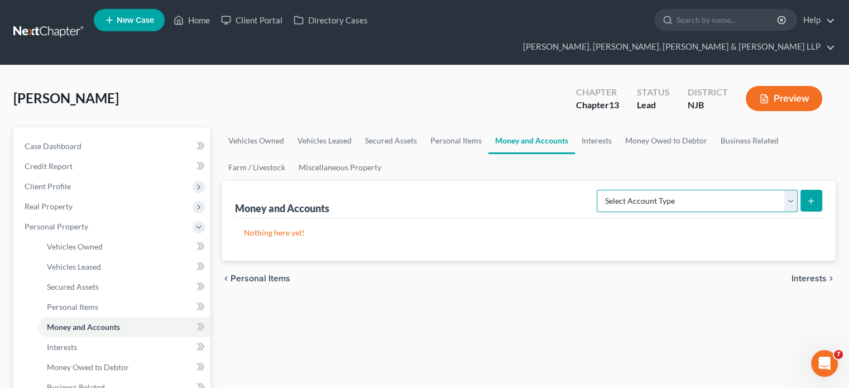
click at [674, 190] on select "Select Account Type Brokerage Cash on Hand Certificates of Deposit Checking Acc…" at bounding box center [697, 201] width 201 height 22
select select "cash_on_hand"
click at [599, 190] on select "Select Account Type Brokerage Cash on Hand Certificates of Deposit Checking Acc…" at bounding box center [697, 201] width 201 height 22
click at [674, 197] on icon "submit" at bounding box center [811, 201] width 9 height 9
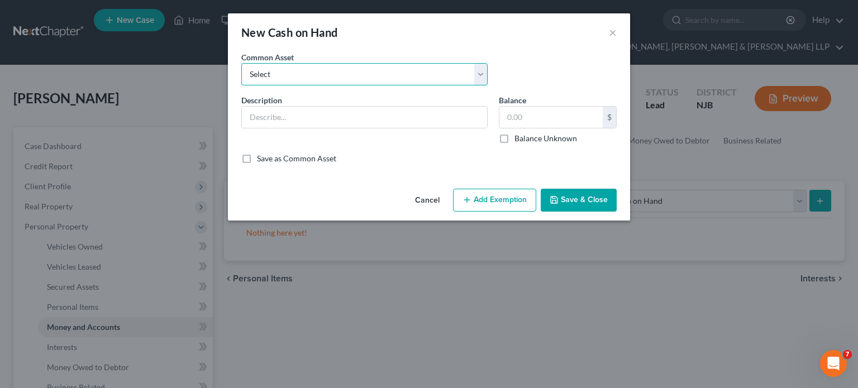
click at [344, 73] on select "Select Cash on hand Cash on hand" at bounding box center [364, 74] width 246 height 22
select select "0"
click at [241, 63] on select "Select Cash on hand Cash on hand" at bounding box center [364, 74] width 246 height 22
type input "Cash on hand"
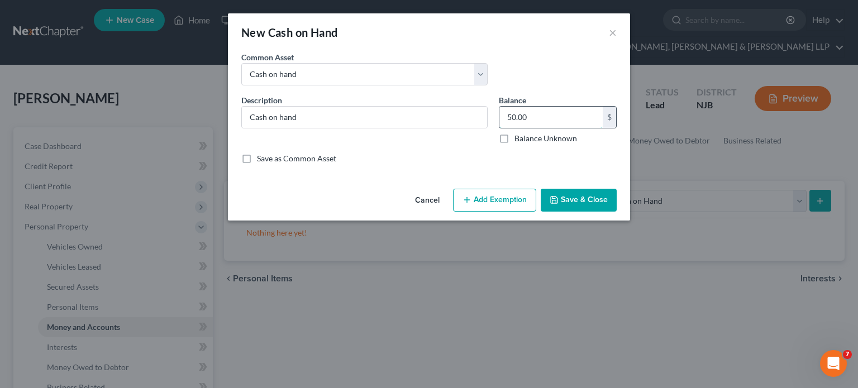
click at [553, 118] on input "50.00" at bounding box center [550, 117] width 103 height 21
type input "150.00"
click at [495, 203] on button "Add Exemption" at bounding box center [494, 200] width 83 height 23
select select "2"
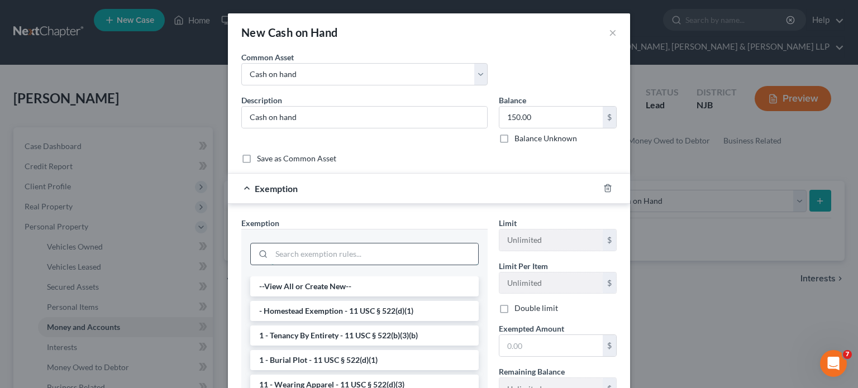
click at [365, 255] on input "search" at bounding box center [374, 254] width 207 height 21
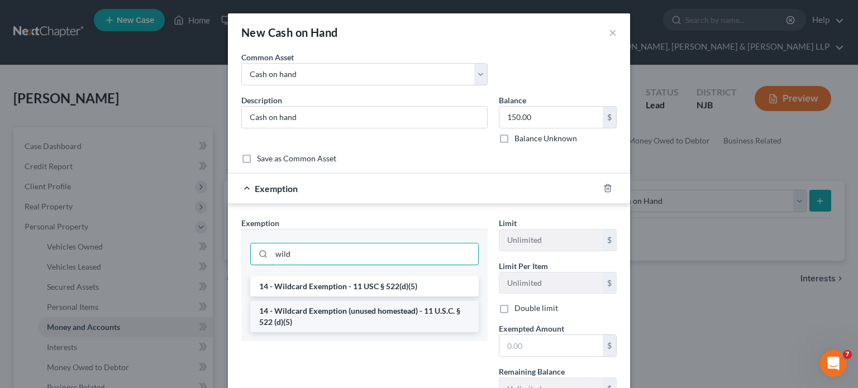
type input "wild"
click at [374, 312] on li "14 - Wildcard Exemption (unused homestead) - 11 U.S.C. § 522 (d)(5)" at bounding box center [364, 316] width 228 height 31
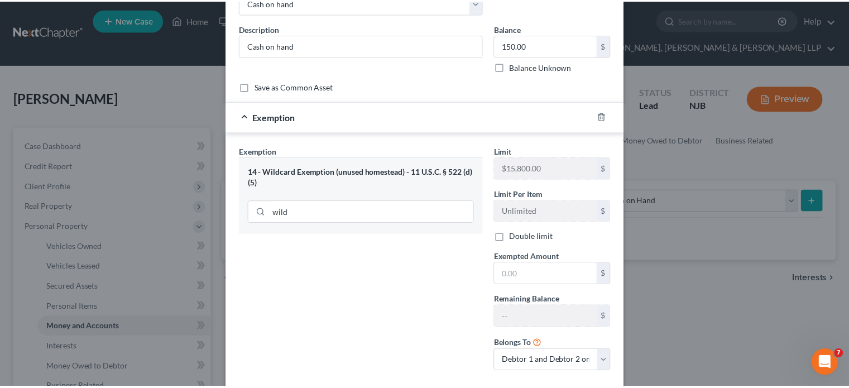
scroll to position [112, 0]
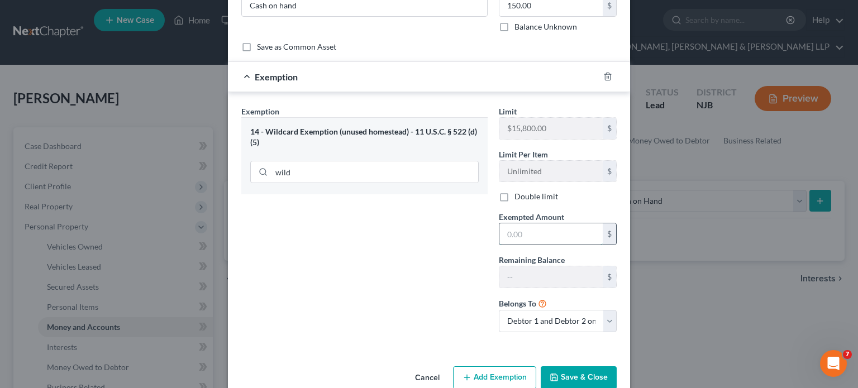
drag, startPoint x: 545, startPoint y: 236, endPoint x: 543, endPoint y: 230, distance: 6.2
click at [545, 236] on input "text" at bounding box center [550, 233] width 103 height 21
type input "150.00"
click at [580, 338] on button "Save & Close" at bounding box center [579, 377] width 76 height 23
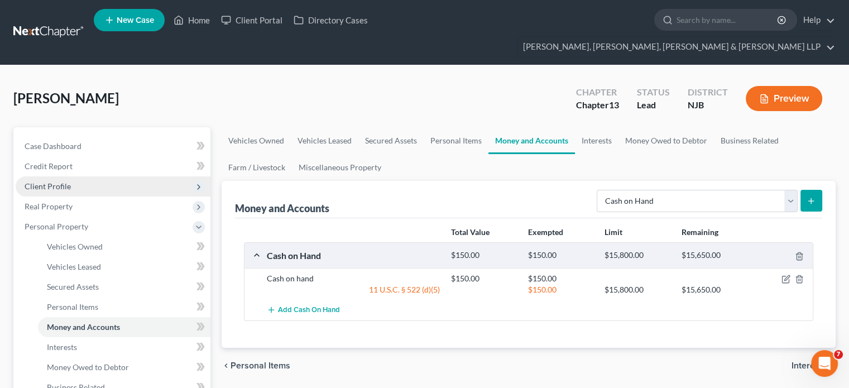
click at [57, 182] on span "Client Profile" at bounding box center [48, 186] width 46 height 9
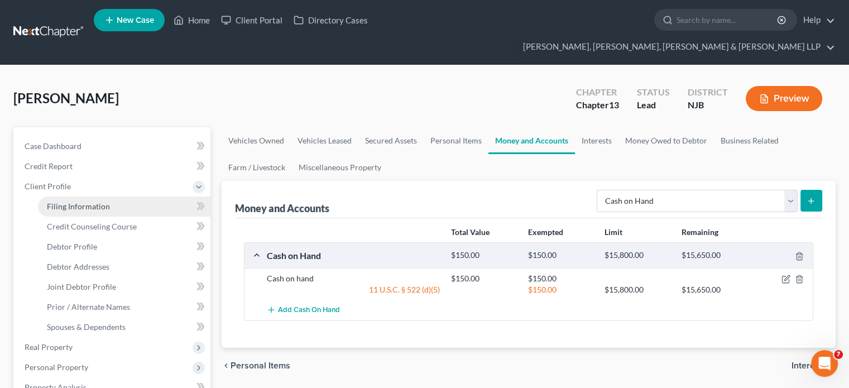
click at [79, 197] on link "Filing Information" at bounding box center [124, 207] width 173 height 20
select select "1"
select select "3"
select select "51"
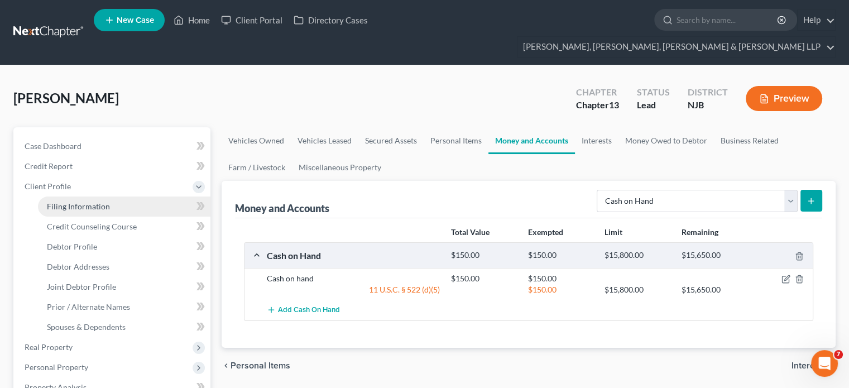
select select "0"
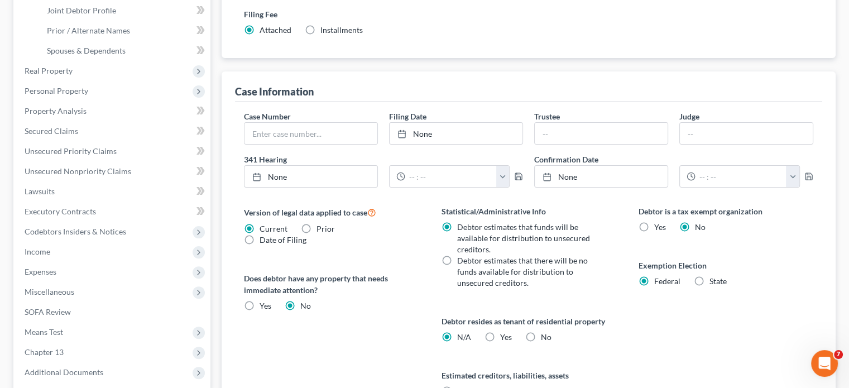
scroll to position [279, 0]
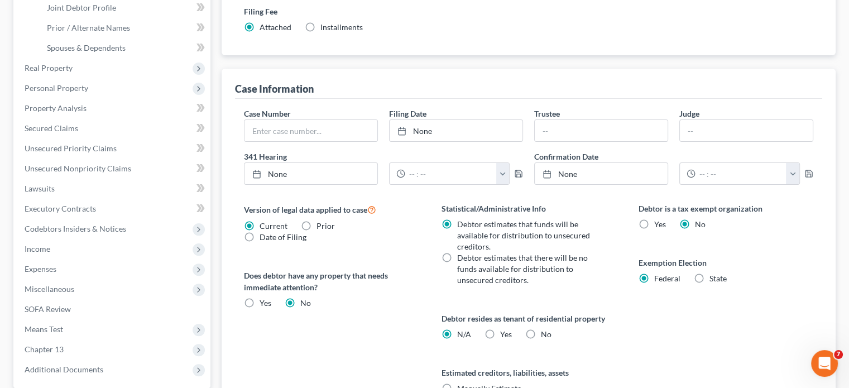
click at [500, 329] on label "Yes Yes" at bounding box center [506, 334] width 12 height 11
click at [505, 329] on input "Yes Yes" at bounding box center [508, 332] width 7 height 7
radio input "true"
radio input "false"
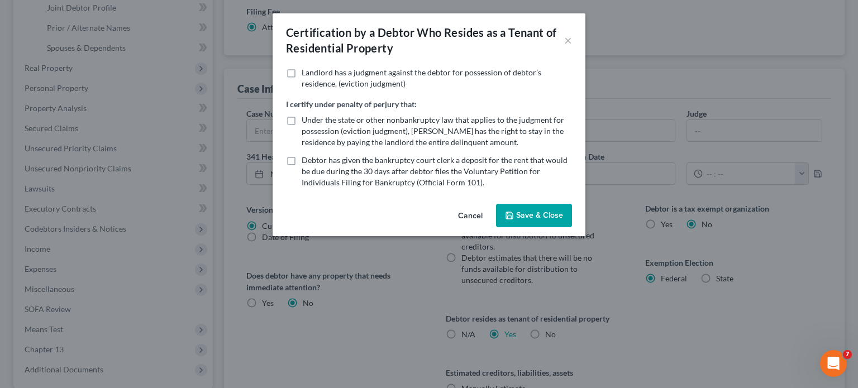
click at [465, 217] on button "Cancel" at bounding box center [470, 216] width 42 height 22
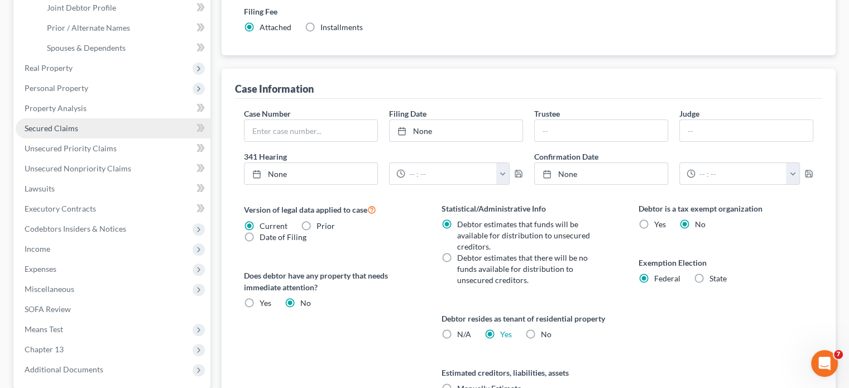
click at [58, 123] on span "Secured Claims" at bounding box center [52, 127] width 54 height 9
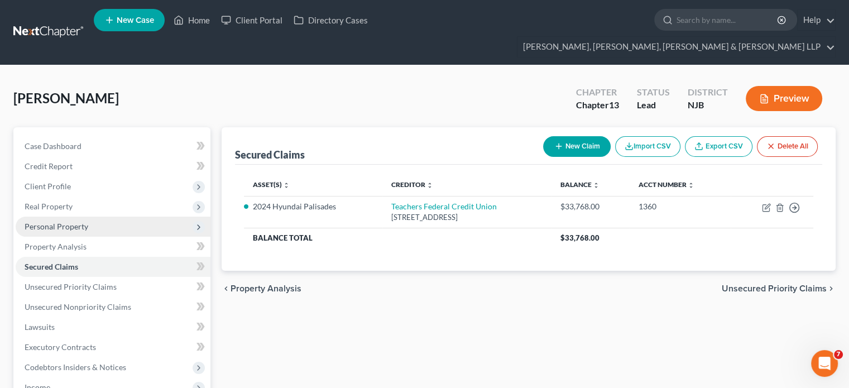
click at [66, 222] on span "Personal Property" at bounding box center [57, 226] width 64 height 9
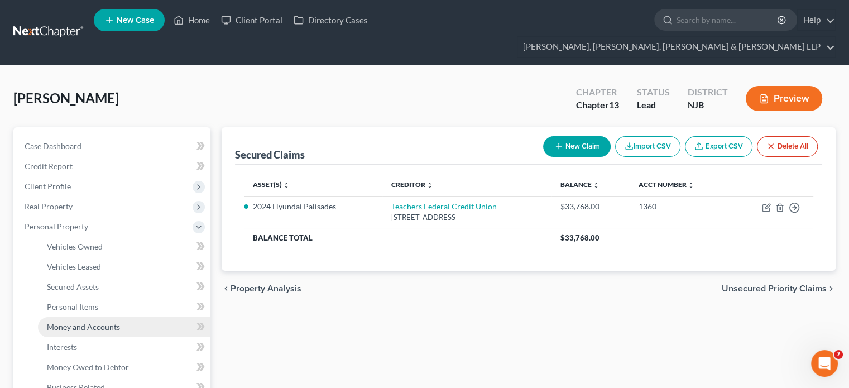
click at [104, 322] on span "Money and Accounts" at bounding box center [83, 326] width 73 height 9
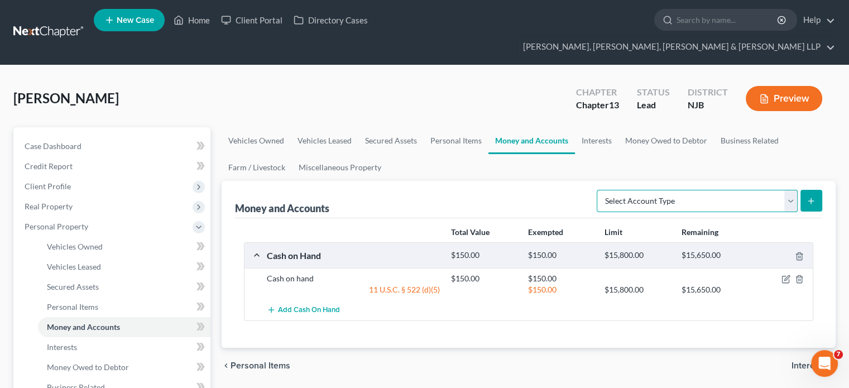
click at [642, 190] on select "Select Account Type Brokerage Cash on Hand Certificates of Deposit Checking Acc…" at bounding box center [697, 201] width 201 height 22
select select "checking"
click at [599, 190] on select "Select Account Type Brokerage Cash on Hand Certificates of Deposit Checking Acc…" at bounding box center [697, 201] width 201 height 22
click at [674, 190] on button "submit" at bounding box center [812, 201] width 22 height 22
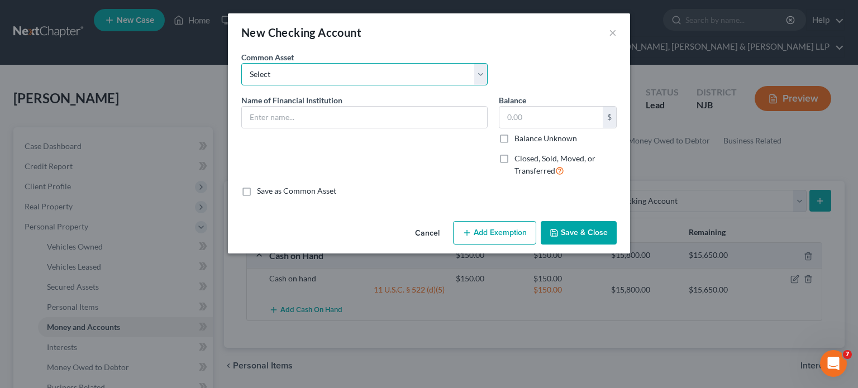
click at [374, 81] on select "Select TD Bank Valley National Bank Bank of America Wells Fargo Bank, N.A. Chas…" at bounding box center [364, 74] width 246 height 22
drag, startPoint x: 512, startPoint y: 37, endPoint x: 484, endPoint y: 60, distance: 36.9
click at [512, 37] on div "New Checking Account ×" at bounding box center [429, 32] width 402 height 38
click at [364, 118] on input "text" at bounding box center [364, 117] width 245 height 21
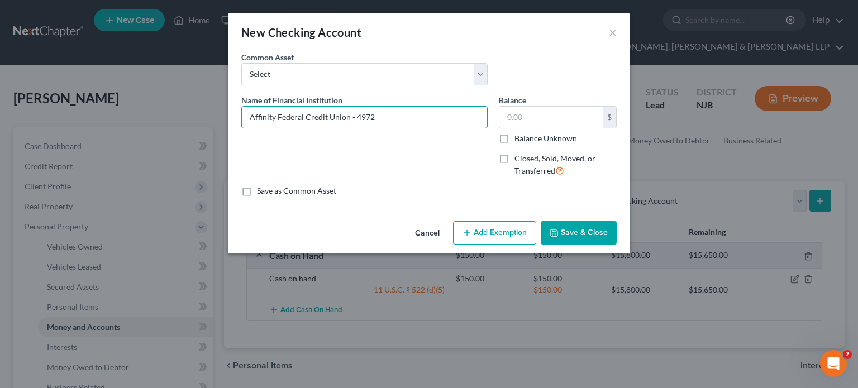
type input "Affinity Federal Credit Union - 4972"
click at [536, 116] on input "text" at bounding box center [550, 117] width 103 height 21
type input "800.34"
click at [504, 227] on button "Add Exemption" at bounding box center [494, 232] width 83 height 23
select select "2"
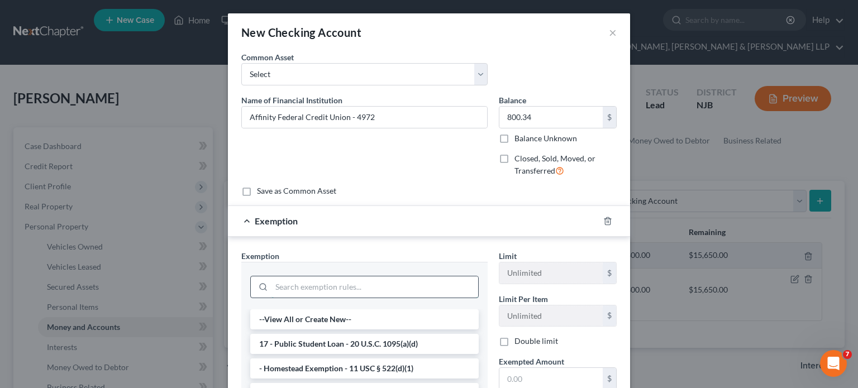
click at [373, 279] on input "search" at bounding box center [374, 286] width 207 height 21
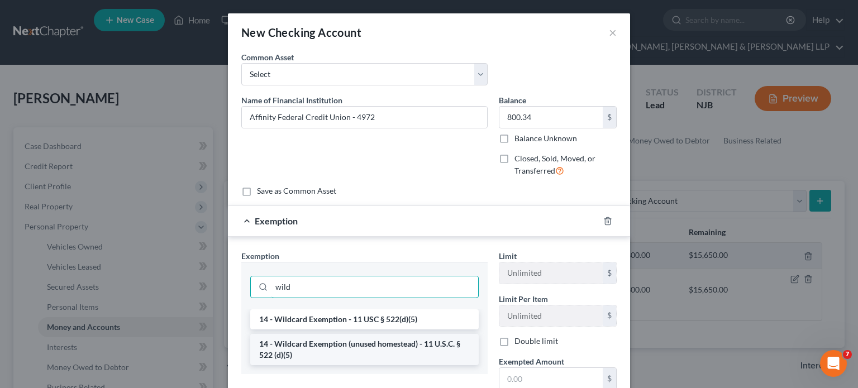
type input "wild"
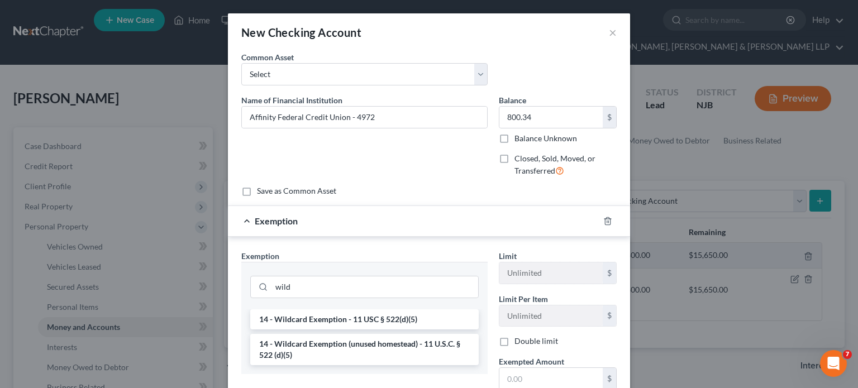
drag, startPoint x: 376, startPoint y: 346, endPoint x: 412, endPoint y: 336, distance: 37.7
click at [376, 338] on li "14 - Wildcard Exemption (unused homestead) - 11 U.S.C. § 522 (d)(5)" at bounding box center [364, 349] width 228 height 31
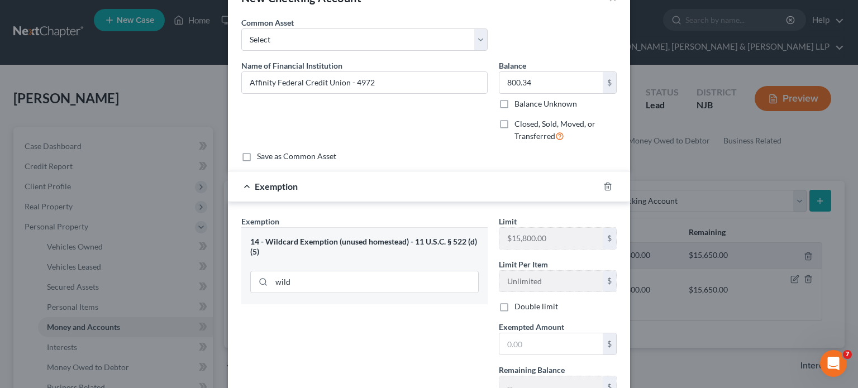
scroll to position [112, 0]
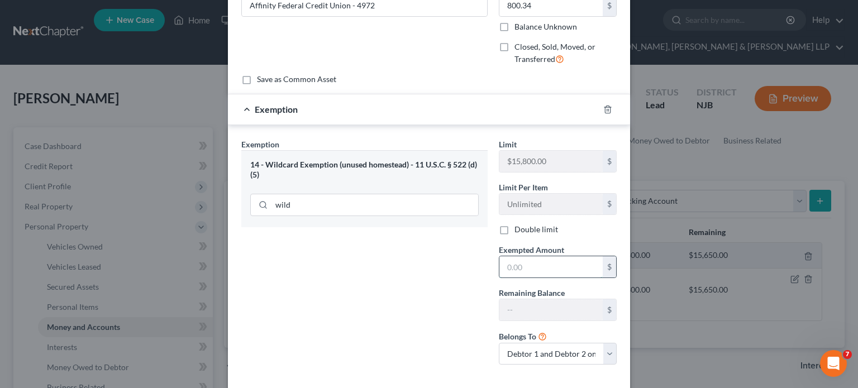
click at [556, 267] on input "text" at bounding box center [550, 266] width 103 height 21
type input "800.34"
click at [557, 338] on select "Debtor 1 only Debtor 2 only Debtor 1 and Debtor 2 only" at bounding box center [558, 354] width 118 height 22
select select "1"
click at [499, 338] on select "Debtor 1 only Debtor 2 only Debtor 1 and Debtor 2 only" at bounding box center [558, 354] width 118 height 22
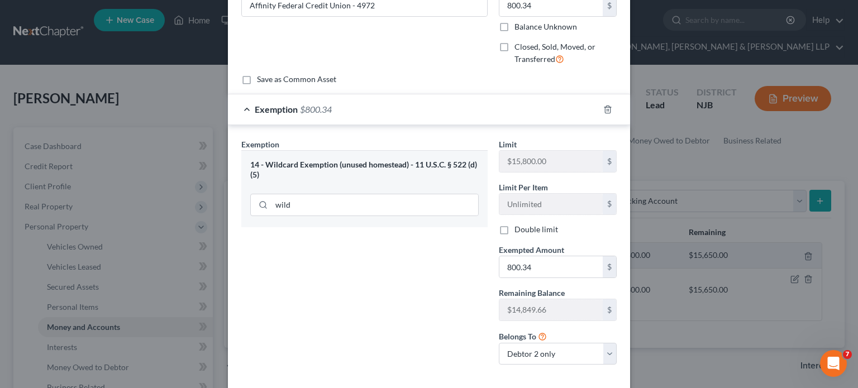
click at [428, 316] on div "Exemption Set must be selected for CA. Exemption * 14 - Wildcard Exemption (unu…" at bounding box center [364, 257] width 257 height 236
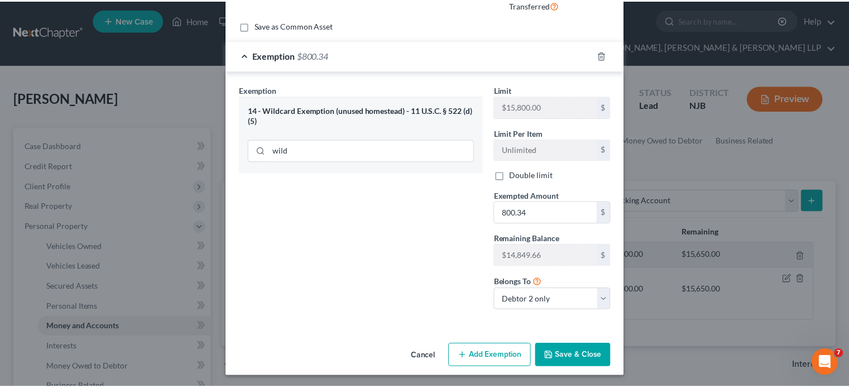
scroll to position [166, 0]
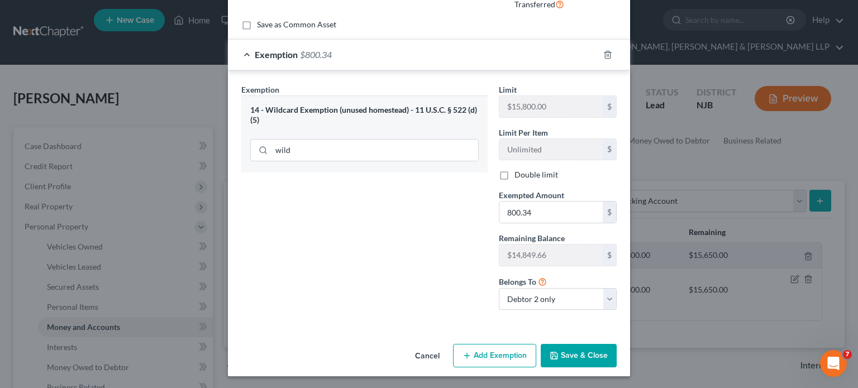
click at [591, 338] on button "Save & Close" at bounding box center [579, 355] width 76 height 23
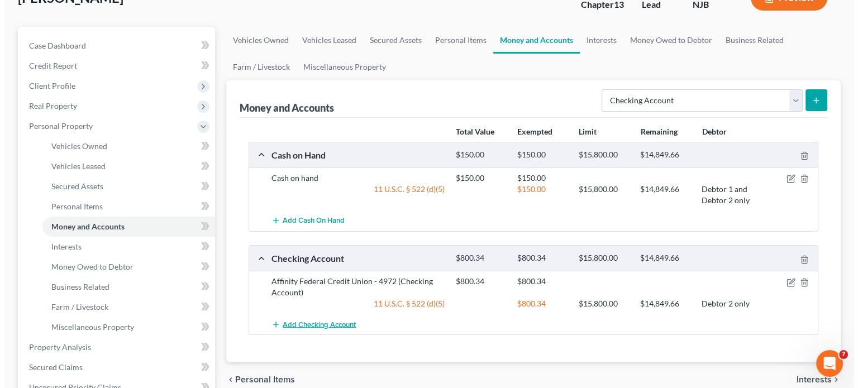
scroll to position [112, 0]
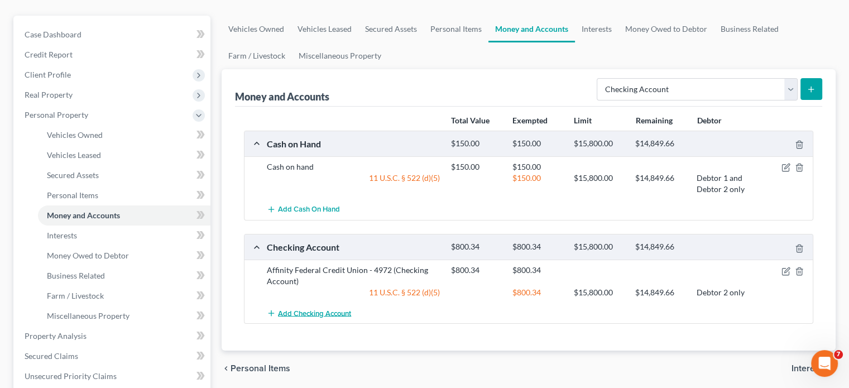
click at [321, 309] on span "Add Checking Account" at bounding box center [314, 313] width 73 height 9
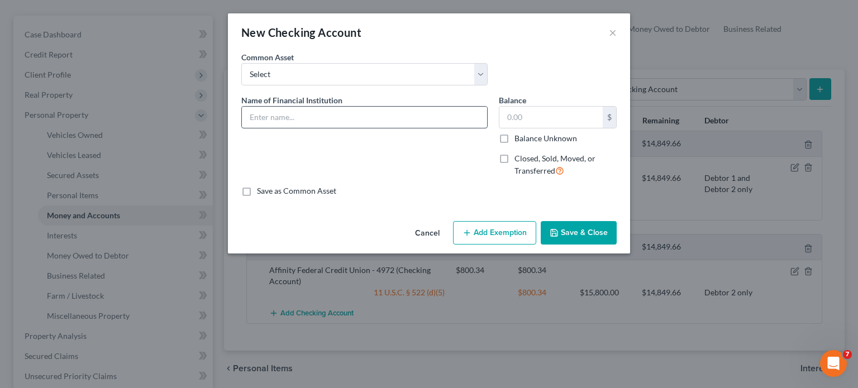
click at [380, 122] on input "text" at bounding box center [364, 117] width 245 height 21
paste input "8583"
type input "Affinity Federal Credit Union - 8583"
click at [584, 118] on input "text" at bounding box center [550, 117] width 103 height 21
type input "0.38"
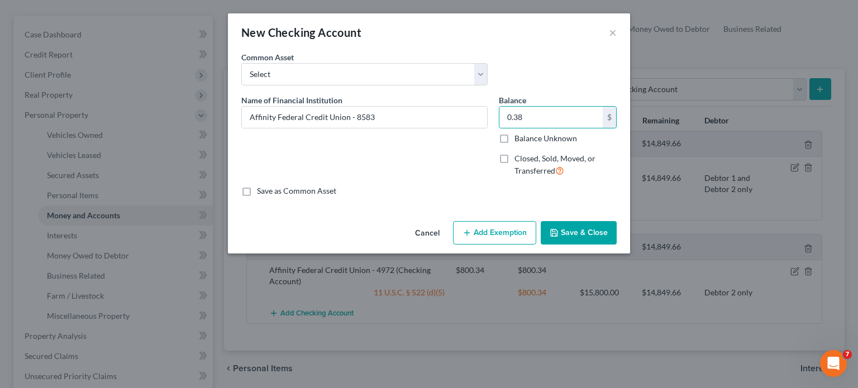
drag, startPoint x: 517, startPoint y: 234, endPoint x: 480, endPoint y: 248, distance: 39.4
click at [516, 234] on button "Add Exemption" at bounding box center [494, 232] width 83 height 23
select select "2"
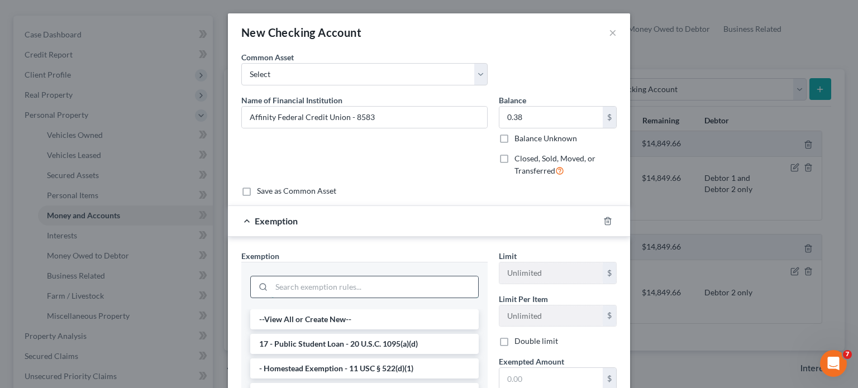
click at [351, 287] on input "search" at bounding box center [374, 286] width 207 height 21
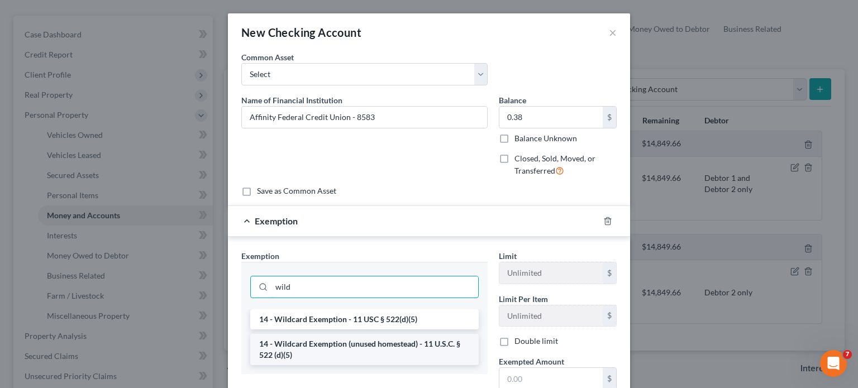
type input "wild"
click at [362, 338] on li "14 - Wildcard Exemption (unused homestead) - 11 U.S.C. § 522 (d)(5)" at bounding box center [364, 349] width 228 height 31
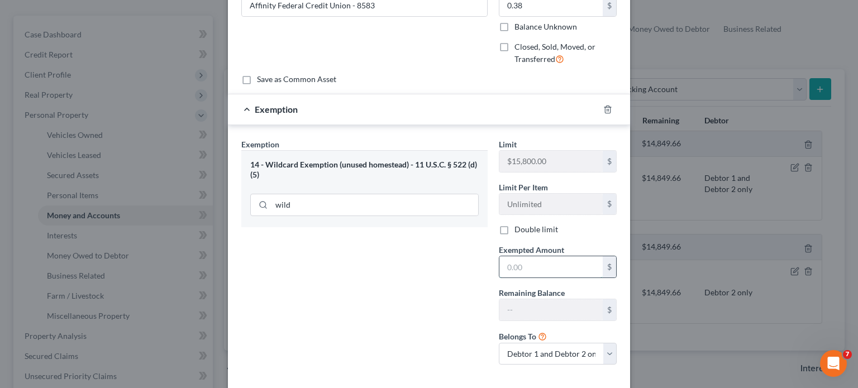
click at [552, 258] on input "text" at bounding box center [550, 266] width 103 height 21
type input "0.38"
click at [545, 338] on select "Debtor 1 only Debtor 2 only Debtor 1 and Debtor 2 only" at bounding box center [558, 354] width 118 height 22
select select "1"
click at [499, 338] on select "Debtor 1 only Debtor 2 only Debtor 1 and Debtor 2 only" at bounding box center [558, 354] width 118 height 22
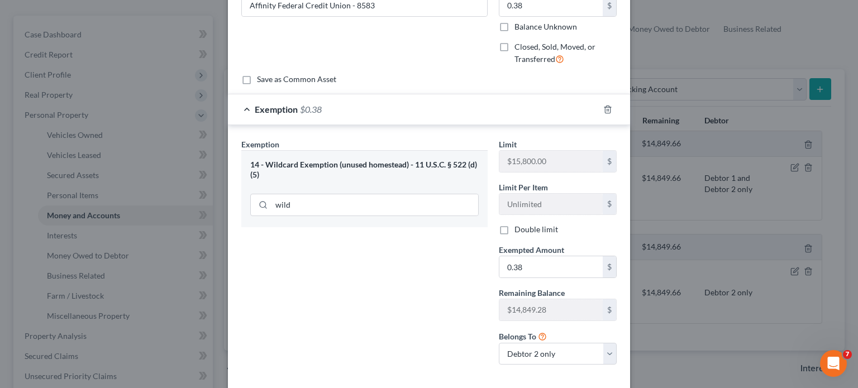
click at [399, 319] on div "Exemption Set must be selected for CA. Exemption * 14 - Wildcard Exemption (unu…" at bounding box center [364, 257] width 257 height 236
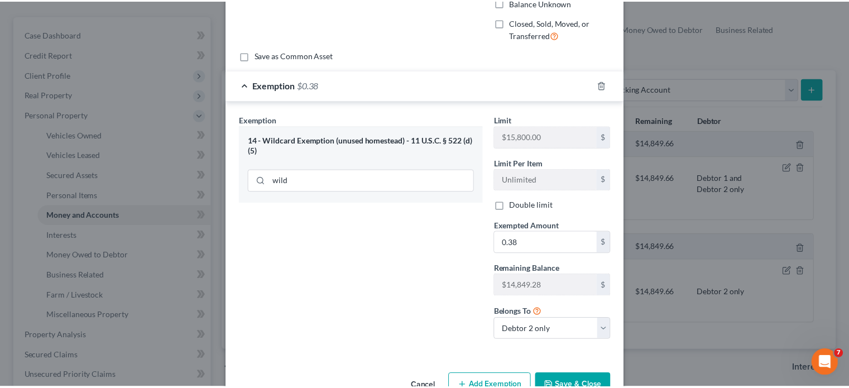
scroll to position [166, 0]
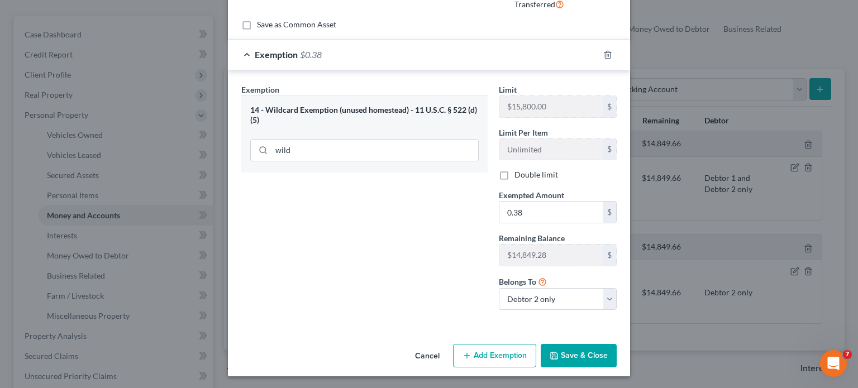
click at [596, 338] on button "Save & Close" at bounding box center [579, 355] width 76 height 23
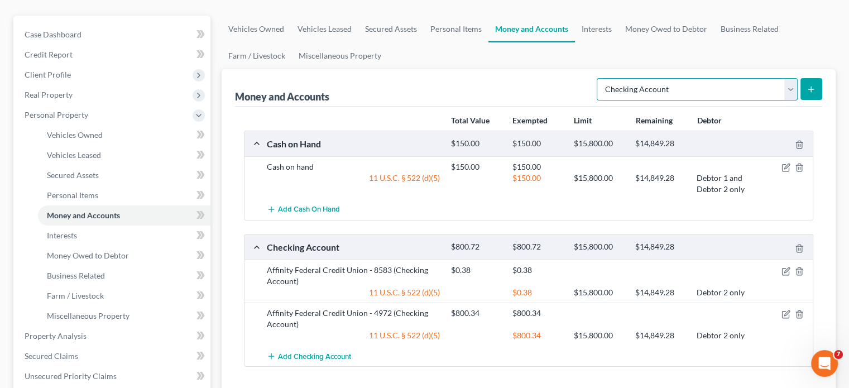
click at [674, 78] on select "Select Account Type Brokerage Cash on Hand Certificates of Deposit Checking Acc…" at bounding box center [697, 89] width 201 height 22
select select "savings"
click at [599, 78] on select "Select Account Type Brokerage Cash on Hand Certificates of Deposit Checking Acc…" at bounding box center [697, 89] width 201 height 22
click at [674, 85] on icon "submit" at bounding box center [811, 89] width 9 height 9
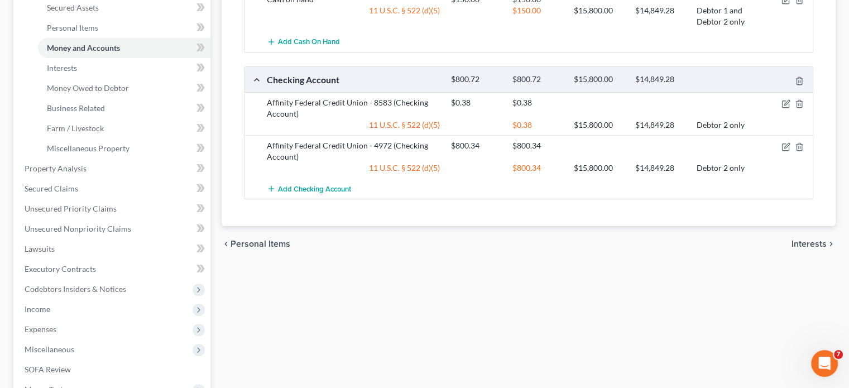
click at [674, 240] on span "Interests" at bounding box center [809, 244] width 35 height 9
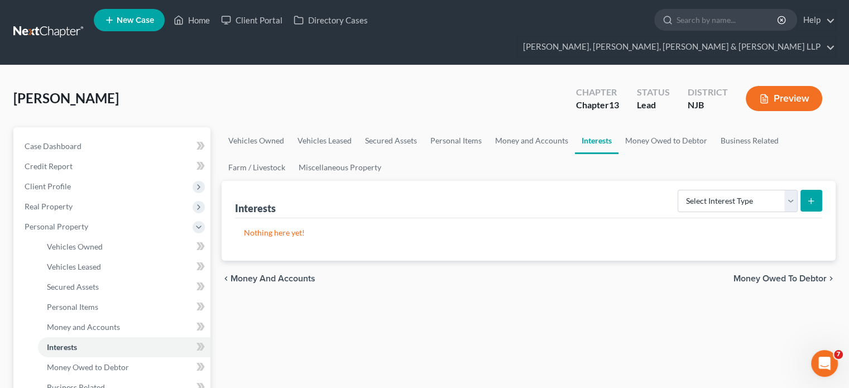
click at [302, 274] on span "Money and Accounts" at bounding box center [273, 278] width 85 height 9
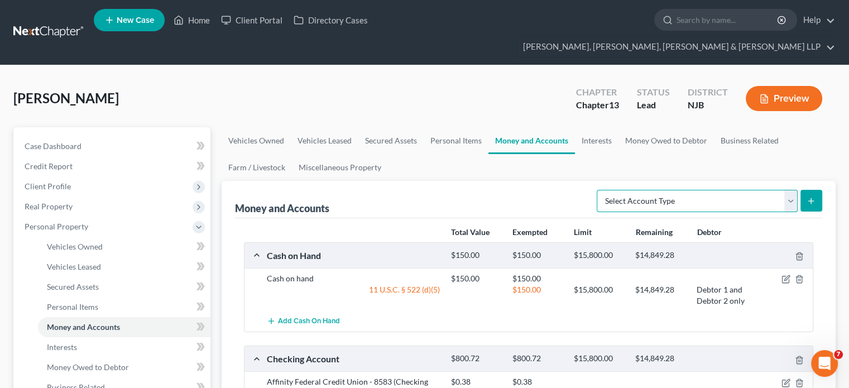
click at [658, 190] on select "Select Account Type Brokerage Cash on Hand Certificates of Deposit Checking Acc…" at bounding box center [697, 201] width 201 height 22
select select "savings"
click at [599, 190] on select "Select Account Type Brokerage Cash on Hand Certificates of Deposit Checking Acc…" at bounding box center [697, 201] width 201 height 22
click at [674, 197] on icon "submit" at bounding box center [811, 201] width 9 height 9
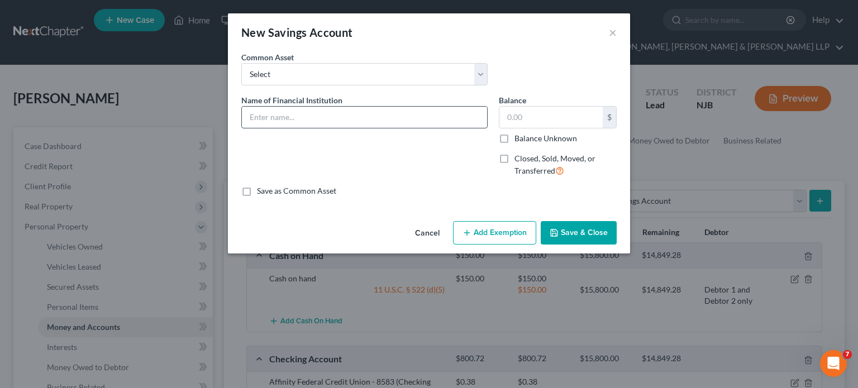
click at [393, 109] on input "text" at bounding box center [364, 117] width 245 height 21
type input "F"
click at [388, 120] on input "Affinity Federal Credit Union - 4972" at bounding box center [364, 117] width 245 height 21
paste input "2801"
type input "Affinity Federal Credit Union - 2801"
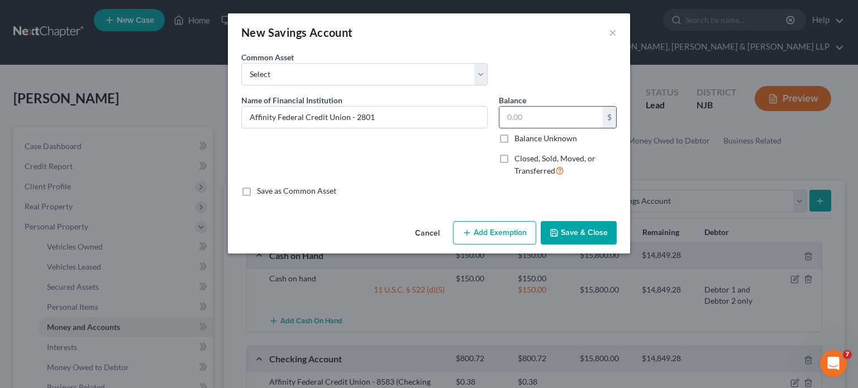
click at [552, 114] on input "text" at bounding box center [550, 117] width 103 height 21
type input "90.54"
click at [508, 231] on button "Add Exemption" at bounding box center [494, 232] width 83 height 23
select select "2"
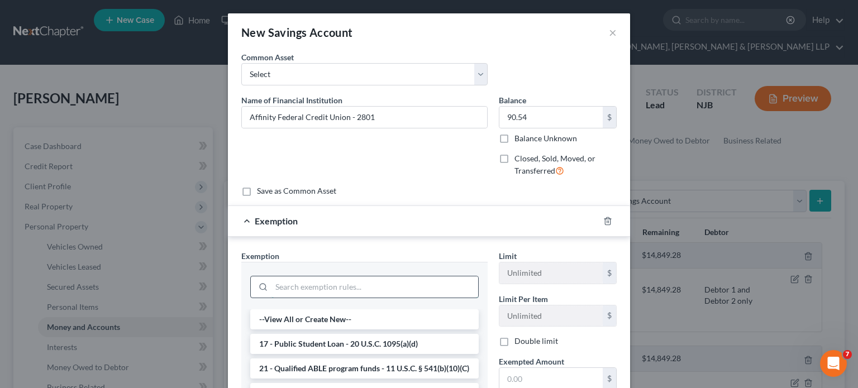
click at [373, 279] on input "search" at bounding box center [374, 286] width 207 height 21
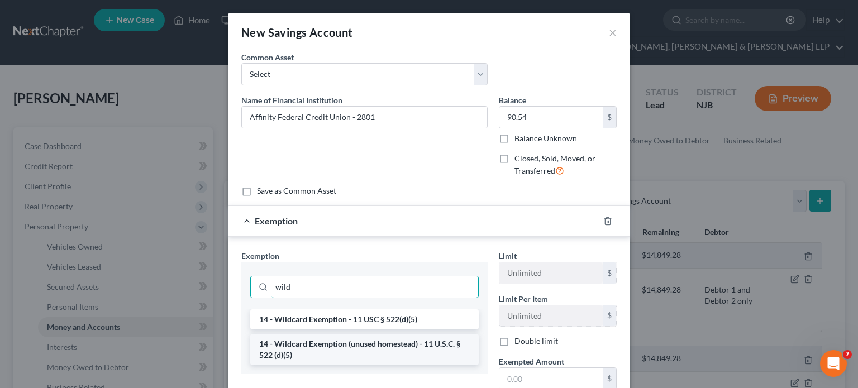
type input "wild"
click at [379, 338] on li "14 - Wildcard Exemption (unused homestead) - 11 U.S.C. § 522 (d)(5)" at bounding box center [364, 349] width 228 height 31
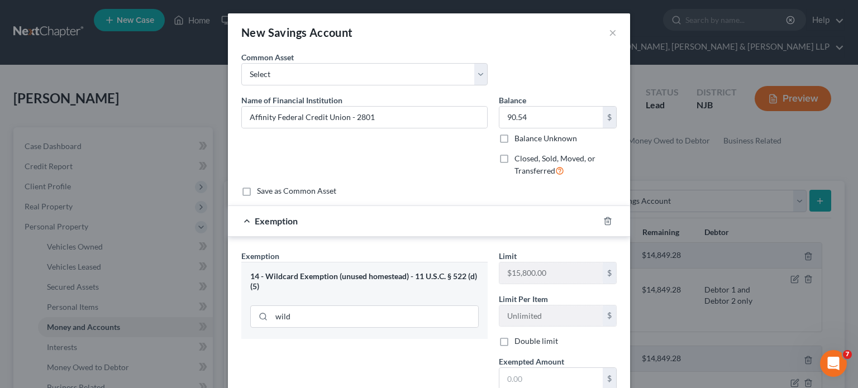
click at [382, 327] on div "wild" at bounding box center [364, 315] width 228 height 29
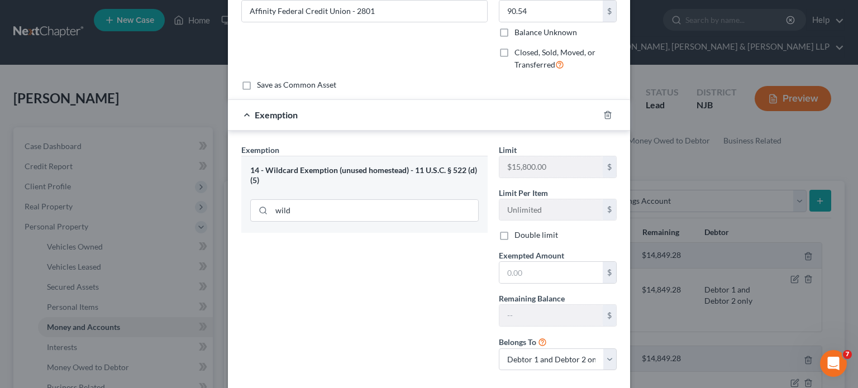
scroll to position [112, 0]
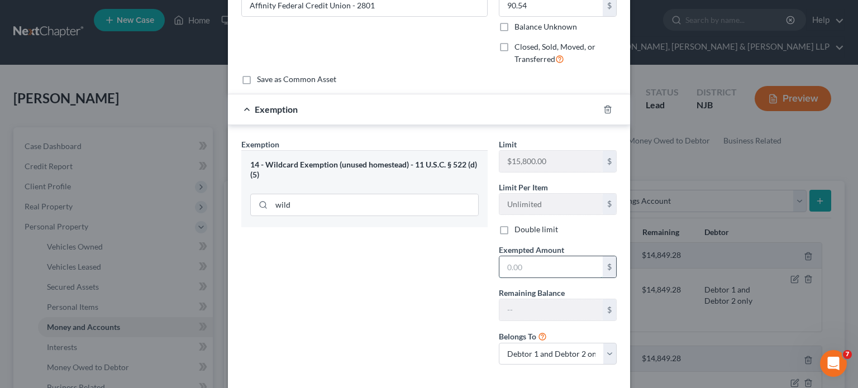
click at [563, 268] on input "text" at bounding box center [550, 266] width 103 height 21
type input "90.54"
click at [546, 338] on select "Debtor 1 only Debtor 2 only Debtor 1 and Debtor 2 only" at bounding box center [558, 354] width 118 height 22
select select "1"
click at [499, 338] on select "Debtor 1 only Debtor 2 only Debtor 1 and Debtor 2 only" at bounding box center [558, 354] width 118 height 22
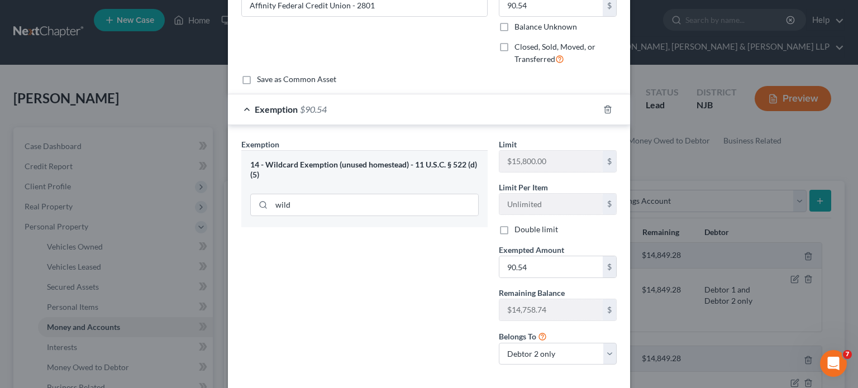
click at [450, 324] on div "Exemption Set must be selected for CA. Exemption * 14 - Wildcard Exemption (unu…" at bounding box center [364, 257] width 257 height 236
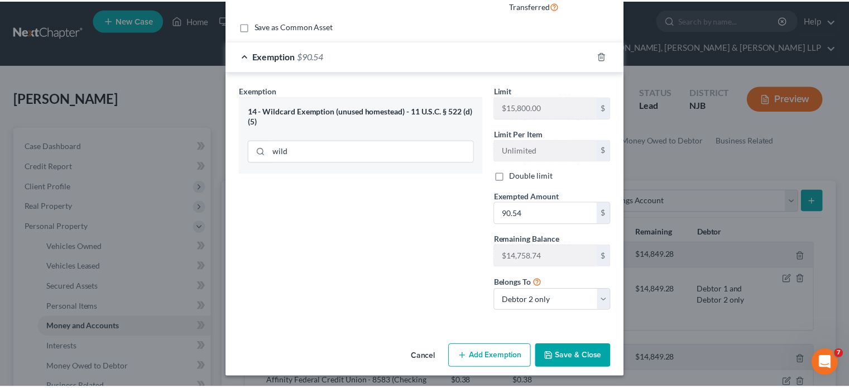
scroll to position [166, 0]
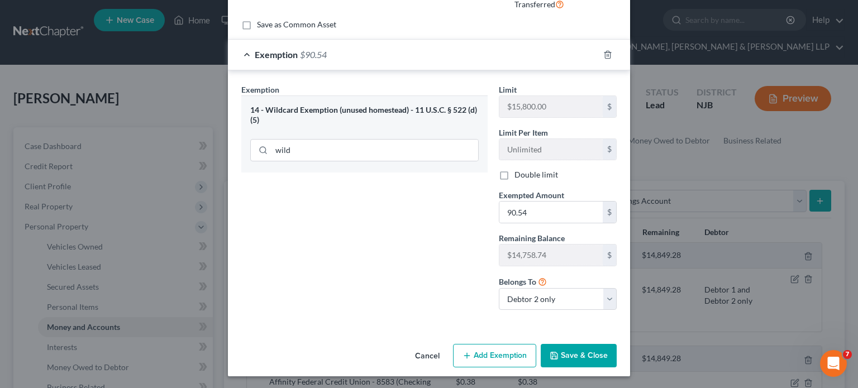
click at [572, 338] on button "Save & Close" at bounding box center [579, 355] width 76 height 23
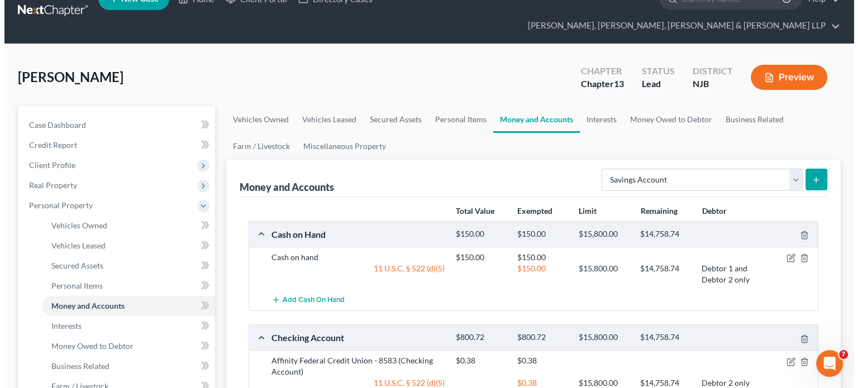
scroll to position [112, 0]
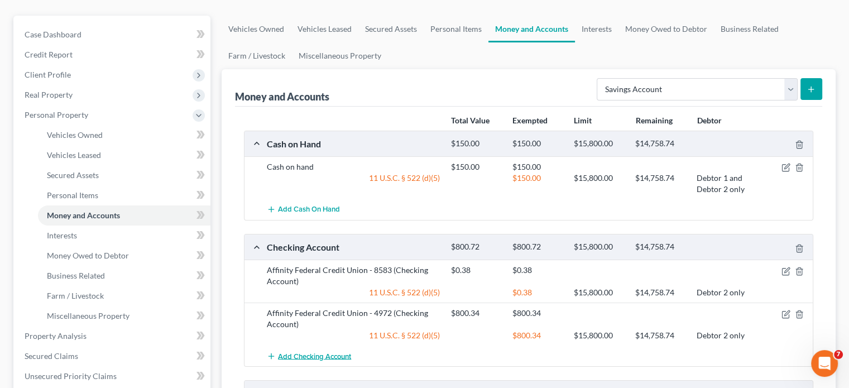
click at [320, 338] on span "Add Checking Account" at bounding box center [314, 356] width 73 height 9
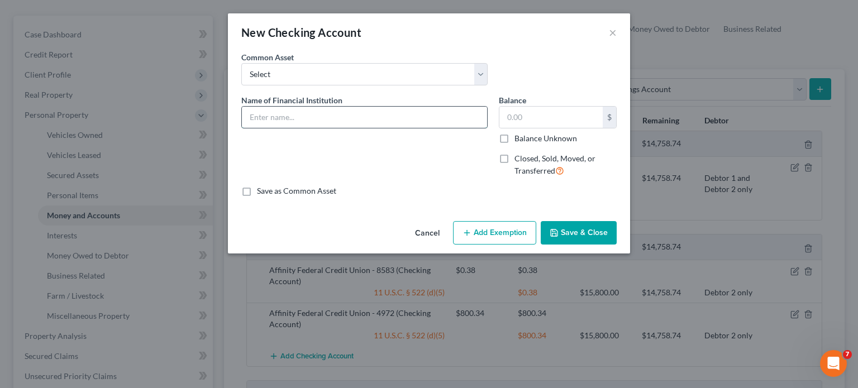
click at [368, 114] on input "text" at bounding box center [364, 117] width 245 height 21
type input "Affinity Federal Credit Union - 8748"
click at [546, 118] on input "text" at bounding box center [550, 117] width 103 height 21
click at [509, 232] on button "Add Exemption" at bounding box center [494, 232] width 83 height 23
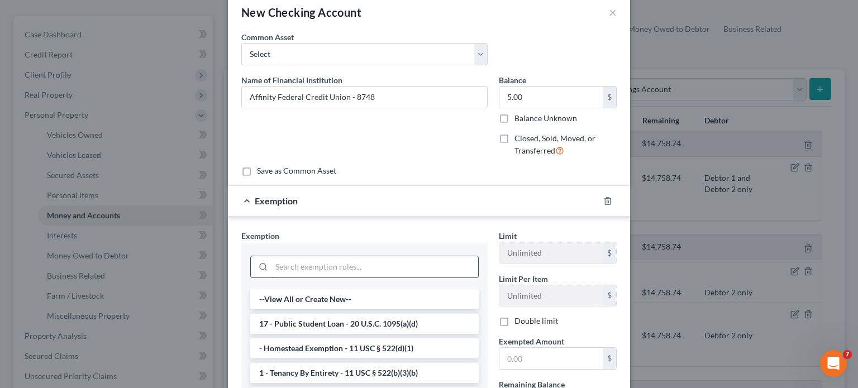
scroll to position [56, 0]
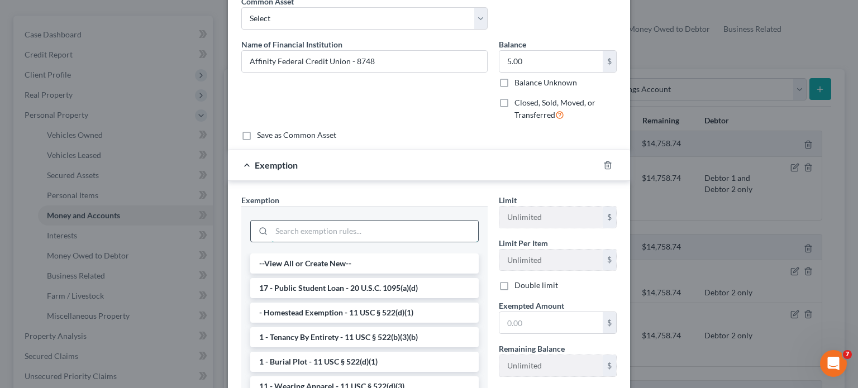
click at [407, 231] on input "search" at bounding box center [374, 231] width 207 height 21
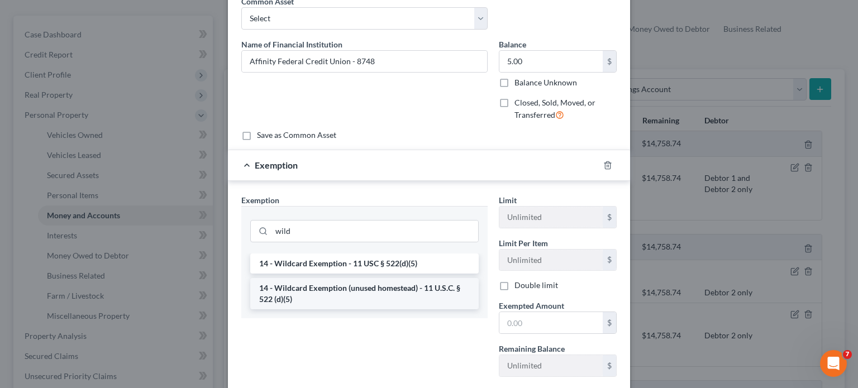
click at [401, 293] on li "14 - Wildcard Exemption (unused homestead) - 11 U.S.C. § 522 (d)(5)" at bounding box center [364, 293] width 228 height 31
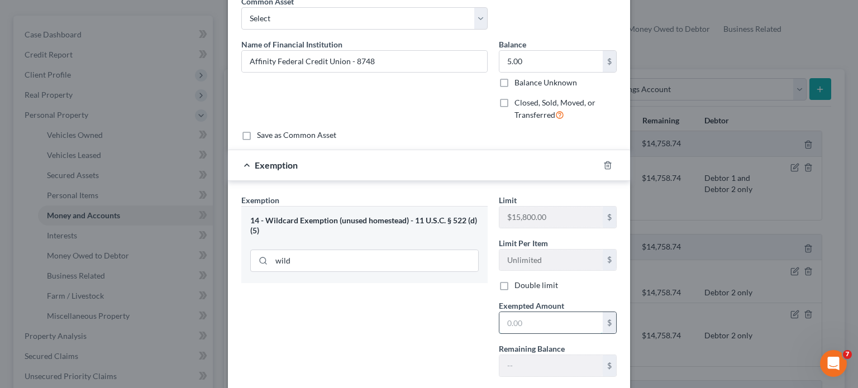
click at [534, 324] on input "text" at bounding box center [550, 322] width 103 height 21
click at [451, 303] on div "Exemption Set must be selected for CA. Exemption * 14 - Wildcard Exemption (unu…" at bounding box center [364, 312] width 257 height 236
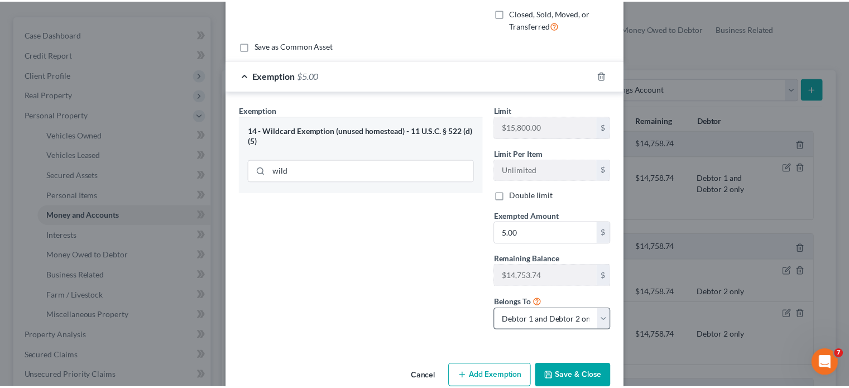
scroll to position [166, 0]
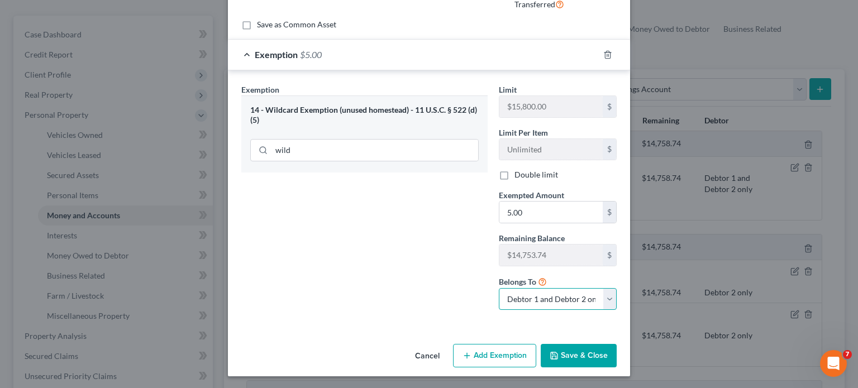
click at [529, 300] on select "Debtor 1 only Debtor 2 only Debtor 1 and Debtor 2 only" at bounding box center [558, 299] width 118 height 22
click at [499, 288] on select "Debtor 1 only Debtor 2 only Debtor 1 and Debtor 2 only" at bounding box center [558, 299] width 118 height 22
drag, startPoint x: 424, startPoint y: 300, endPoint x: 543, endPoint y: 332, distance: 122.8
click at [424, 300] on div "Exemption Set must be selected for CA. Exemption * 14 - Wildcard Exemption (unu…" at bounding box center [364, 202] width 257 height 236
click at [578, 338] on button "Save & Close" at bounding box center [579, 355] width 76 height 23
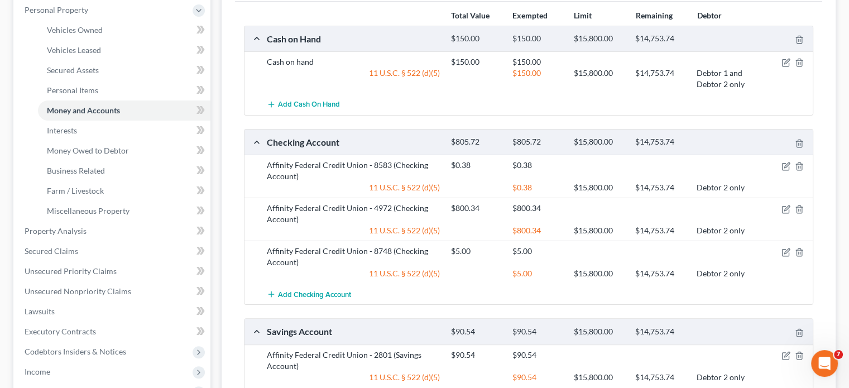
scroll to position [223, 0]
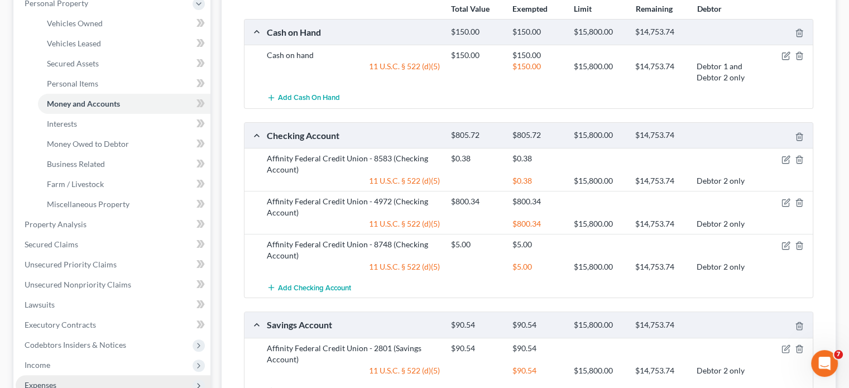
click at [58, 338] on span "Expenses" at bounding box center [113, 385] width 195 height 20
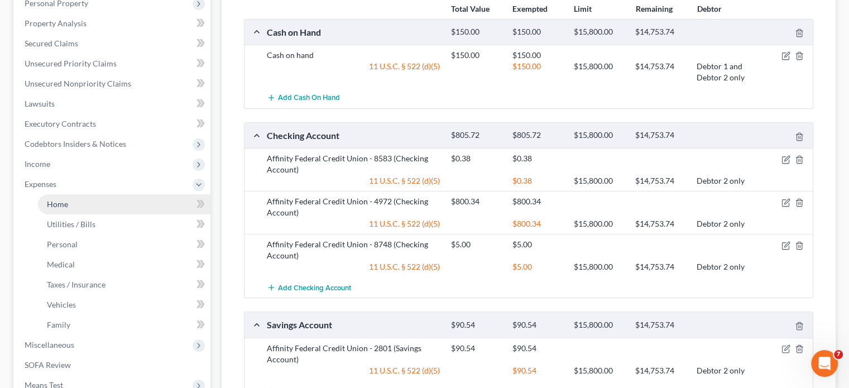
click at [63, 199] on span "Home" at bounding box center [57, 203] width 21 height 9
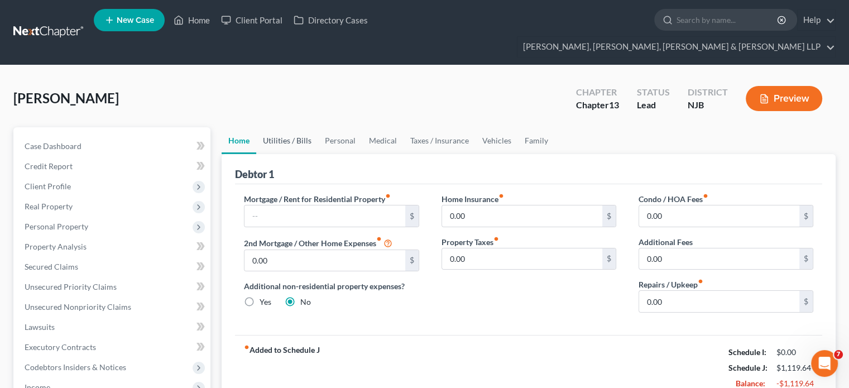
click at [294, 127] on link "Utilities / Bills" at bounding box center [287, 140] width 62 height 27
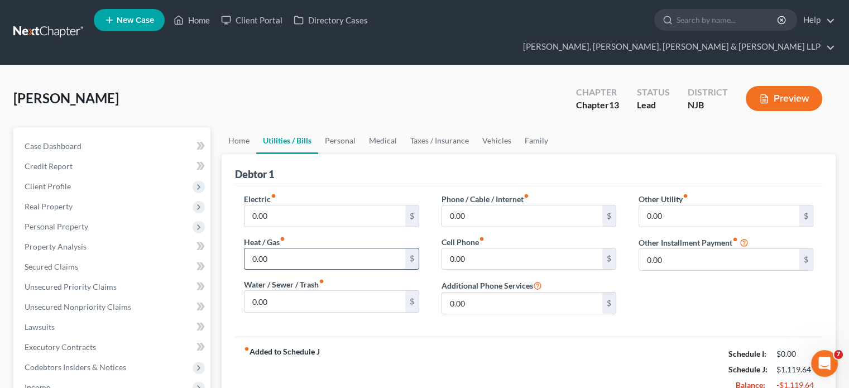
click at [283, 249] on input "0.00" at bounding box center [325, 259] width 160 height 21
paste input "-349.16"
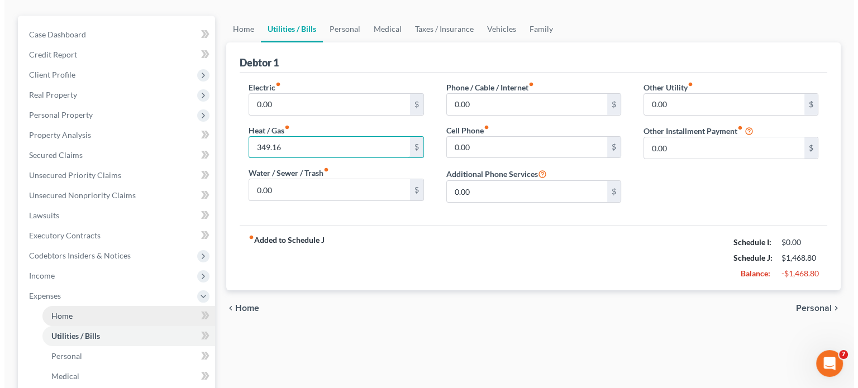
scroll to position [112, 0]
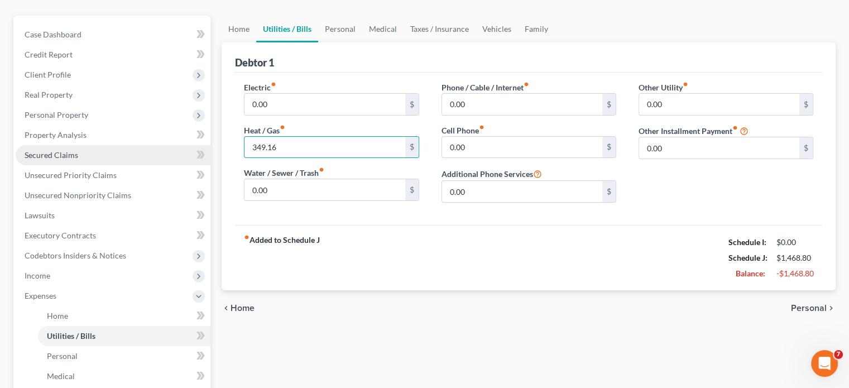
click at [54, 150] on span "Secured Claims" at bounding box center [52, 154] width 54 height 9
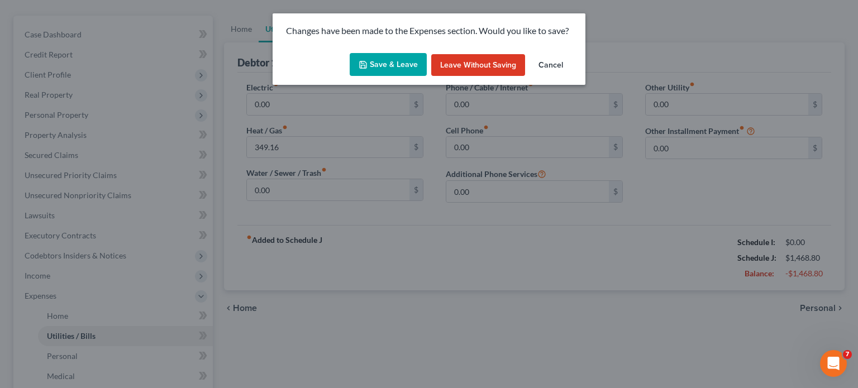
drag, startPoint x: 389, startPoint y: 63, endPoint x: 393, endPoint y: 70, distance: 8.2
click at [389, 64] on button "Save & Leave" at bounding box center [388, 64] width 77 height 23
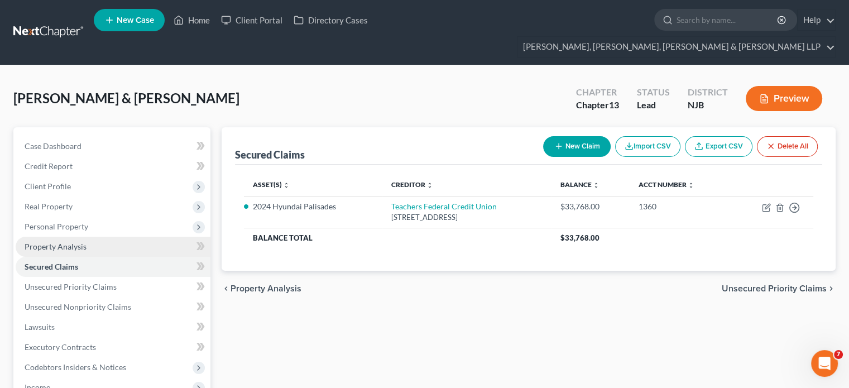
click at [64, 237] on link "Property Analysis" at bounding box center [113, 247] width 195 height 20
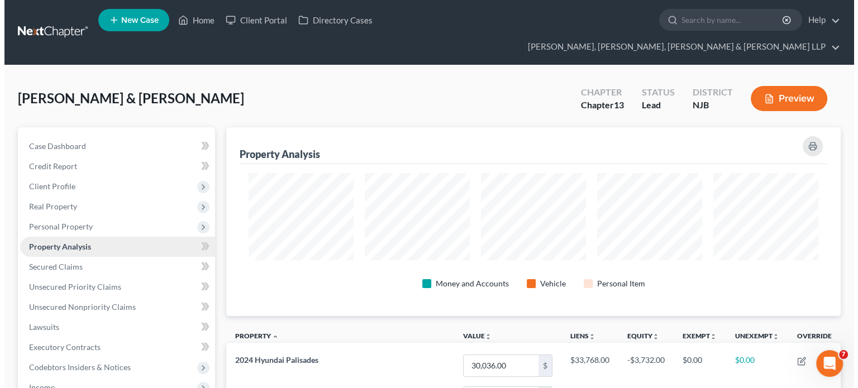
scroll to position [189, 614]
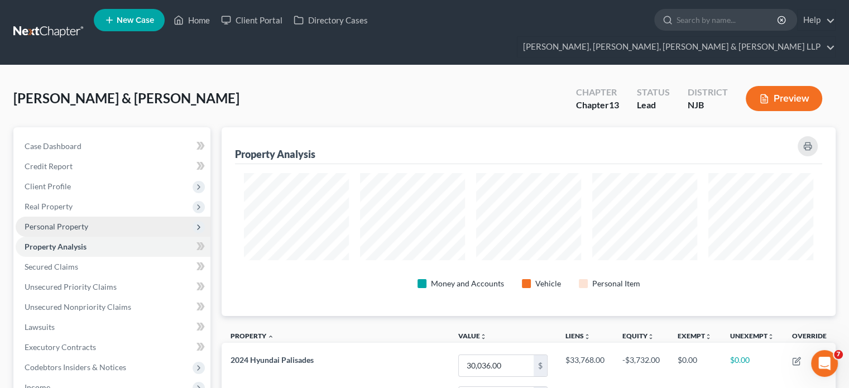
click at [69, 222] on span "Personal Property" at bounding box center [57, 226] width 64 height 9
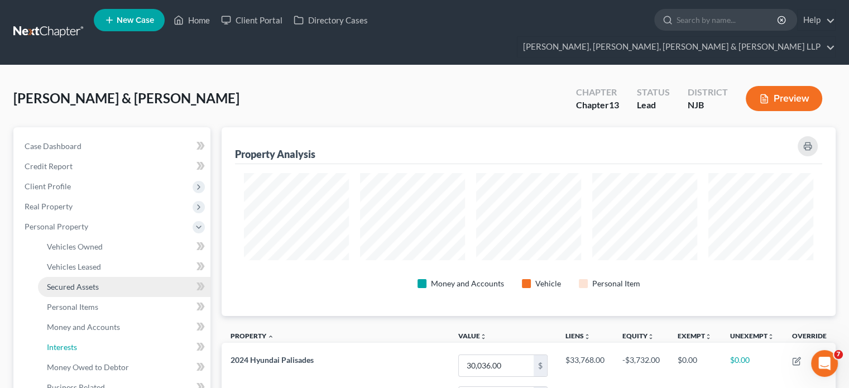
drag, startPoint x: 65, startPoint y: 326, endPoint x: 139, endPoint y: 271, distance: 92.2
click at [66, 338] on span "Interests" at bounding box center [62, 346] width 30 height 9
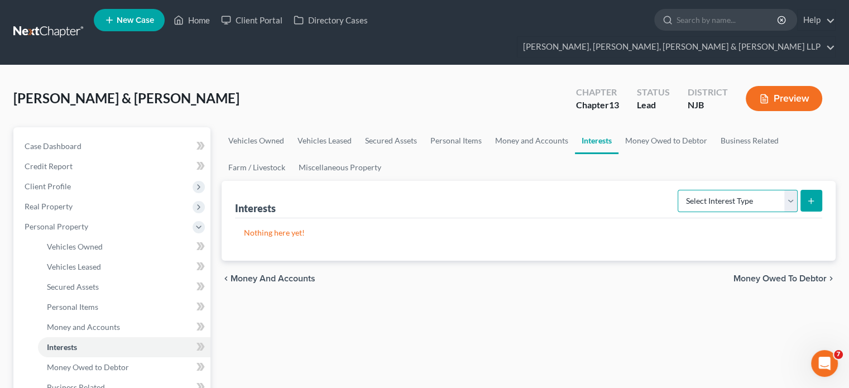
click at [674, 190] on select "Select Interest Type 401K Annuity Bond Education IRA Government Bond Government…" at bounding box center [738, 201] width 120 height 22
click at [674, 190] on button "submit" at bounding box center [812, 201] width 22 height 22
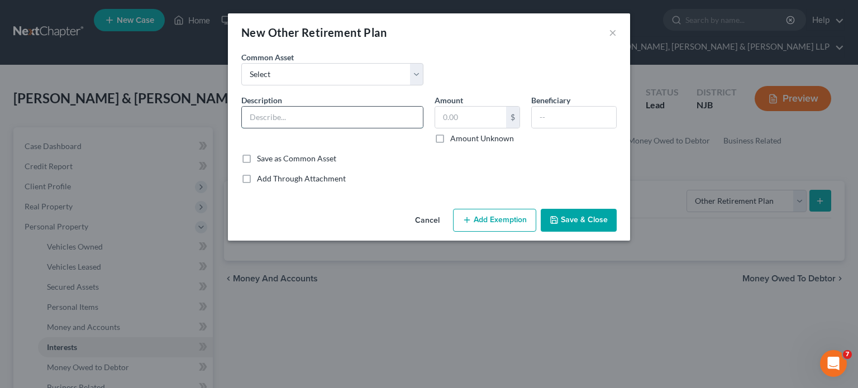
click at [336, 117] on input "text" at bounding box center [332, 117] width 181 height 21
click at [455, 121] on input "text" at bounding box center [470, 117] width 71 height 21
paste input "$5,388.99"
click at [561, 120] on input "text" at bounding box center [574, 117] width 84 height 21
click at [462, 117] on input "5,388.99" at bounding box center [470, 117] width 71 height 21
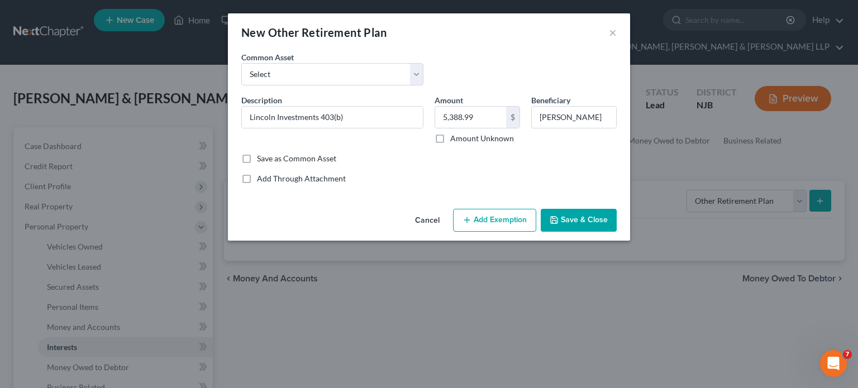
click at [494, 212] on button "Add Exemption" at bounding box center [494, 220] width 83 height 23
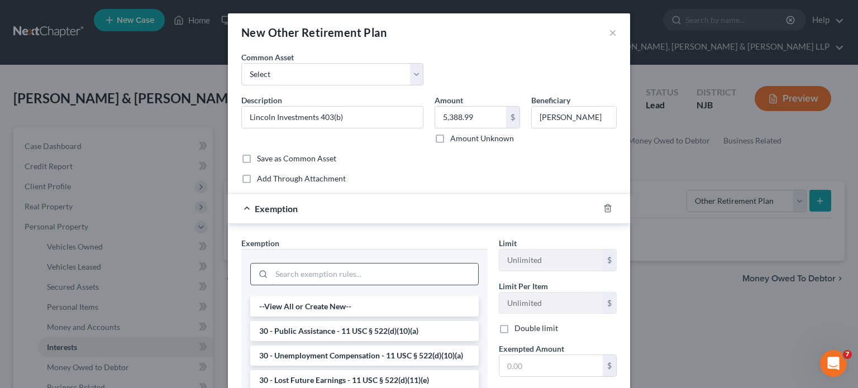
click at [407, 276] on input "search" at bounding box center [374, 274] width 207 height 21
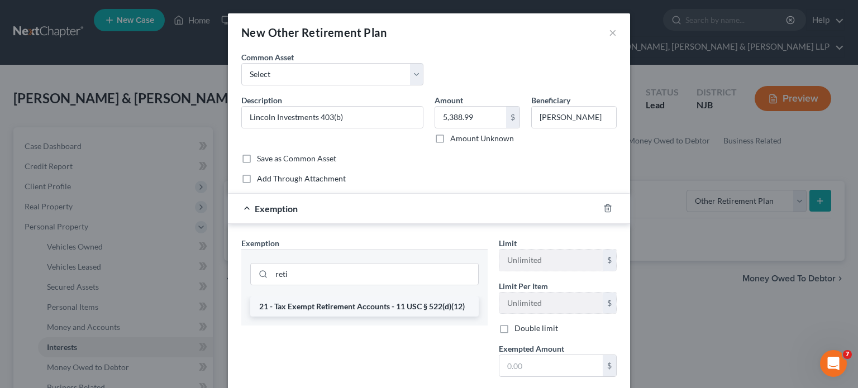
click at [404, 305] on li "21 - Tax Exempt Retirement Accounts - 11 USC § 522(d)(12)" at bounding box center [364, 307] width 228 height 20
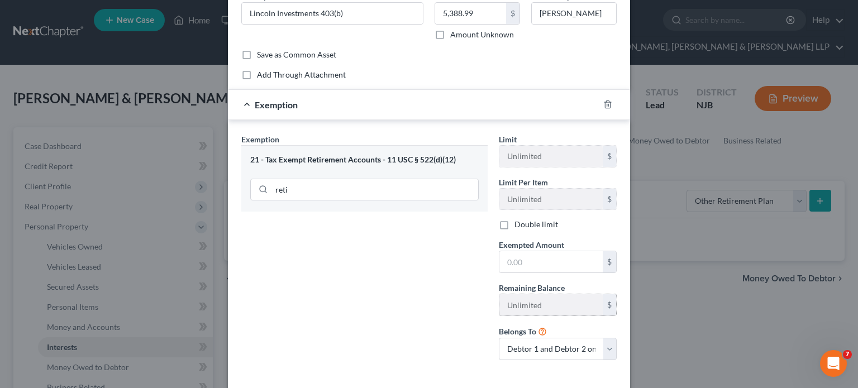
scroll to position [112, 0]
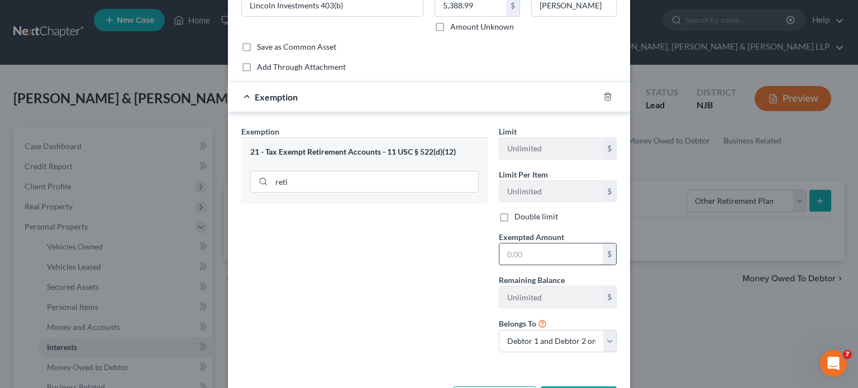
click at [538, 254] on input "text" at bounding box center [550, 254] width 103 height 21
paste input "5,388.99"
click at [543, 338] on select "Debtor 1 only Debtor 2 only Debtor 1 and Debtor 2 only" at bounding box center [558, 341] width 118 height 22
click at [499, 330] on select "Debtor 1 only Debtor 2 only Debtor 1 and Debtor 2 only" at bounding box center [558, 341] width 118 height 22
drag, startPoint x: 400, startPoint y: 319, endPoint x: 432, endPoint y: 317, distance: 32.5
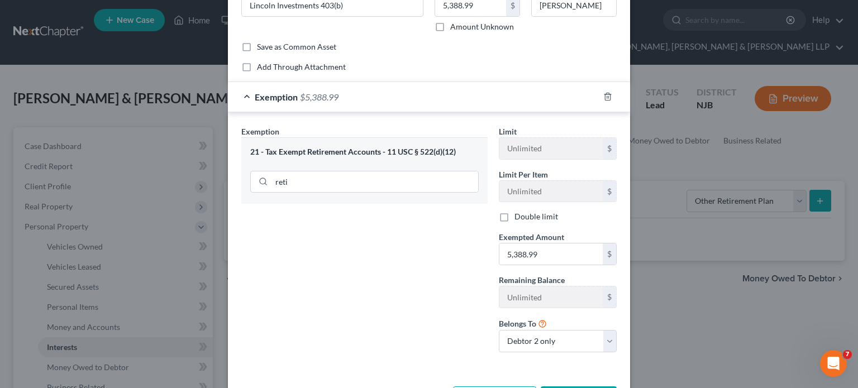
click at [402, 317] on div "Exemption Set must be selected for CA. Exemption * 21 - Tax Exempt Retirement A…" at bounding box center [364, 244] width 257 height 236
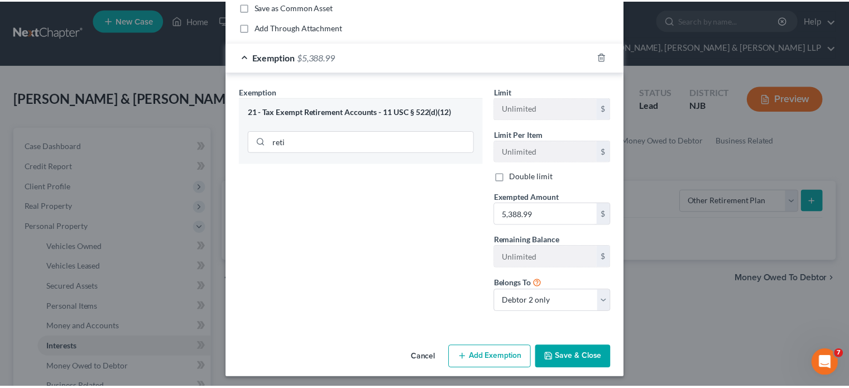
scroll to position [154, 0]
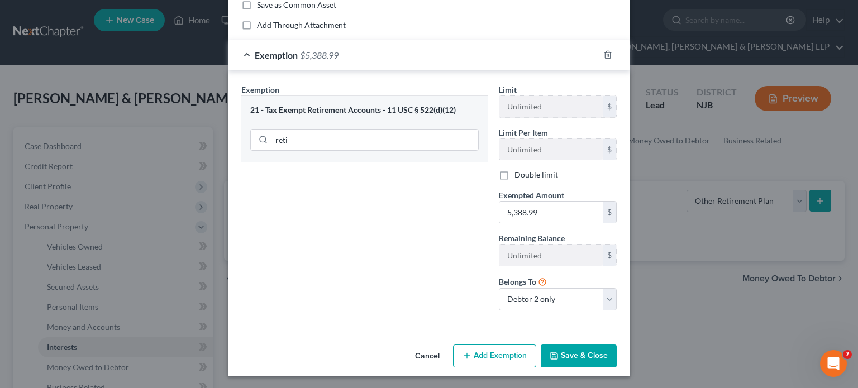
click at [594, 338] on button "Save & Close" at bounding box center [579, 356] width 76 height 23
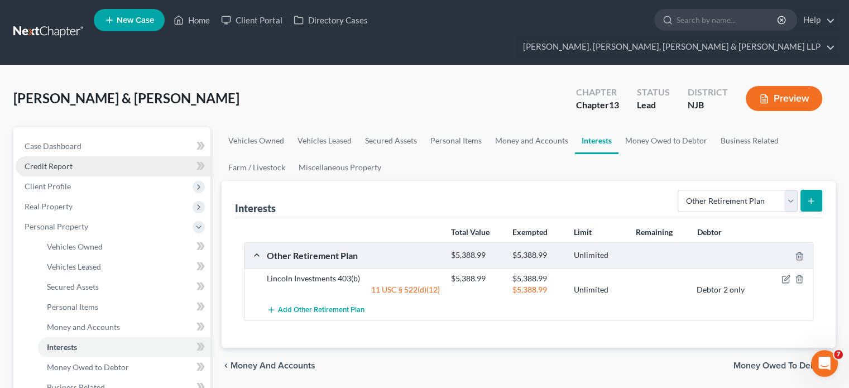
click at [69, 161] on span "Credit Report" at bounding box center [49, 165] width 48 height 9
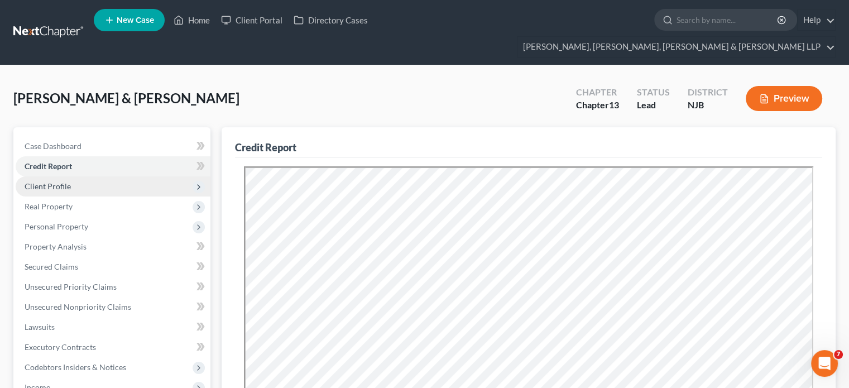
click at [55, 182] on span "Client Profile" at bounding box center [48, 186] width 46 height 9
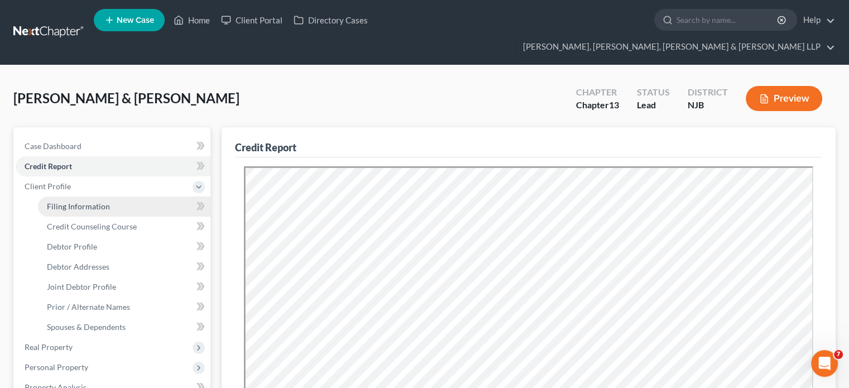
click at [75, 202] on span "Filing Information" at bounding box center [78, 206] width 63 height 9
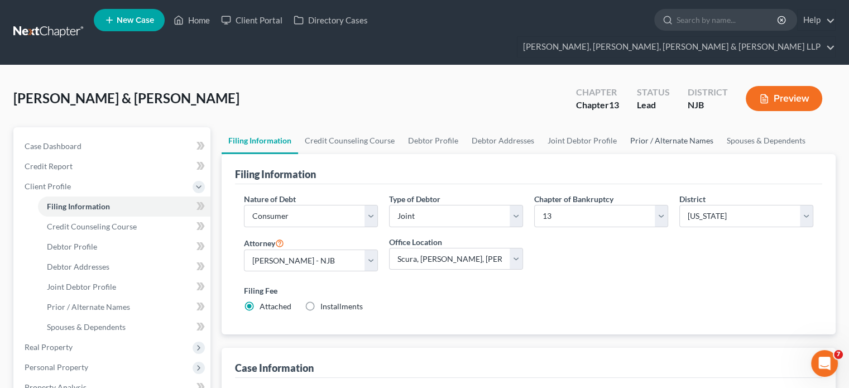
click at [674, 127] on link "Prior / Alternate Names" at bounding box center [672, 140] width 97 height 27
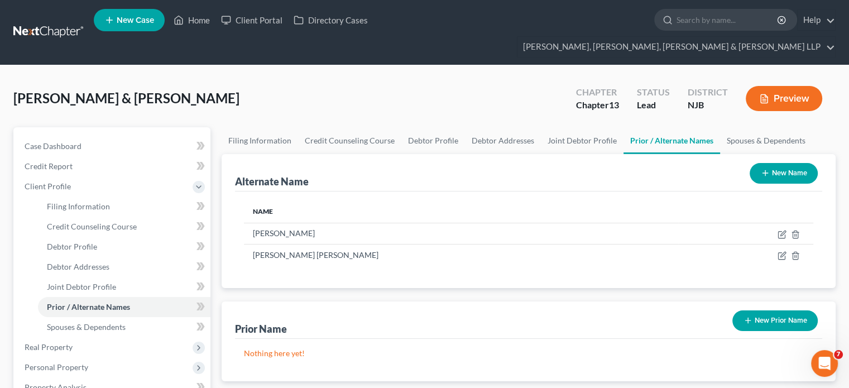
click at [674, 169] on icon "button" at bounding box center [765, 173] width 9 height 9
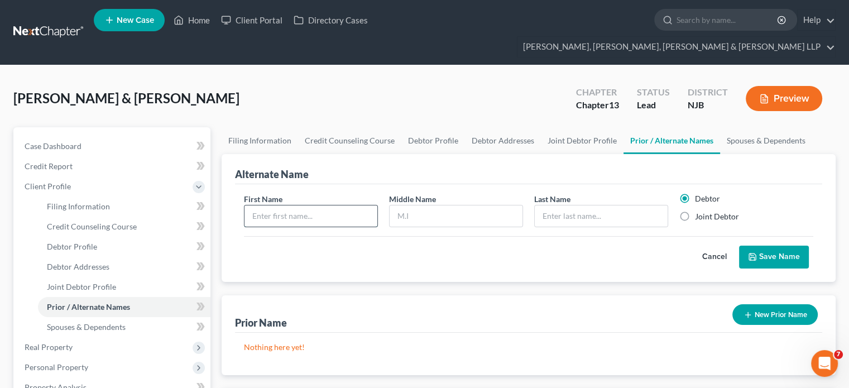
click at [323, 206] on input "text" at bounding box center [311, 216] width 133 height 21
click at [674, 304] on button "New Prior Name" at bounding box center [775, 314] width 85 height 21
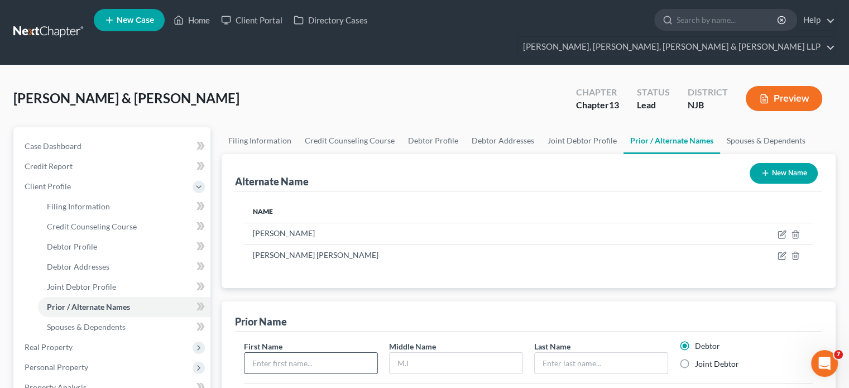
click at [341, 338] on input "text" at bounding box center [311, 363] width 133 height 21
paste input "5,388.99"
drag, startPoint x: 317, startPoint y: 344, endPoint x: 210, endPoint y: 340, distance: 107.3
click at [674, 338] on label "Joint Debtor" at bounding box center [717, 364] width 44 height 11
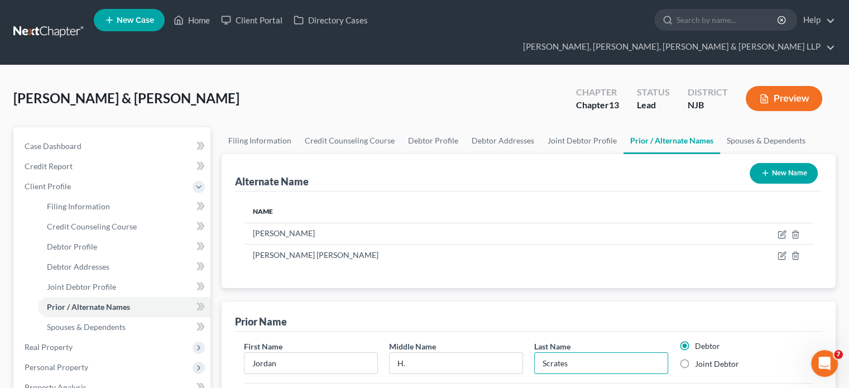
click at [674, 338] on input "Joint Debtor" at bounding box center [703, 362] width 7 height 7
click at [594, 338] on input "Scrates" at bounding box center [601, 363] width 133 height 21
click at [581, 302] on div "Prior Name" at bounding box center [529, 317] width 588 height 30
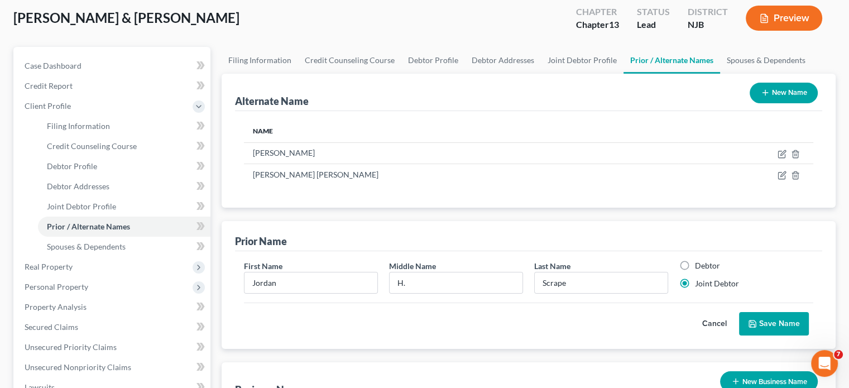
scroll to position [112, 0]
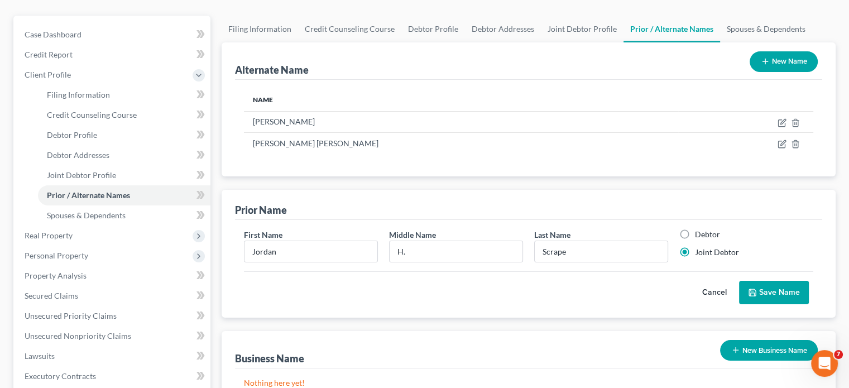
click at [674, 281] on button "Save Name" at bounding box center [774, 292] width 70 height 23
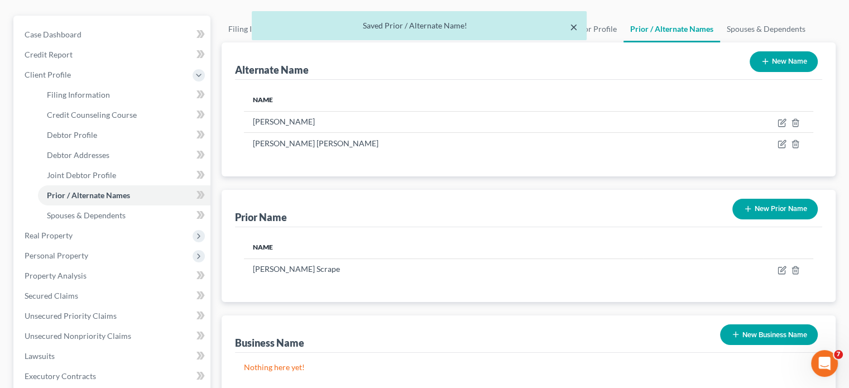
click at [574, 28] on button "×" at bounding box center [574, 26] width 8 height 13
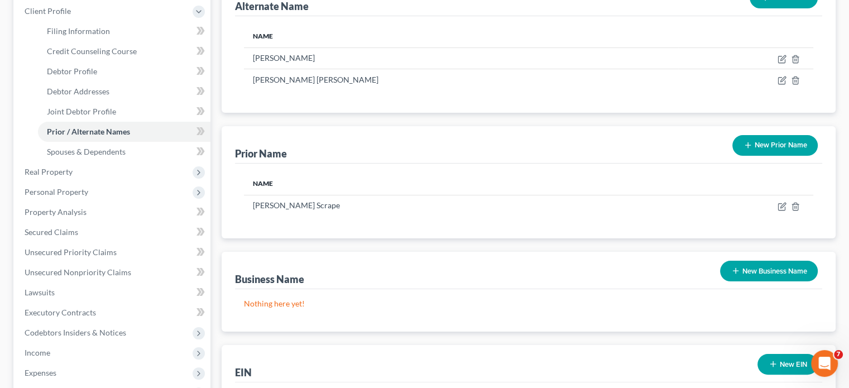
scroll to position [279, 0]
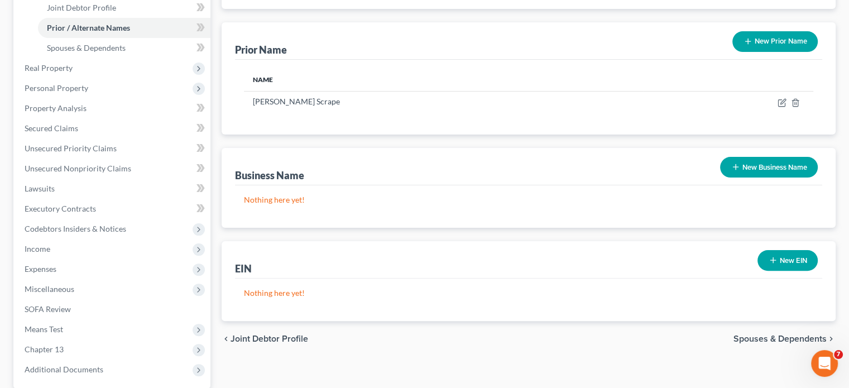
click at [674, 335] on span "Spouses & Dependents" at bounding box center [780, 339] width 93 height 9
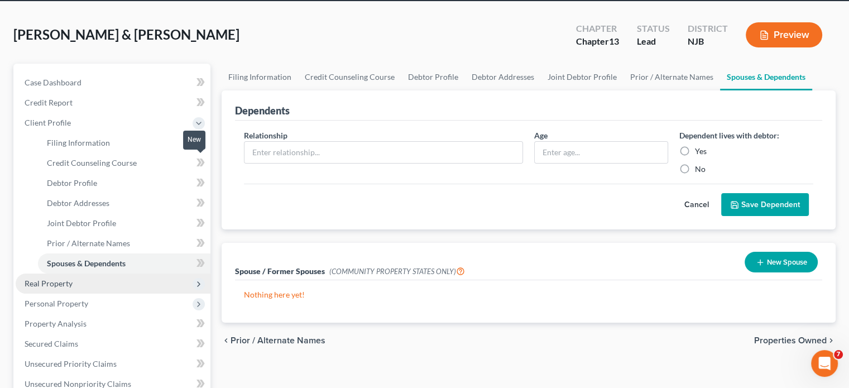
scroll to position [112, 0]
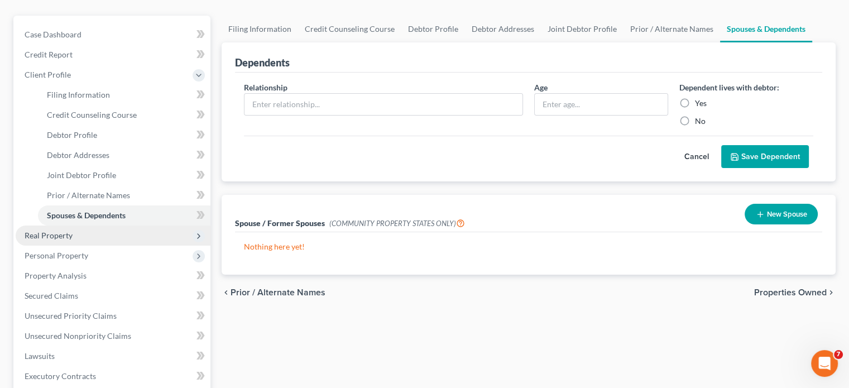
click at [49, 231] on span "Real Property" at bounding box center [49, 235] width 48 height 9
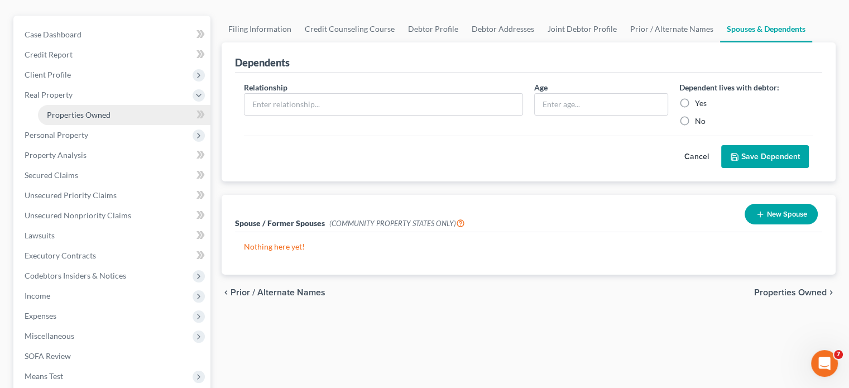
click at [80, 110] on span "Properties Owned" at bounding box center [79, 114] width 64 height 9
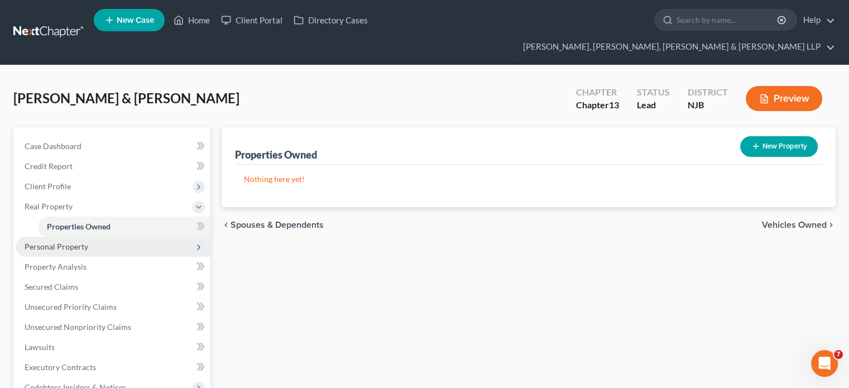
click at [56, 242] on span "Personal Property" at bounding box center [57, 246] width 64 height 9
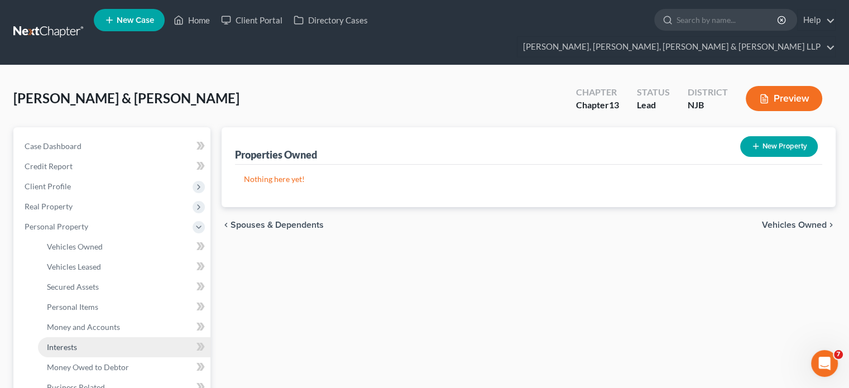
click at [60, 338] on span "Interests" at bounding box center [62, 346] width 30 height 9
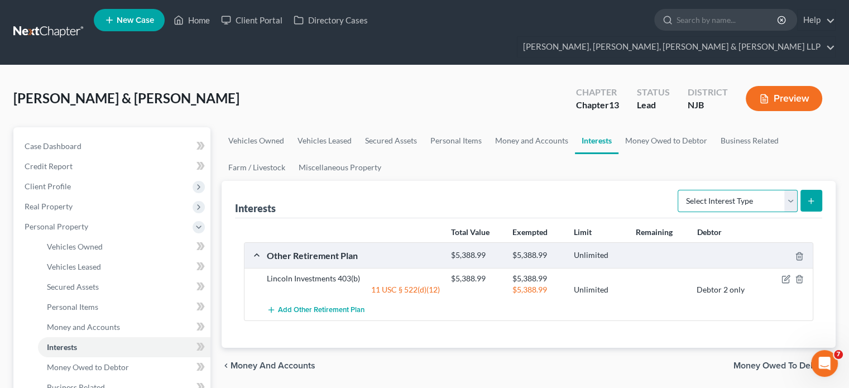
click at [674, 190] on select "Select Interest Type 401K Annuity Bond Education IRA Government Bond Government…" at bounding box center [738, 201] width 120 height 22
click at [674, 197] on icon "submit" at bounding box center [811, 201] width 9 height 9
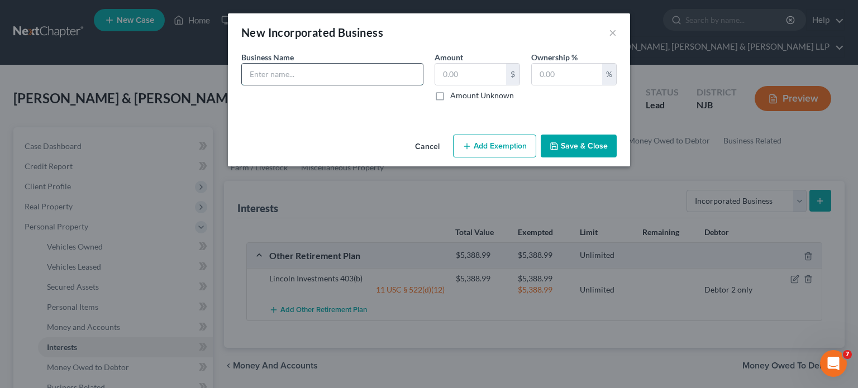
click at [313, 73] on input "text" at bounding box center [332, 74] width 181 height 21
click at [258, 103] on div "Business Name * Amount $ Amount Unknown Ownership % %" at bounding box center [429, 80] width 386 height 59
click at [279, 81] on input "text" at bounding box center [332, 74] width 181 height 21
paste input "Maass Mobile Auto Spa LLC"
click at [266, 96] on div "Business Name * Maass Mobile Auto Spa LLC" at bounding box center [332, 76] width 193 height 50
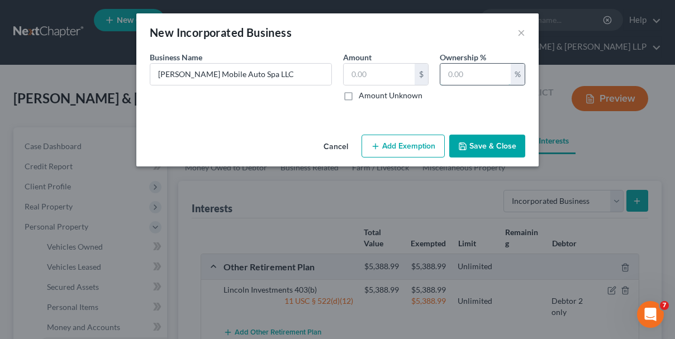
click at [489, 68] on input "text" at bounding box center [475, 74] width 70 height 21
click at [293, 73] on input "Maass Mobile Auto Spa LLC" at bounding box center [240, 74] width 181 height 21
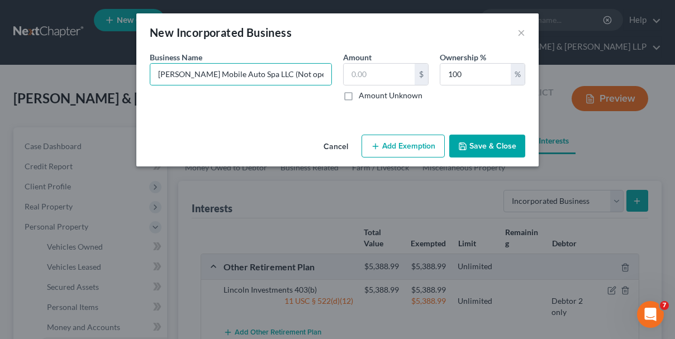
click at [505, 147] on button "Save & Close" at bounding box center [487, 146] width 76 height 23
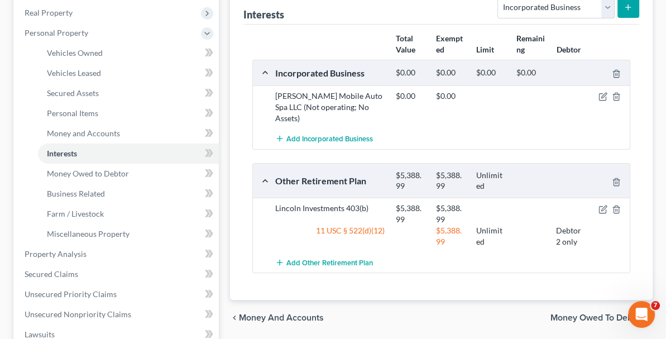
scroll to position [223, 0]
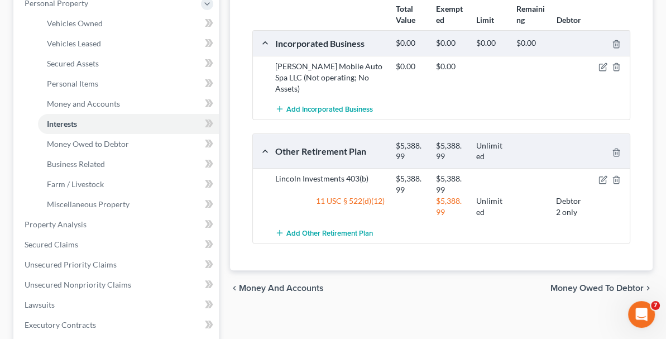
click at [389, 284] on div "chevron_left Money and Accounts Money Owed to Debtor chevron_right" at bounding box center [441, 288] width 423 height 36
click at [559, 284] on span "Money Owed to Debtor" at bounding box center [597, 288] width 93 height 9
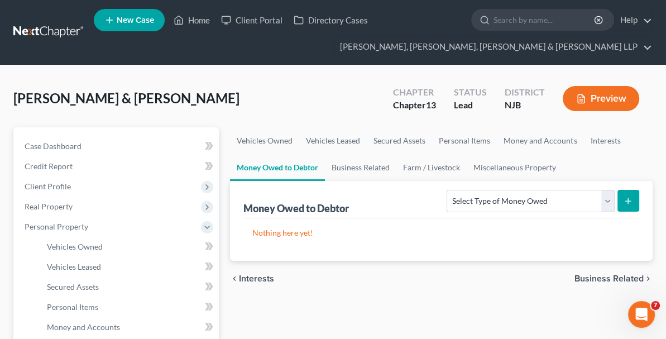
click at [609, 277] on span "Business Related" at bounding box center [609, 278] width 69 height 9
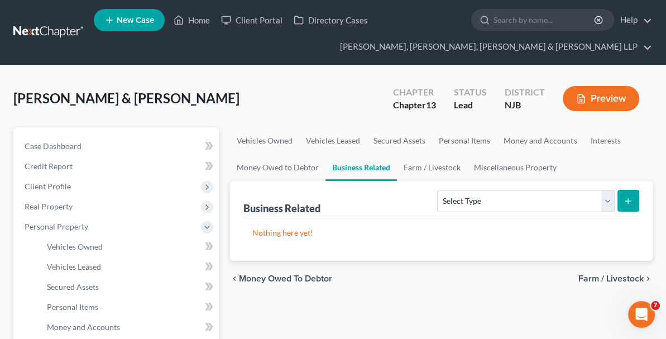
click at [589, 274] on span "Farm / Livestock" at bounding box center [611, 278] width 65 height 9
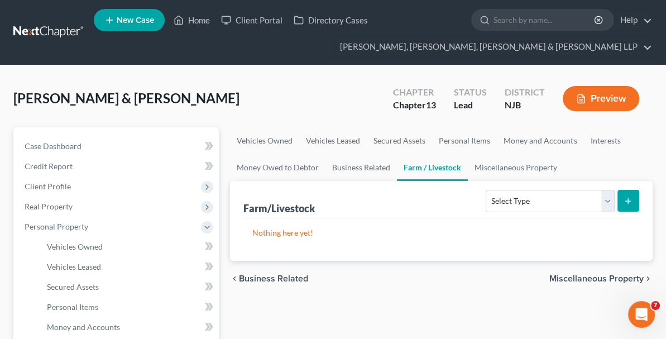
click at [589, 274] on span "Miscellaneous Property" at bounding box center [597, 278] width 94 height 9
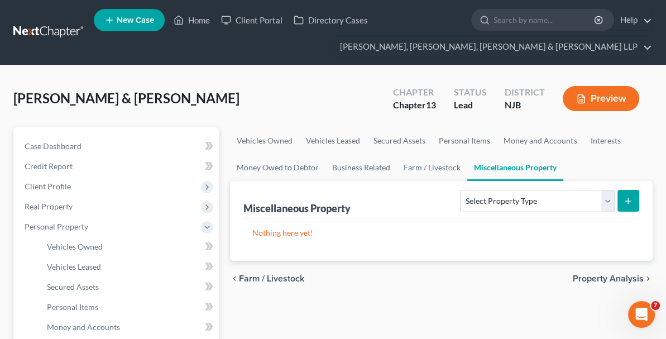
click at [589, 276] on span "Property Analysis" at bounding box center [608, 278] width 71 height 9
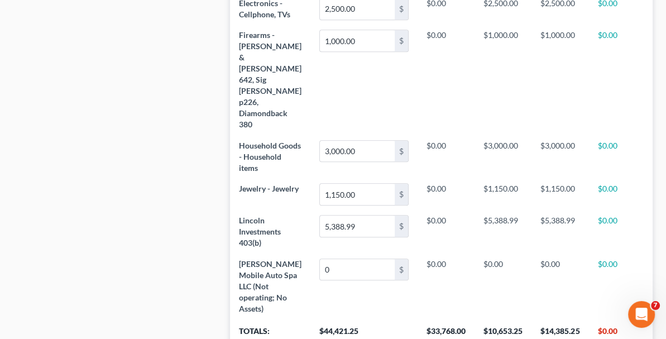
scroll to position [669, 0]
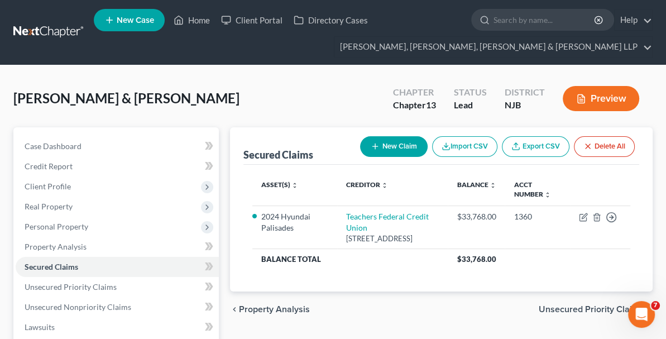
click at [554, 306] on span "Unsecured Priority Claims" at bounding box center [591, 309] width 105 height 9
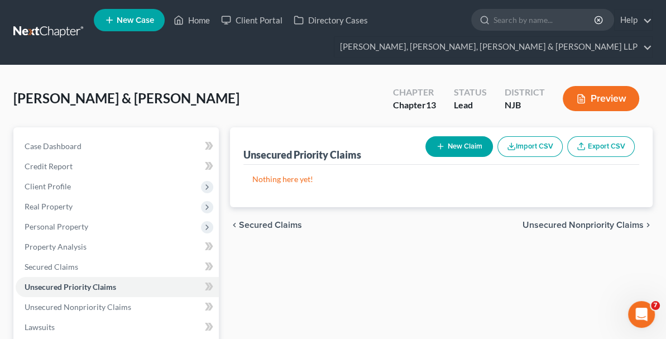
click at [239, 222] on span "Secured Claims" at bounding box center [270, 225] width 63 height 9
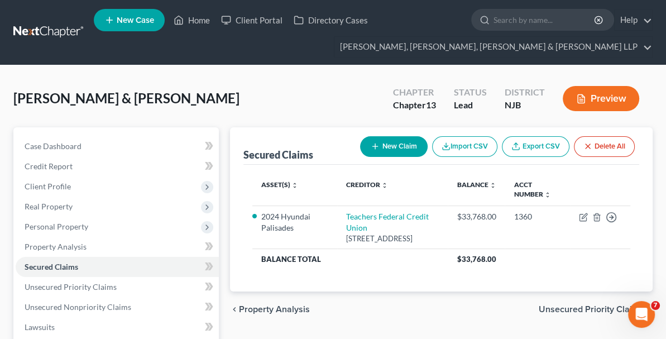
click at [555, 305] on span "Unsecured Priority Claims" at bounding box center [591, 309] width 105 height 9
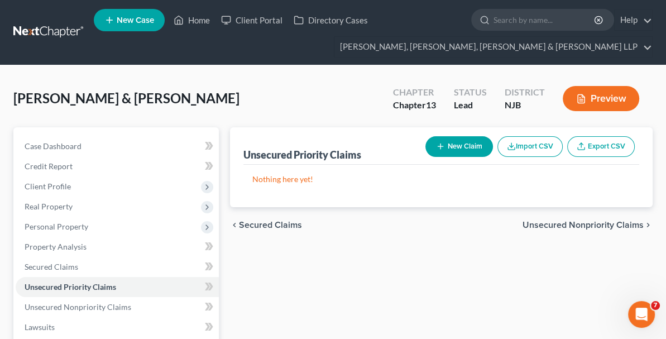
click at [454, 147] on button "New Claim" at bounding box center [460, 146] width 68 height 21
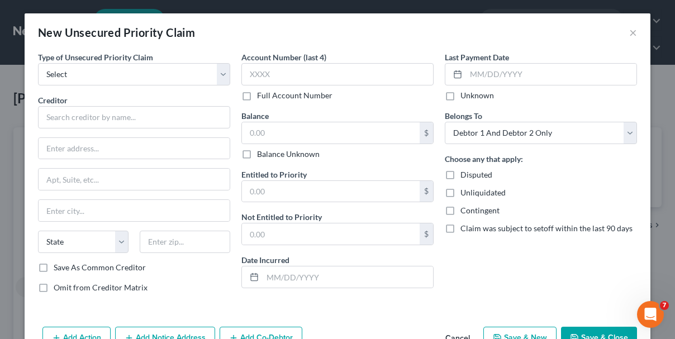
click at [100, 62] on label "Type of Unsecured Priority Claim *" at bounding box center [95, 57] width 115 height 12
drag, startPoint x: 96, startPoint y: 73, endPoint x: 93, endPoint y: 80, distance: 7.8
click at [96, 73] on select "Select Taxes & Other Government Units Domestic Support Obligations Extensions o…" at bounding box center [134, 74] width 192 height 22
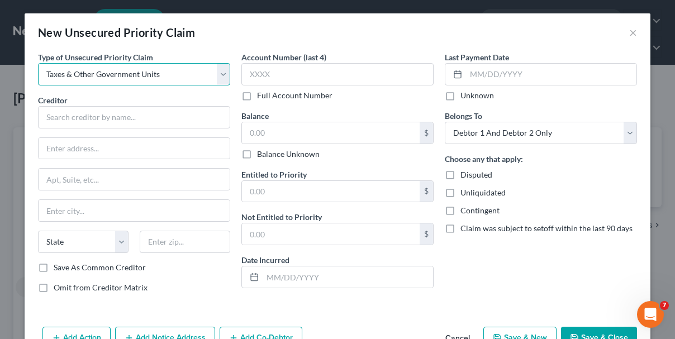
click at [38, 63] on select "Select Taxes & Other Government Units Domestic Support Obligations Extensions o…" at bounding box center [134, 74] width 192 height 22
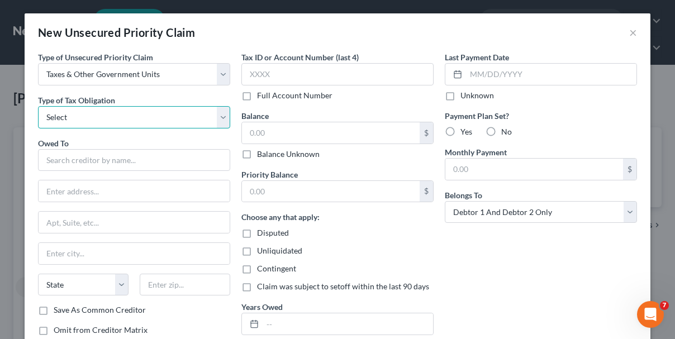
click at [84, 116] on select "Select Federal City State Franchise Tax Board Other" at bounding box center [134, 117] width 192 height 22
click at [38, 106] on select "Select Federal City State Franchise Tax Board Other" at bounding box center [134, 117] width 192 height 22
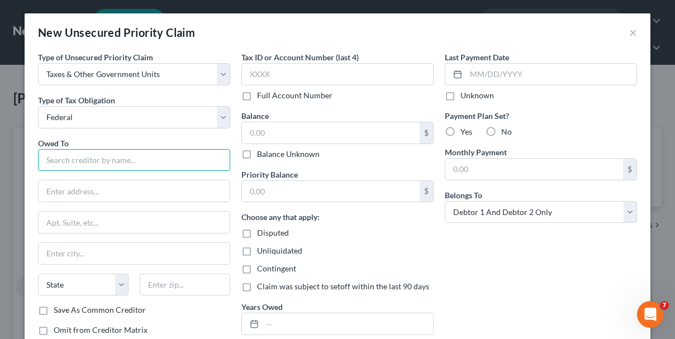
click at [73, 154] on input "text" at bounding box center [134, 160] width 192 height 22
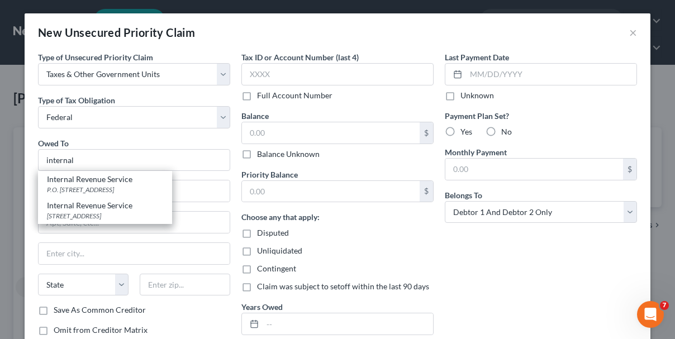
drag, startPoint x: 83, startPoint y: 192, endPoint x: 254, endPoint y: 226, distance: 174.3
click at [84, 192] on div "P.O. Box 7346, Philadelphia, PA 19101" at bounding box center [105, 189] width 116 height 9
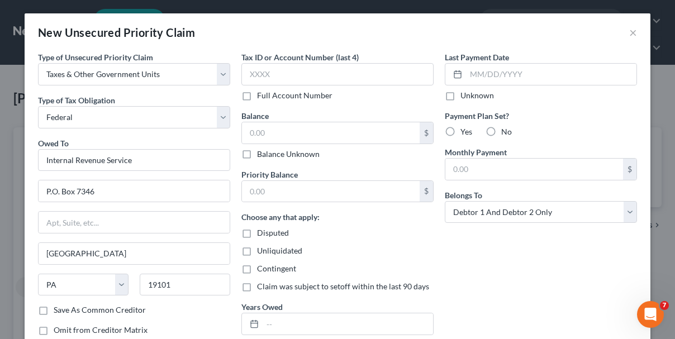
click at [440, 249] on div "Last Payment Date Unknown Payment Plan Set? Yes No Monthly Payment $ Belongs To…" at bounding box center [540, 197] width 203 height 293
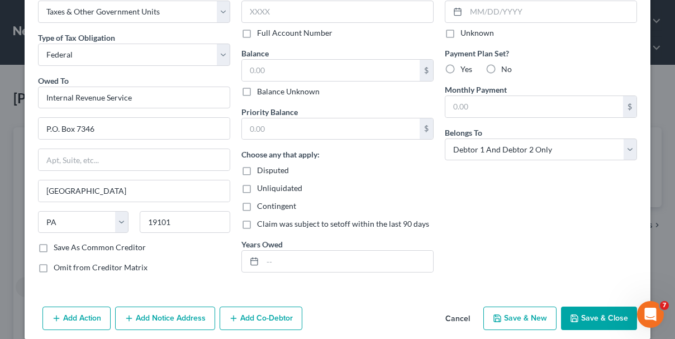
scroll to position [74, 0]
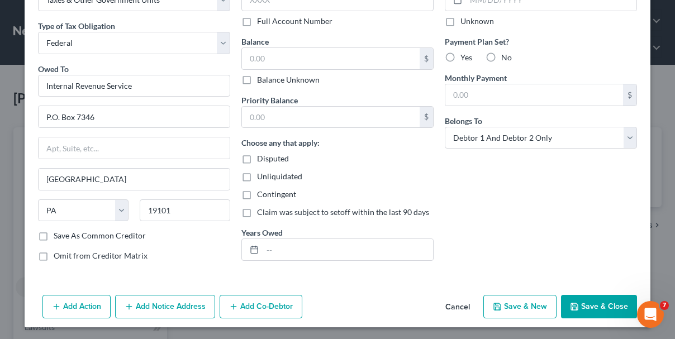
click at [589, 304] on button "Save & Close" at bounding box center [599, 306] width 76 height 23
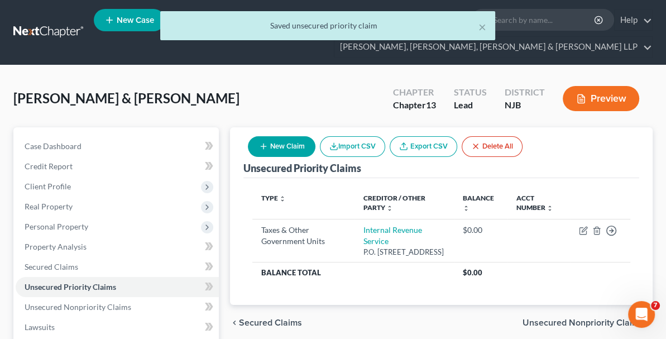
click at [316, 140] on button "New Claim" at bounding box center [282, 146] width 68 height 21
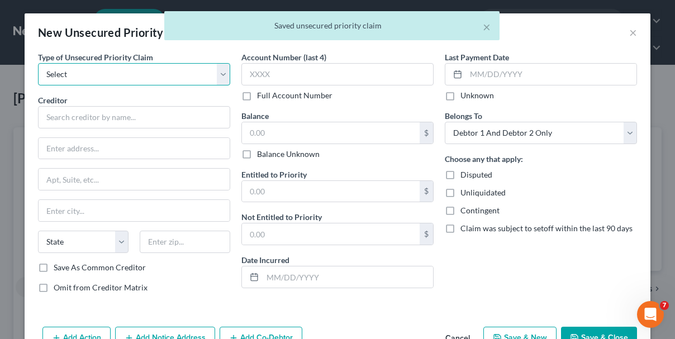
drag, startPoint x: 142, startPoint y: 71, endPoint x: 125, endPoint y: 82, distance: 20.6
click at [142, 71] on select "Select Taxes & Other Government Units Domestic Support Obligations Extensions o…" at bounding box center [134, 74] width 192 height 22
click at [38, 63] on select "Select Taxes & Other Government Units Domestic Support Obligations Extensions o…" at bounding box center [134, 74] width 192 height 22
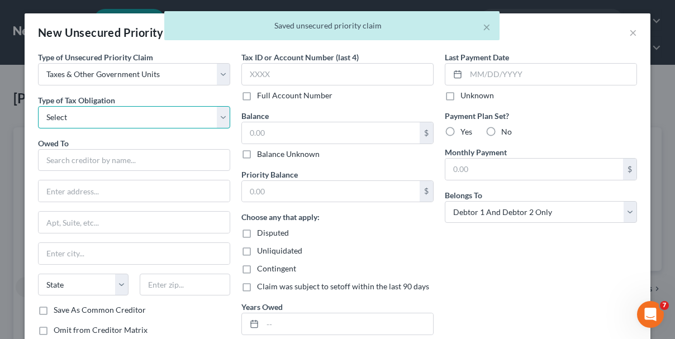
click at [103, 114] on select "Select Federal City State Franchise Tax Board Other" at bounding box center [134, 117] width 192 height 22
click at [38, 106] on select "Select Federal City State Franchise Tax Board Other" at bounding box center [134, 117] width 192 height 22
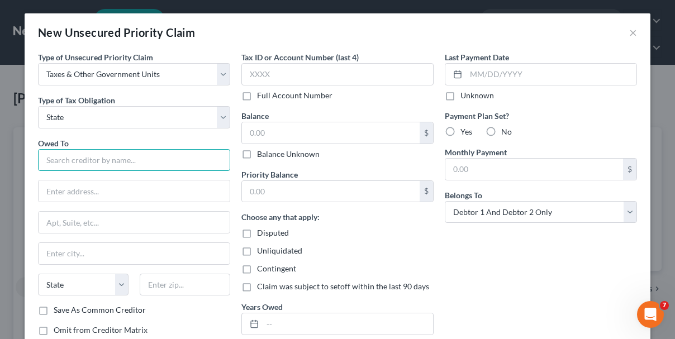
drag, startPoint x: 87, startPoint y: 163, endPoint x: 91, endPoint y: 159, distance: 5.9
click at [88, 161] on input "text" at bounding box center [134, 160] width 192 height 22
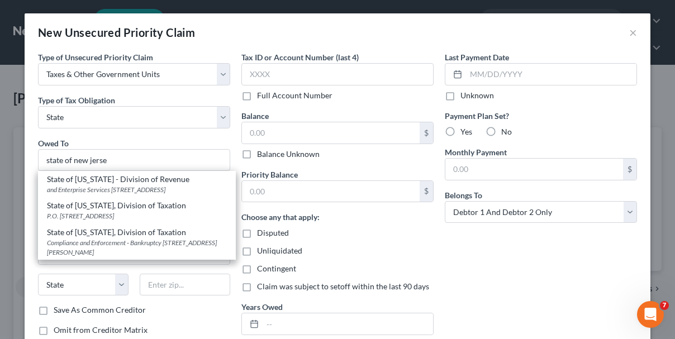
drag, startPoint x: 116, startPoint y: 250, endPoint x: 238, endPoint y: 254, distance: 122.4
click at [123, 250] on div "Compliance and Enforcement - Bankruptcy Unit 3 John Fitch Way, 5th Floor, Po bo…" at bounding box center [137, 247] width 180 height 19
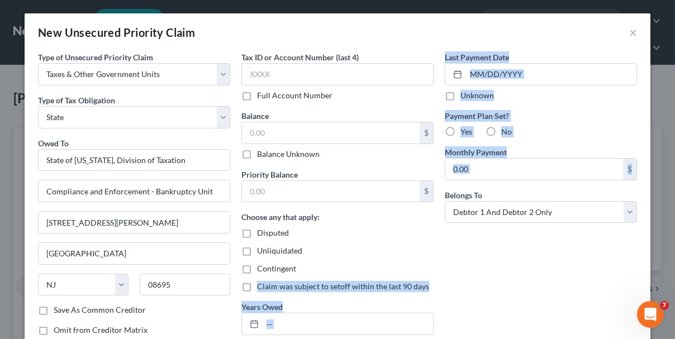
click at [436, 258] on div "Type of Unsecured Priority Claim * Select Taxes & Other Government Units Domest…" at bounding box center [337, 197] width 610 height 293
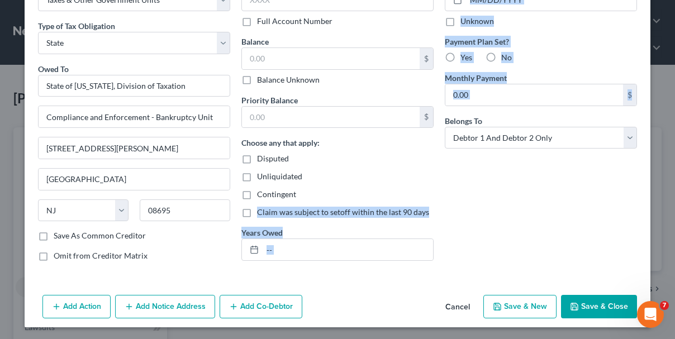
click at [596, 305] on button "Save & Close" at bounding box center [599, 306] width 76 height 23
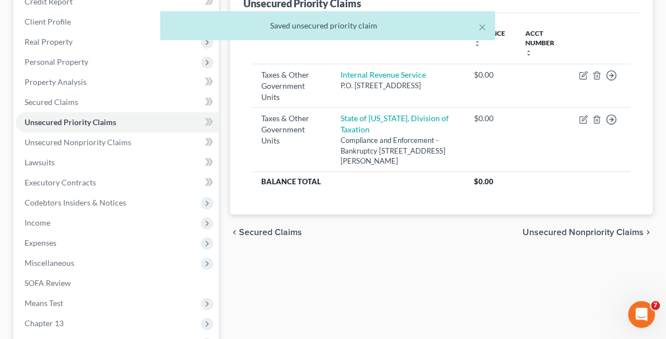
scroll to position [168, 0]
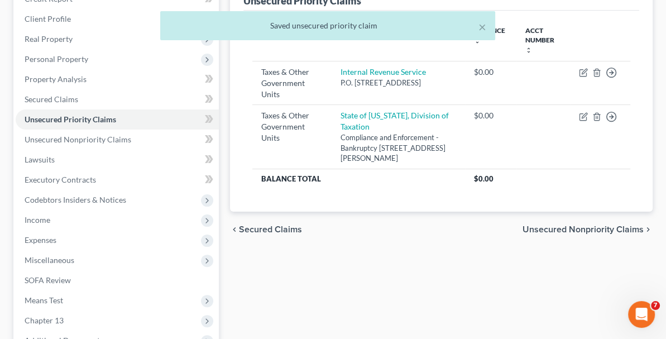
click at [552, 225] on span "Unsecured Nonpriority Claims" at bounding box center [583, 229] width 121 height 9
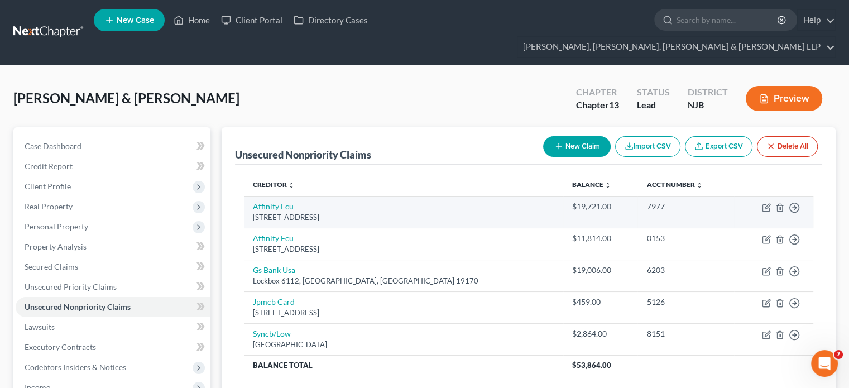
drag, startPoint x: 414, startPoint y: 197, endPoint x: 251, endPoint y: 185, distance: 163.0
click at [251, 196] on td "Affinity Fcu 73 Mountainview Blvd, Basking Ridge, NJ 07920" at bounding box center [403, 212] width 319 height 32
copy td "Affinity Fcu 73 Mountainview Blvd, Basking Ridge, NJ 07920"
click at [674, 203] on icon "button" at bounding box center [766, 207] width 9 height 9
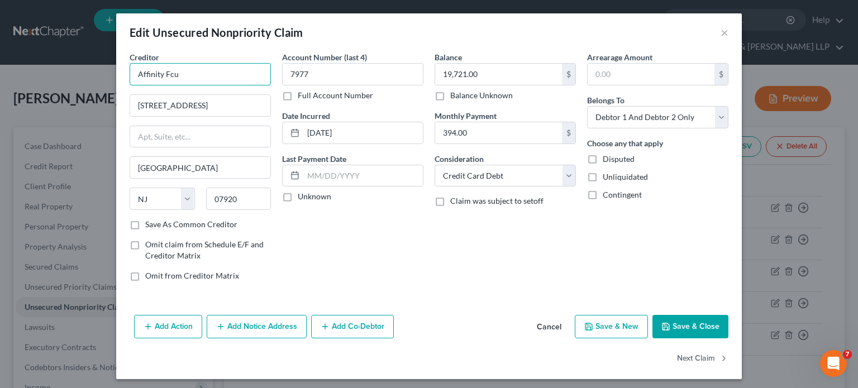
drag, startPoint x: 204, startPoint y: 73, endPoint x: 99, endPoint y: 73, distance: 104.4
click at [99, 73] on div "Edit Unsecured Nonpriority Claim × Creditor * Affinity Fcu 73 Mountainview Blvd…" at bounding box center [429, 194] width 858 height 388
paste input "ederal Credit Union"
drag, startPoint x: 399, startPoint y: 247, endPoint x: 509, endPoint y: 313, distance: 129.0
click at [404, 247] on div "Account Number (last 4) 7977 Full Account Number Date Incurred 01-06-2023 Last …" at bounding box center [352, 170] width 152 height 239
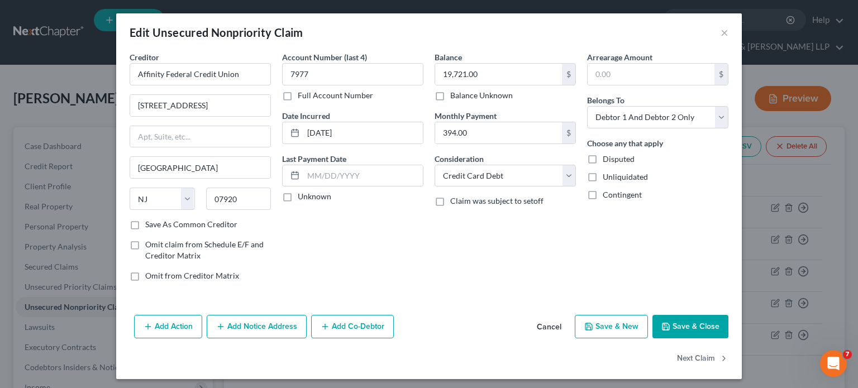
click at [674, 327] on button "Save & Close" at bounding box center [690, 326] width 76 height 23
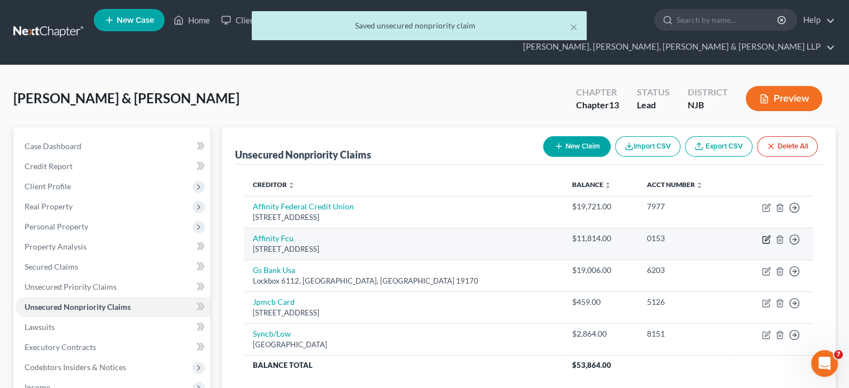
click at [674, 235] on icon "button" at bounding box center [766, 239] width 9 height 9
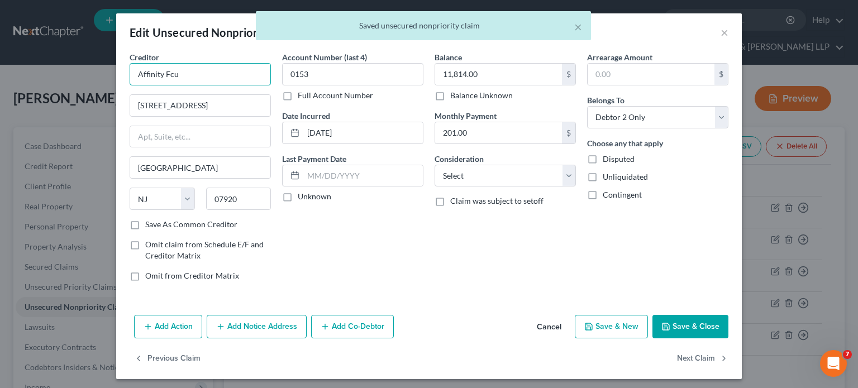
drag, startPoint x: 193, startPoint y: 74, endPoint x: 122, endPoint y: 78, distance: 70.5
click at [124, 78] on div "Creditor * Affinity Fcu 73 Mountainview Blvd Basking Ridge State AL AK AR AZ CA…" at bounding box center [200, 170] width 152 height 239
paste input "ederal Credit Union"
drag, startPoint x: 397, startPoint y: 231, endPoint x: 530, endPoint y: 289, distance: 145.1
click at [398, 231] on div "Account Number (last 4) 0153 Full Account Number Date Incurred 08-07-2012 Last …" at bounding box center [352, 170] width 152 height 239
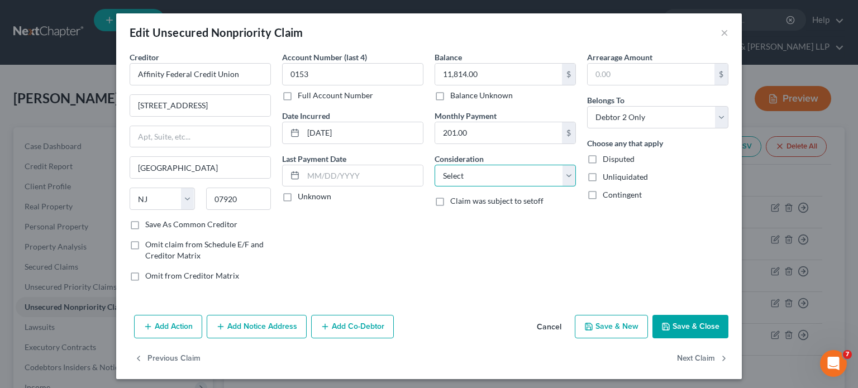
click at [498, 173] on select "Select Cable / Satellite Services Collection Agency Credit Card Debt Debt Couns…" at bounding box center [505, 176] width 141 height 22
click at [435, 165] on select "Select Cable / Satellite Services Collection Agency Credit Card Debt Debt Couns…" at bounding box center [505, 176] width 141 height 22
drag, startPoint x: 471, startPoint y: 266, endPoint x: 588, endPoint y: 323, distance: 130.1
click at [473, 267] on div "Balance 11,814.00 $ Balance Unknown Balance Undetermined 11,814.00 $ Balance Un…" at bounding box center [505, 170] width 152 height 239
click at [674, 319] on button "Save & Close" at bounding box center [690, 326] width 76 height 23
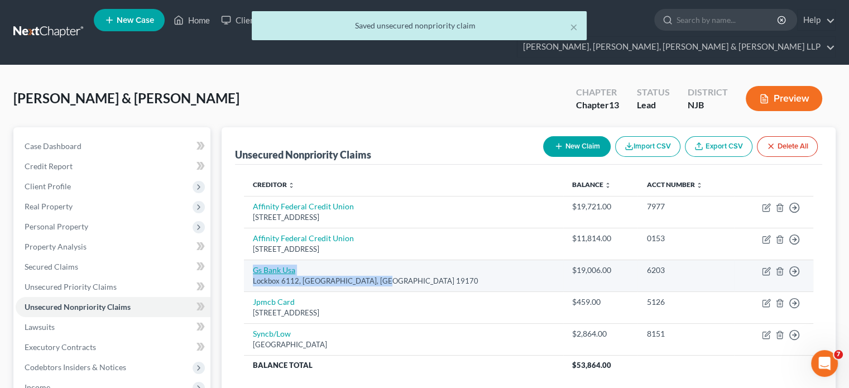
drag, startPoint x: 384, startPoint y: 263, endPoint x: 255, endPoint y: 250, distance: 130.3
click at [255, 260] on td "Gs Bank Usa Lockbox 6112, Philadelphia, PA 19170" at bounding box center [403, 276] width 319 height 32
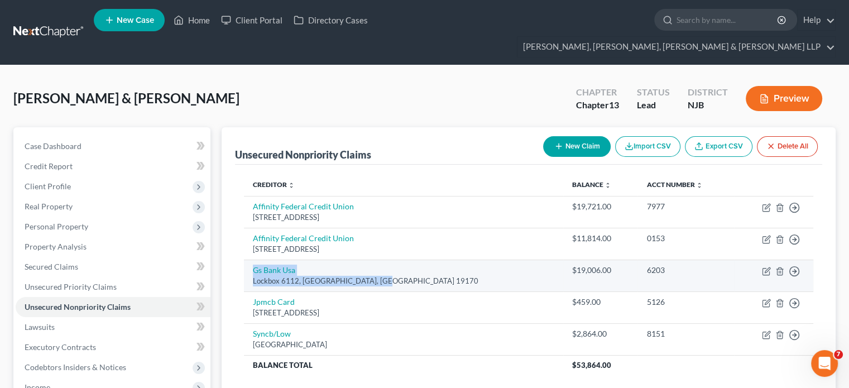
copy td "Gs Bank Usa Lockbox 6112, Philadelphia, PA 19170"
click at [674, 267] on icon "button" at bounding box center [766, 271] width 9 height 9
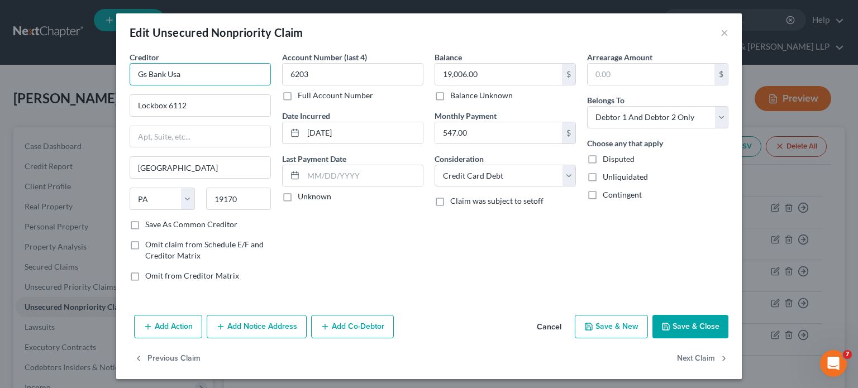
drag, startPoint x: 220, startPoint y: 71, endPoint x: 102, endPoint y: 70, distance: 118.4
click at [102, 70] on div "Edit Unsecured Nonpriority Claim × Creditor * Gs Bank Usa Lockbox 6112 Philadel…" at bounding box center [429, 194] width 858 height 388
paste input "oldman Sachs Bank USA"
click at [214, 122] on div "Creditor * Goldman Sachs Bank USA Lockbox 6112 Philadelphia State AL AK AR AZ C…" at bounding box center [200, 135] width 141 height 168
click at [214, 137] on input "text" at bounding box center [200, 136] width 140 height 21
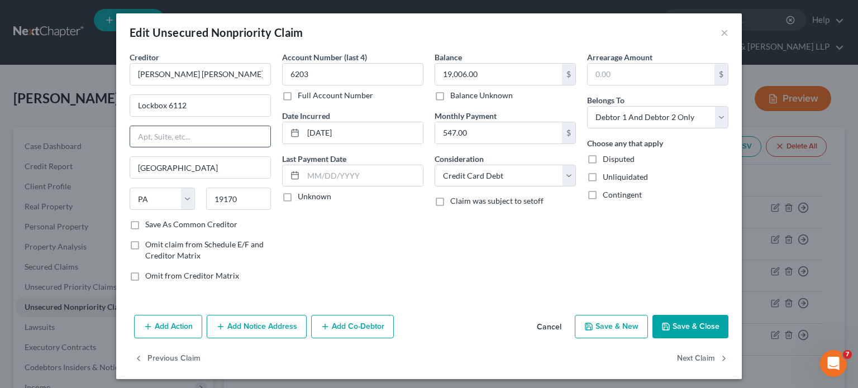
paste input "P.O. Box 7247"
click at [376, 260] on div "Account Number (last 4) 6203 Full Account Number Date Incurred 09-04-2024 Last …" at bounding box center [352, 170] width 152 height 239
click at [674, 327] on button "Save & Close" at bounding box center [690, 326] width 76 height 23
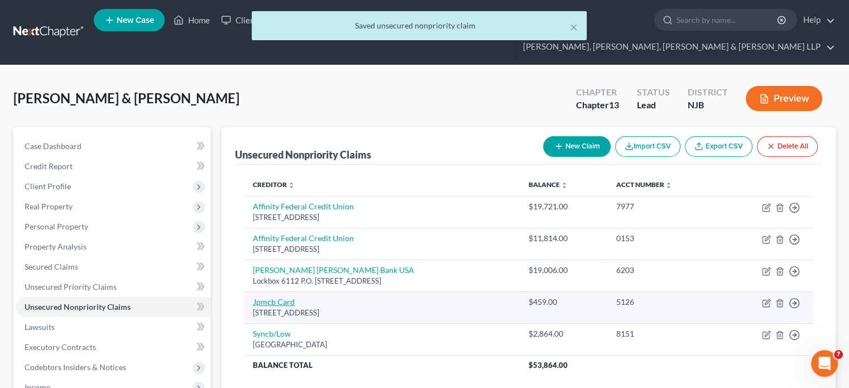
drag, startPoint x: 381, startPoint y: 294, endPoint x: 254, endPoint y: 284, distance: 127.7
click at [254, 292] on td "Jpmcb Card Po Box 15369, Wilmington, DE 19850" at bounding box center [382, 308] width 276 height 32
copy td "Jpmcb Card Po Box 15369, Wilmington, DE 19850"
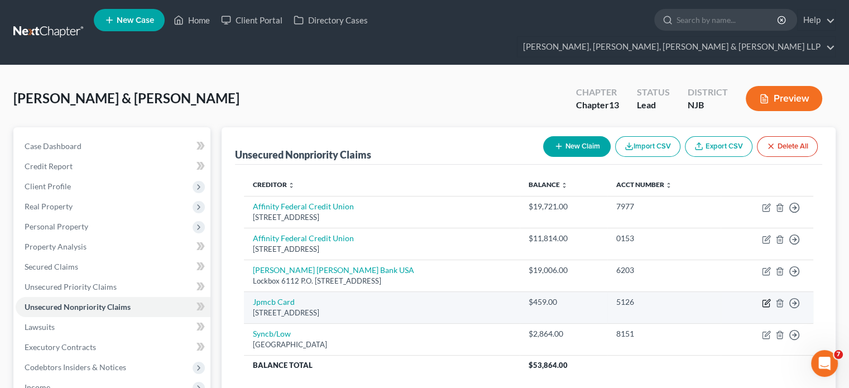
click at [674, 299] on icon "button" at bounding box center [766, 303] width 9 height 9
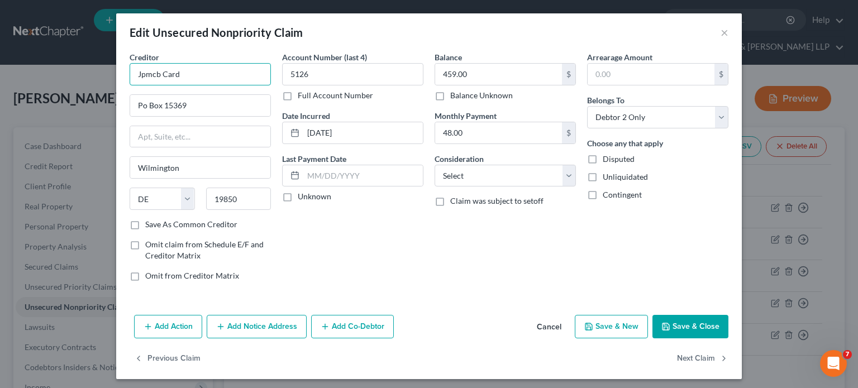
drag, startPoint x: 156, startPoint y: 73, endPoint x: 94, endPoint y: 73, distance: 62.0
click at [94, 73] on div "Edit Unsecured Nonpriority Claim × Creditor * Jpmcb Card Po Box 15369 Wilmingto…" at bounding box center [429, 194] width 858 height 388
paste input "PMorgan Chase Bank)"
click at [451, 285] on div "Balance 459.00 $ Balance Unknown Balance Undetermined 459.00 $ Balance Unknown …" at bounding box center [505, 170] width 152 height 239
click at [536, 178] on select "Select Cable / Satellite Services Collection Agency Credit Card Debt Debt Couns…" at bounding box center [505, 176] width 141 height 22
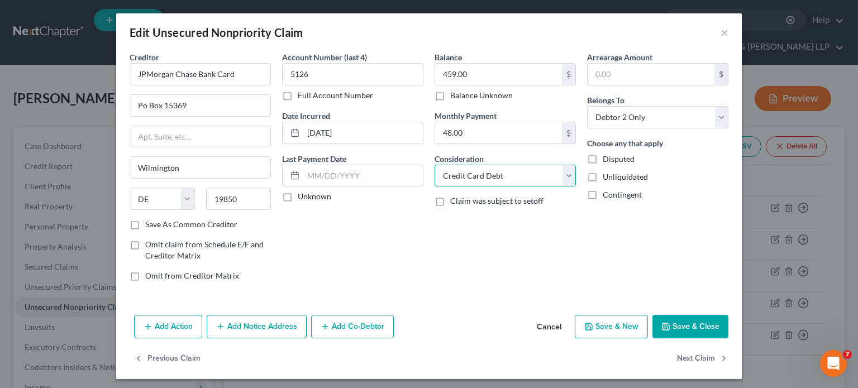
click at [435, 165] on select "Select Cable / Satellite Services Collection Agency Credit Card Debt Debt Couns…" at bounding box center [505, 176] width 141 height 22
click at [471, 246] on div "Balance 459.00 $ Balance Unknown Balance Undetermined 459.00 $ Balance Unknown …" at bounding box center [505, 170] width 152 height 239
click at [674, 324] on button "Save & Close" at bounding box center [690, 326] width 76 height 23
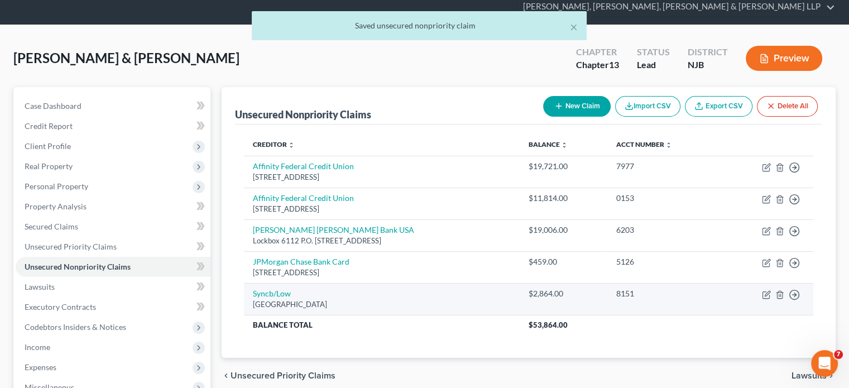
scroll to position [56, 0]
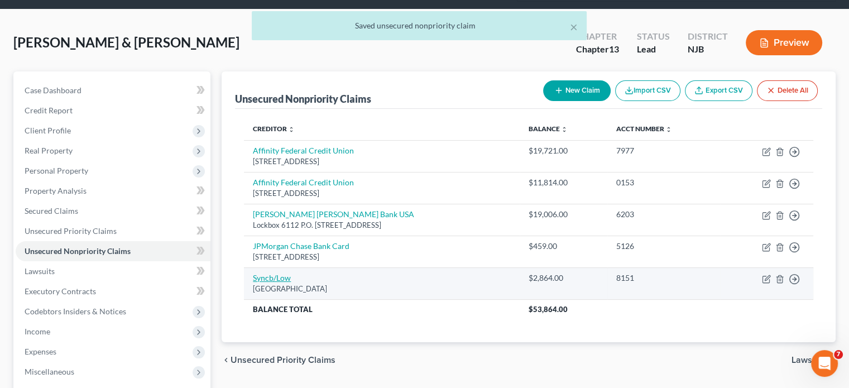
drag, startPoint x: 392, startPoint y: 270, endPoint x: 254, endPoint y: 259, distance: 137.8
click at [254, 268] on td "Syncb/Low Po Box 71727, Philadelphia, PA 19176" at bounding box center [382, 284] width 276 height 32
copy td "Syncb/Low Po Box 71727, Philadelphia, PA 19176"
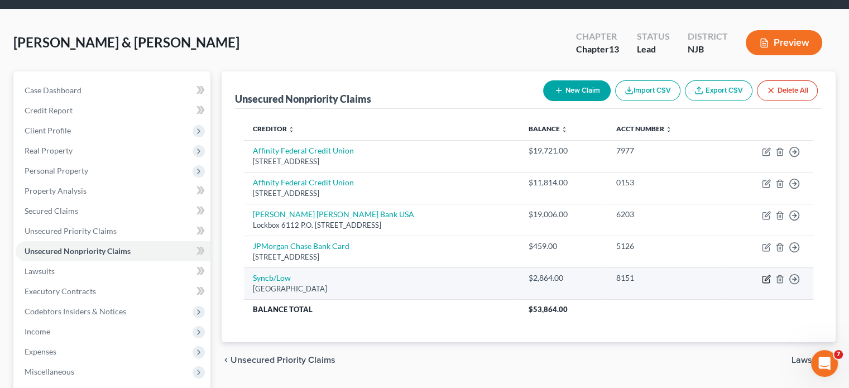
click at [674, 275] on icon "button" at bounding box center [766, 279] width 9 height 9
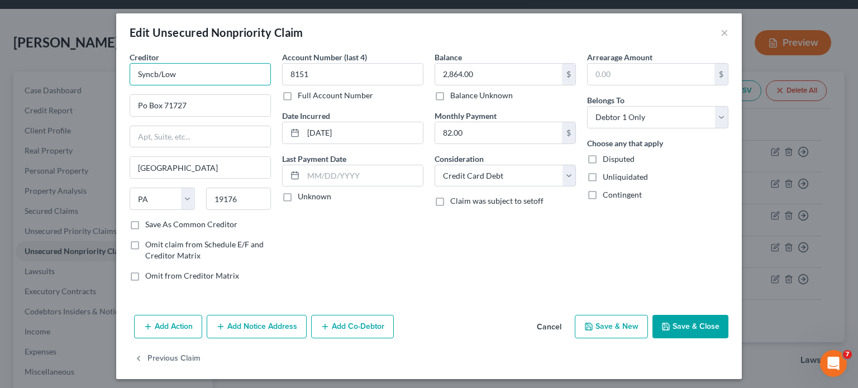
drag, startPoint x: 153, startPoint y: 73, endPoint x: 106, endPoint y: 73, distance: 46.9
click at [106, 73] on div "Edit Unsecured Nonpriority Claim × Creditor * Syncb/Low Po Box 71727 Philadelph…" at bounding box center [429, 194] width 858 height 388
paste input "hrony Bank"
click at [217, 73] on input "Synchrony Bank/Low" at bounding box center [200, 74] width 141 height 22
click at [458, 261] on div "Balance 2,864.00 $ Balance Unknown Balance Undetermined 2,864.00 $ Balance Unkn…" at bounding box center [505, 170] width 152 height 239
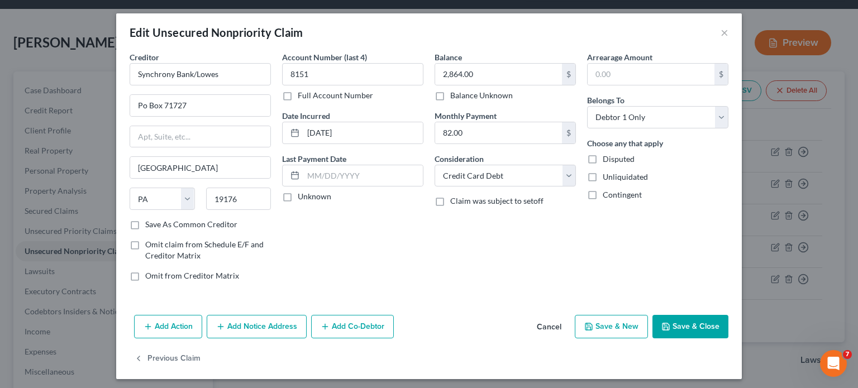
click at [674, 327] on button "Save & Close" at bounding box center [690, 326] width 76 height 23
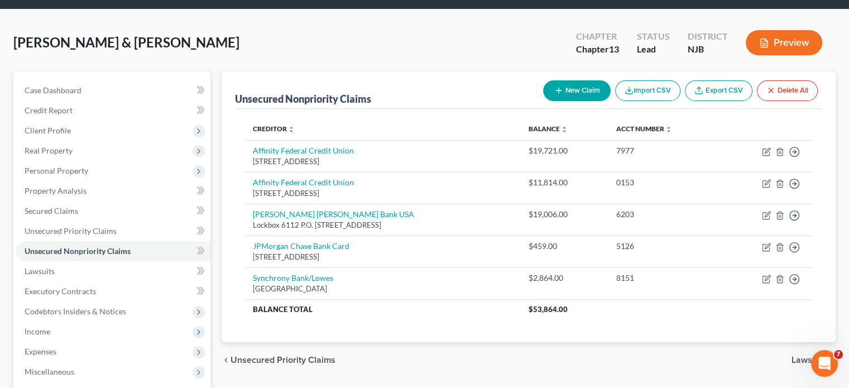
click at [674, 338] on span "Lawsuits" at bounding box center [809, 360] width 35 height 9
